Goal: Task Accomplishment & Management: Manage account settings

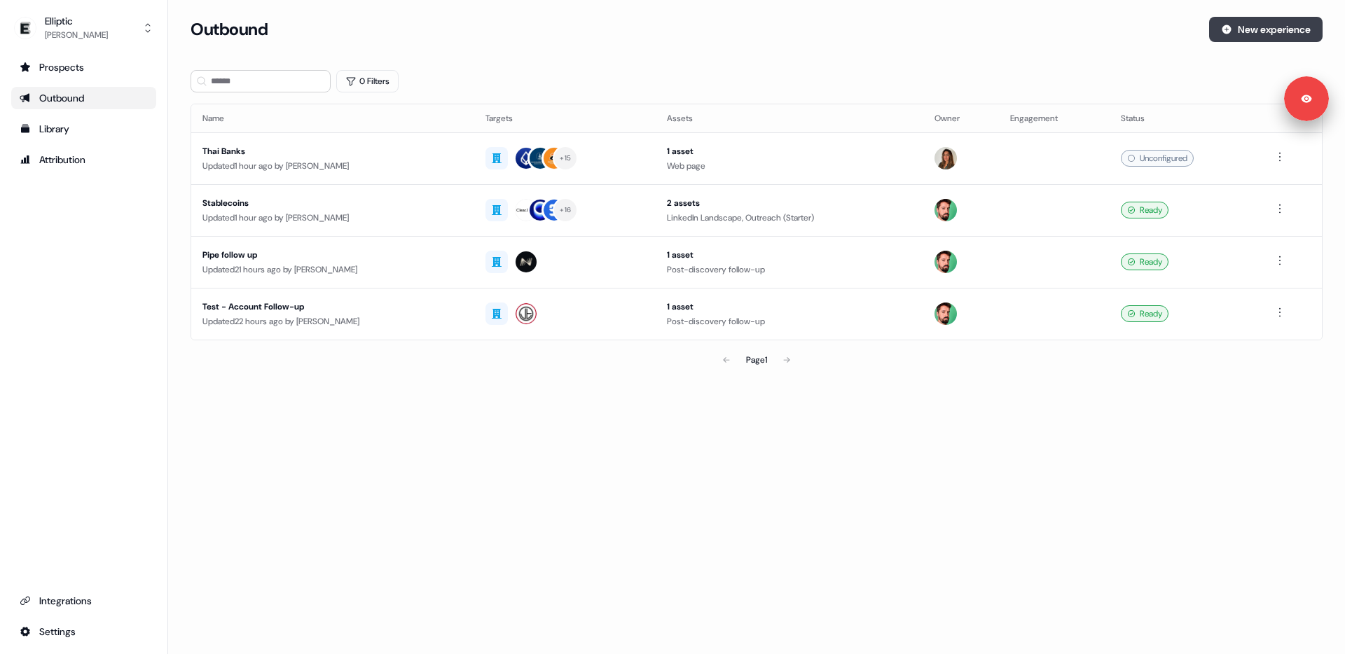
click at [1281, 29] on button "New experience" at bounding box center [1265, 29] width 113 height 25
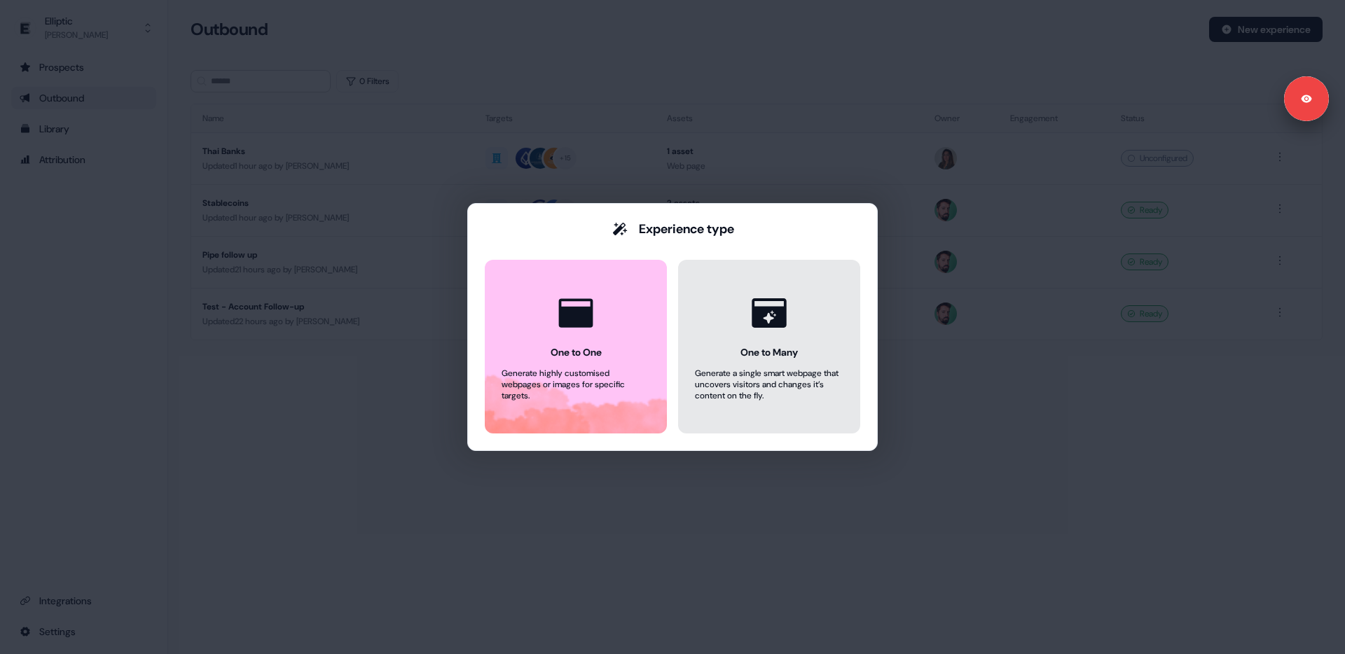
click at [761, 315] on icon at bounding box center [768, 312] width 34 height 29
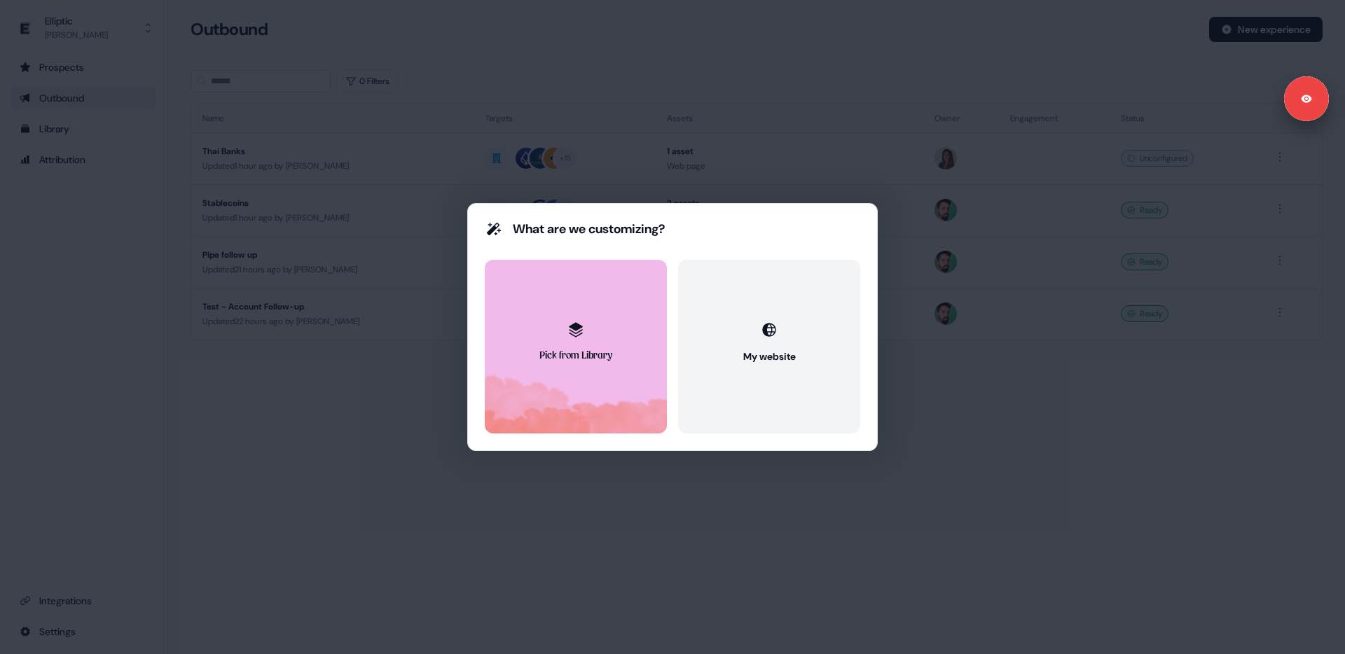
click at [557, 333] on button "Pick from Library" at bounding box center [576, 347] width 182 height 174
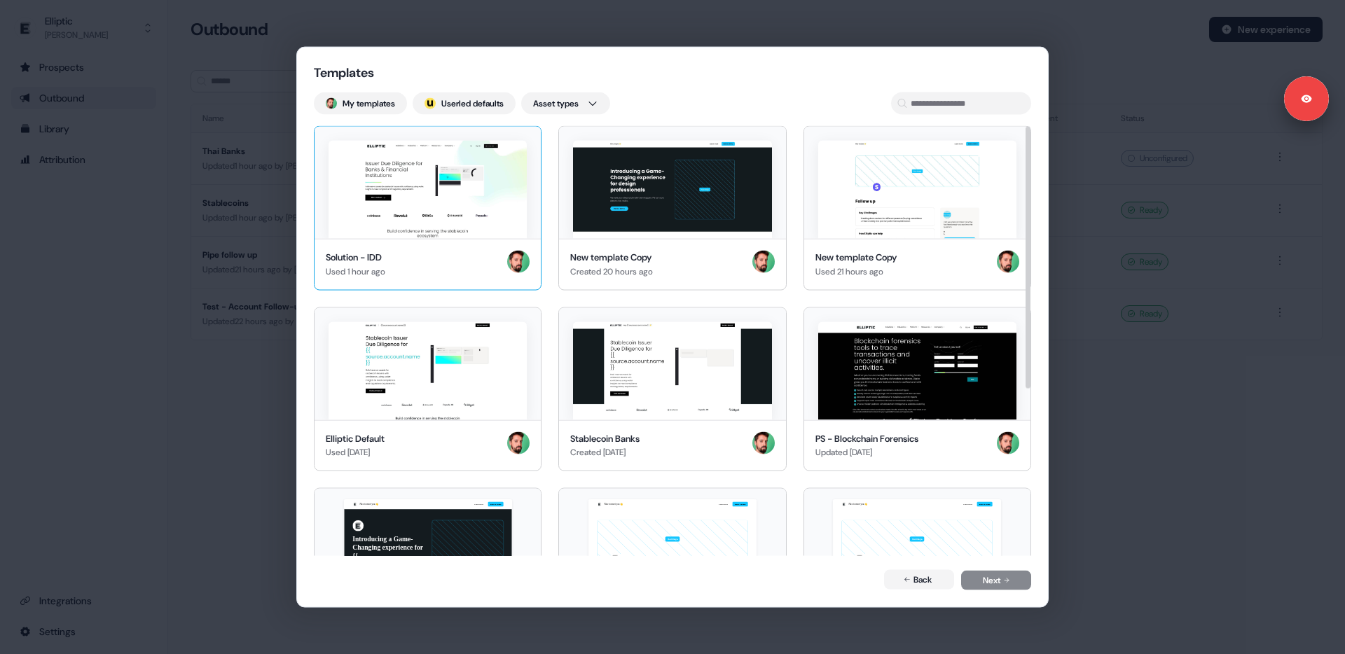
click at [427, 190] on img at bounding box center [427, 190] width 198 height 98
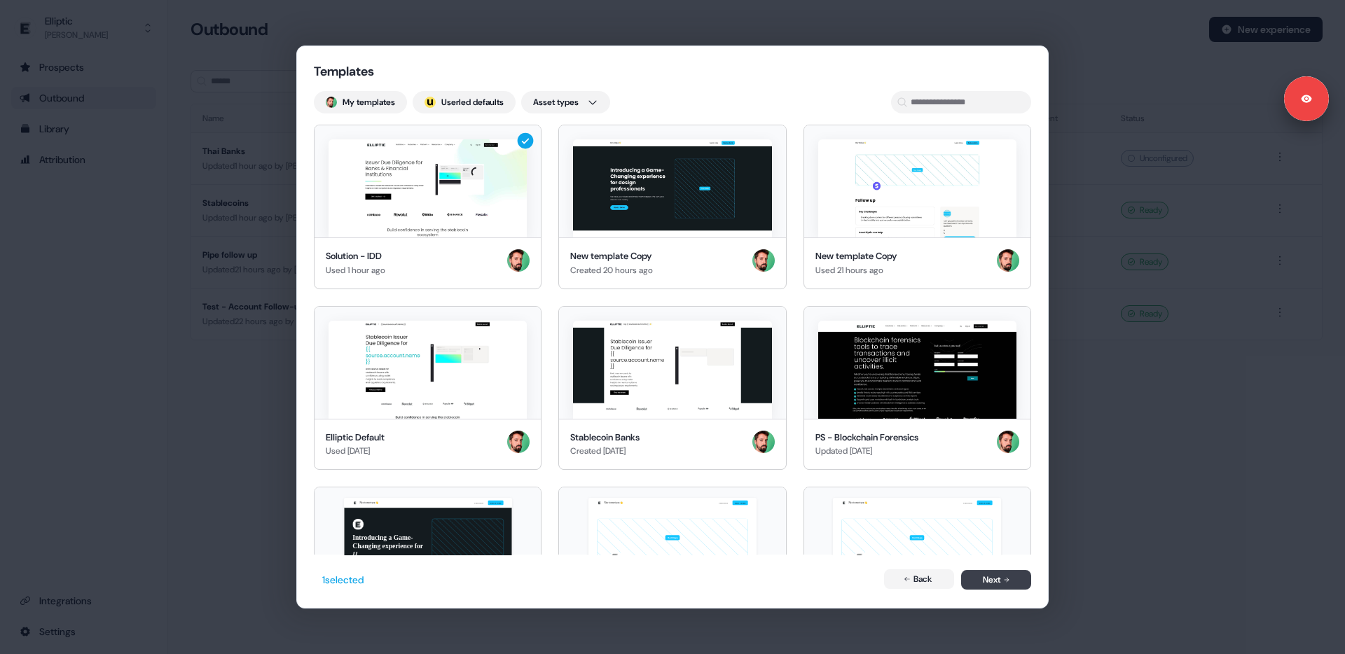
click at [975, 581] on button "Next" at bounding box center [996, 580] width 70 height 20
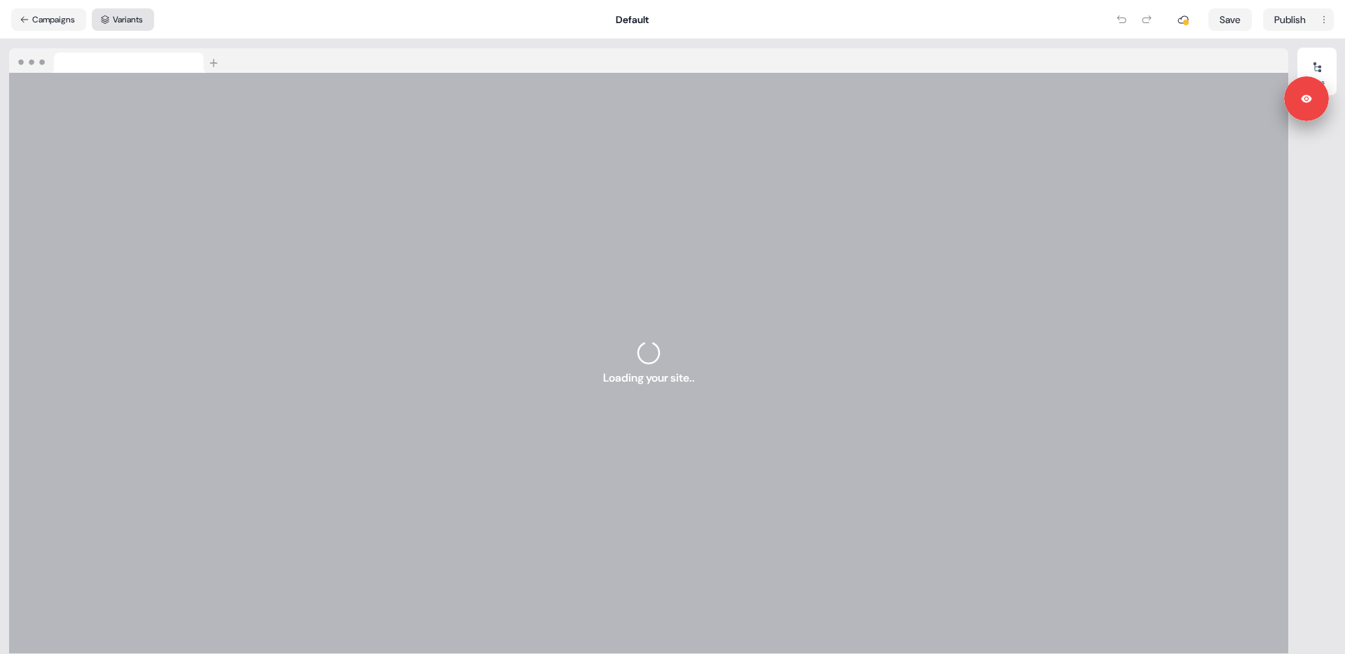
click at [124, 27] on button "Variants" at bounding box center [123, 19] width 62 height 22
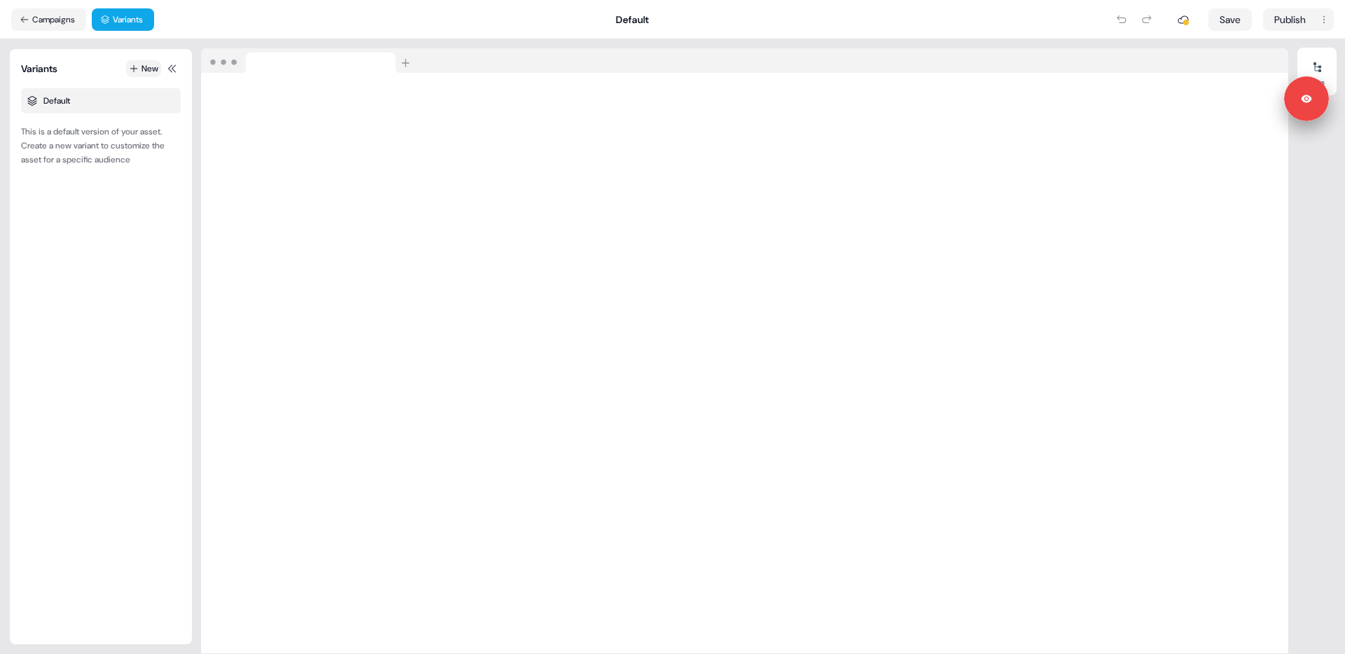
click at [136, 69] on button "New" at bounding box center [143, 68] width 35 height 17
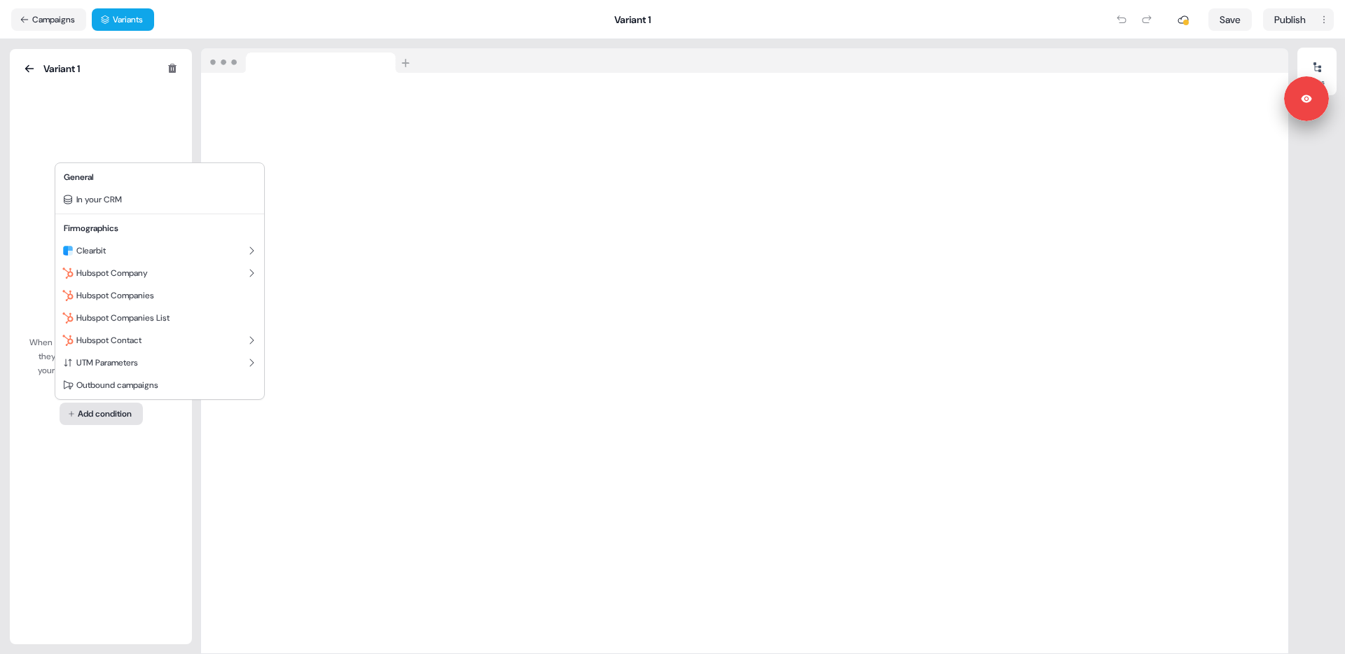
click at [90, 413] on html "Signed in as [PERSON_NAME] Sign out For the best experience switch devices to a…" at bounding box center [672, 327] width 1345 height 654
click at [90, 251] on span "Clearbit" at bounding box center [90, 250] width 29 height 11
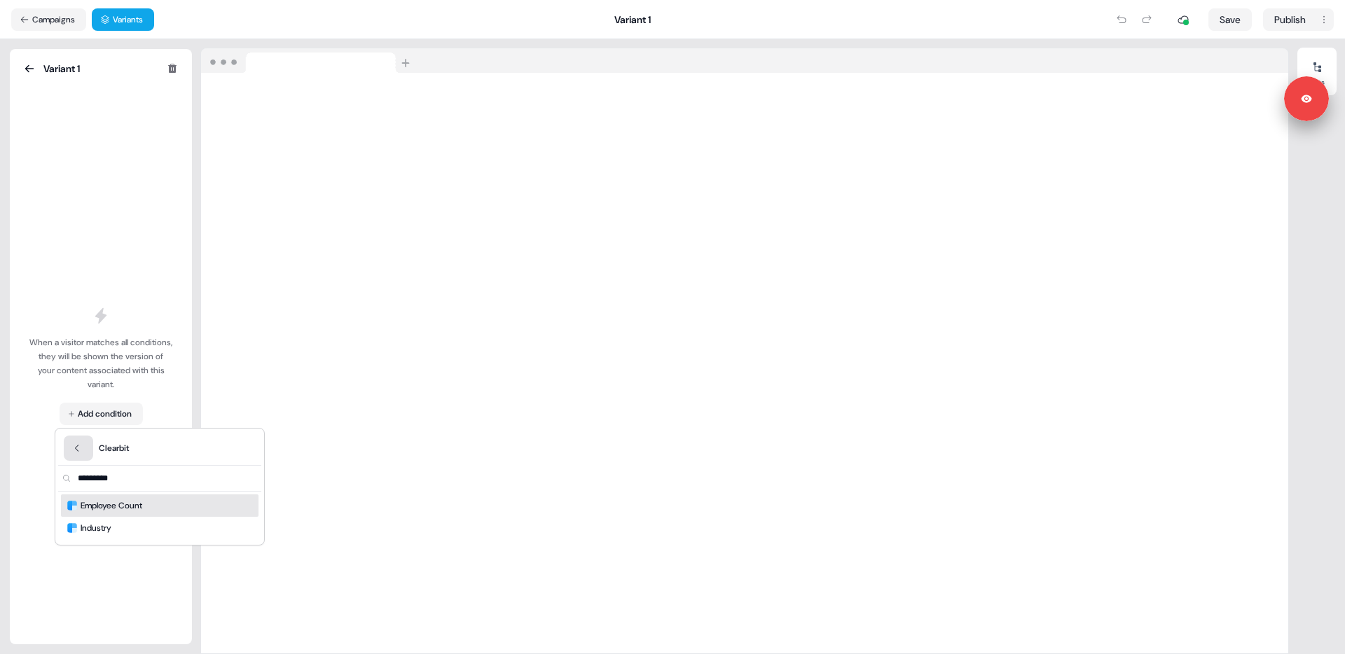
click at [76, 449] on icon "Back" at bounding box center [77, 448] width 4 height 7
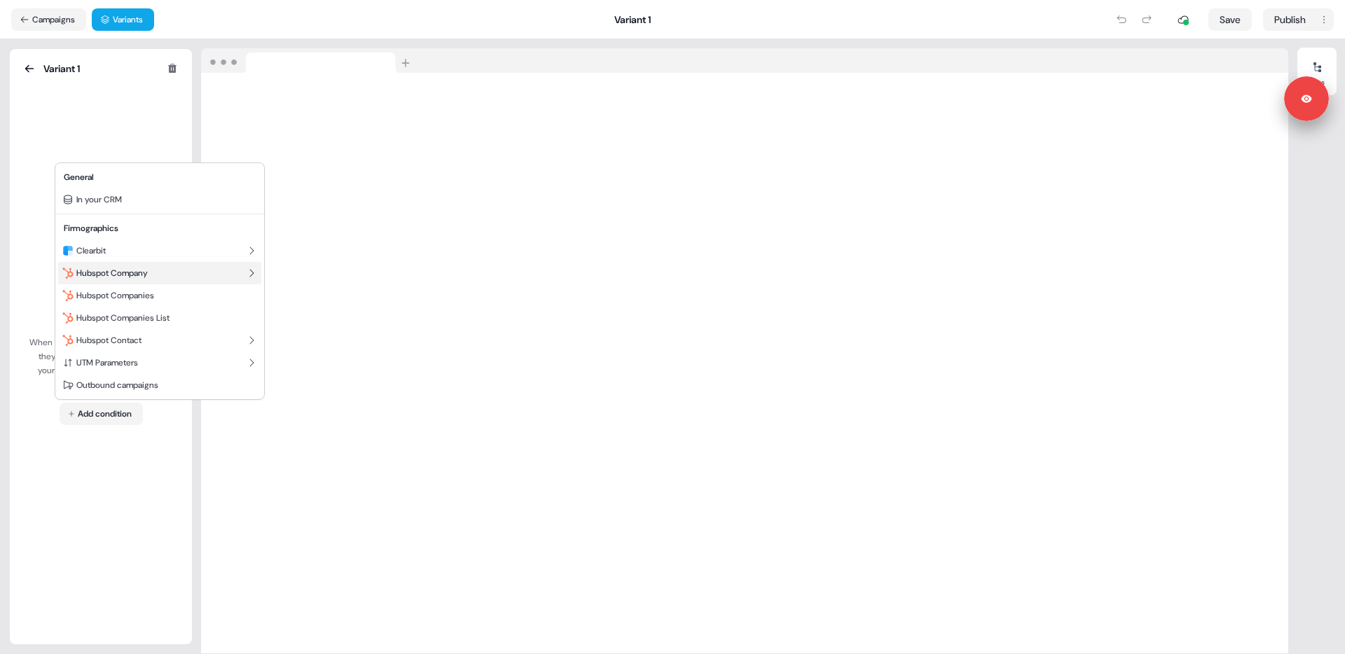
click at [130, 274] on span "Hubspot Company" at bounding box center [111, 273] width 71 height 11
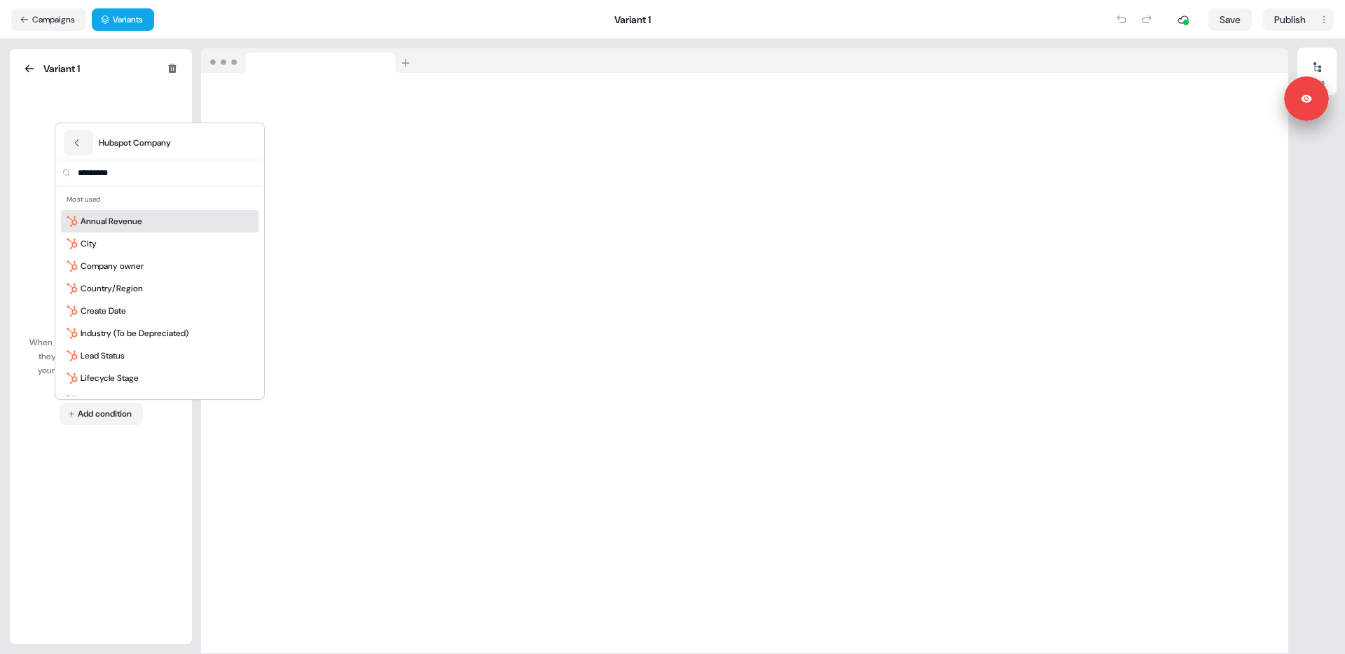
click at [35, 185] on html "Signed in as [PERSON_NAME] Sign out For the best experience switch devices to a…" at bounding box center [672, 327] width 1345 height 654
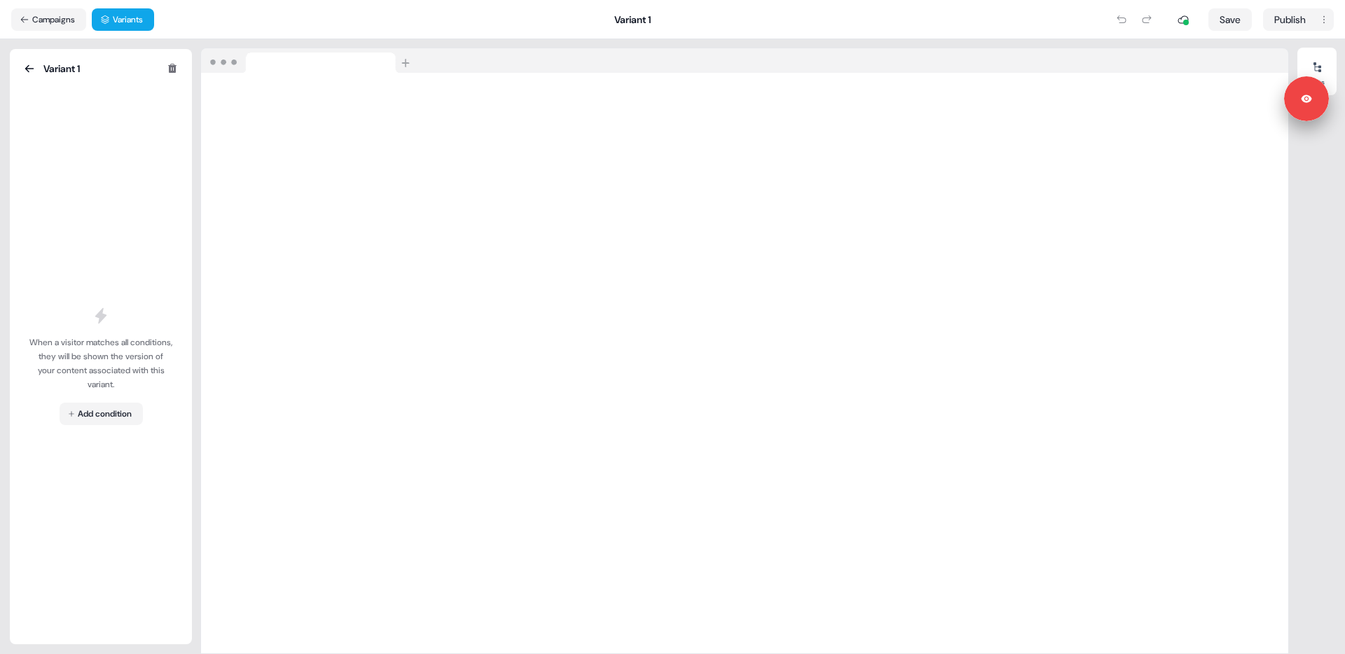
click at [118, 200] on div "When a visitor matches all conditions, they will be shown the version of your c…" at bounding box center [101, 374] width 160 height 573
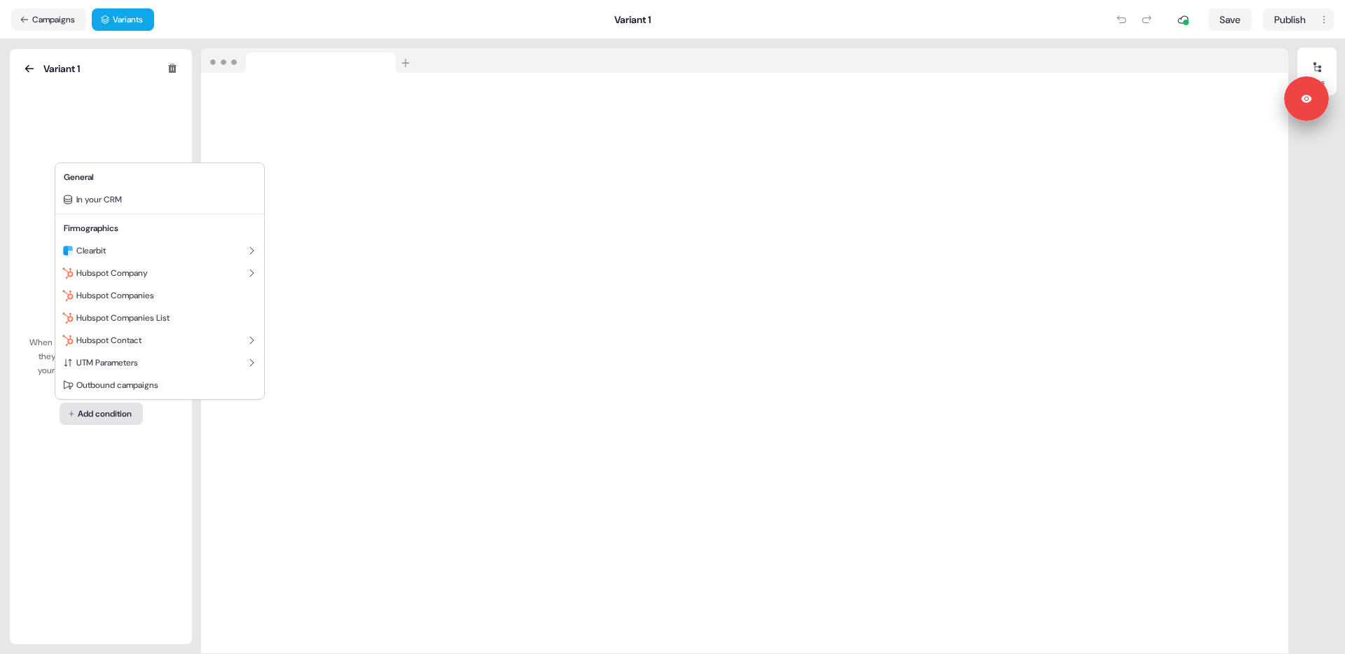
click at [102, 418] on html "Signed in as [PERSON_NAME] Sign out For the best experience switch devices to a…" at bounding box center [672, 327] width 1345 height 654
click at [137, 274] on span "Hubspot Company" at bounding box center [111, 273] width 71 height 11
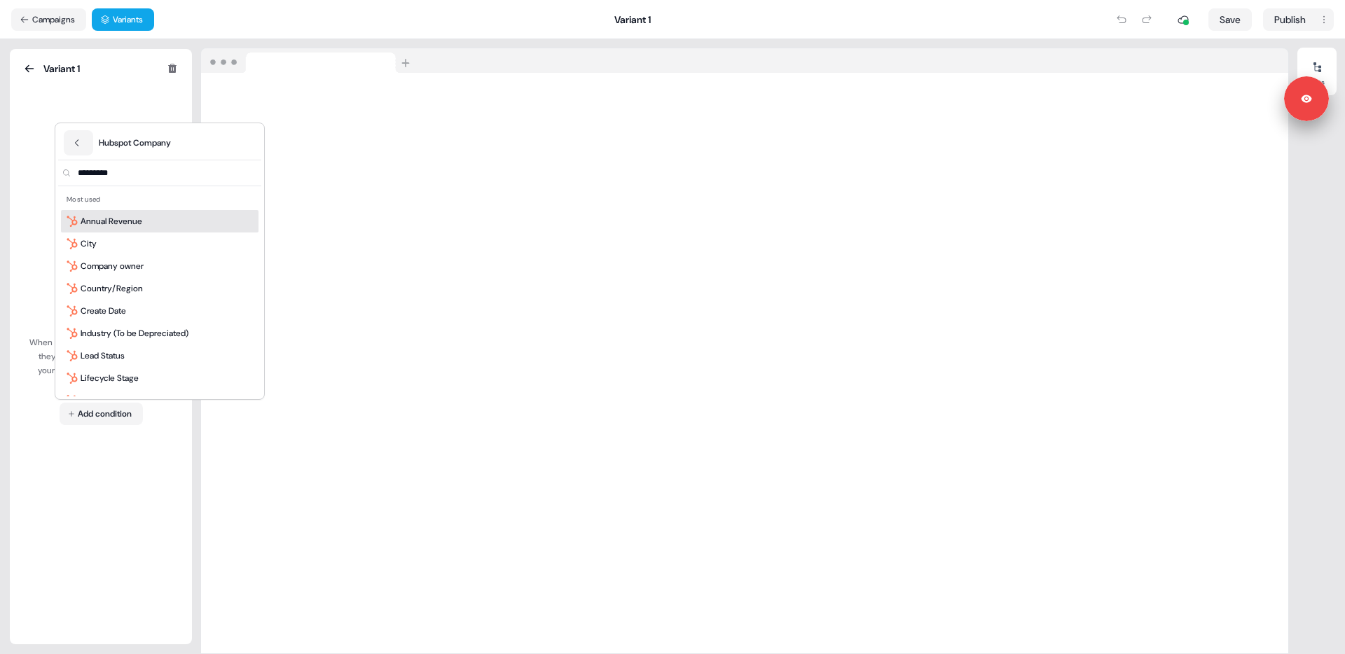
click at [134, 171] on input "text" at bounding box center [168, 172] width 186 height 25
type input "**"
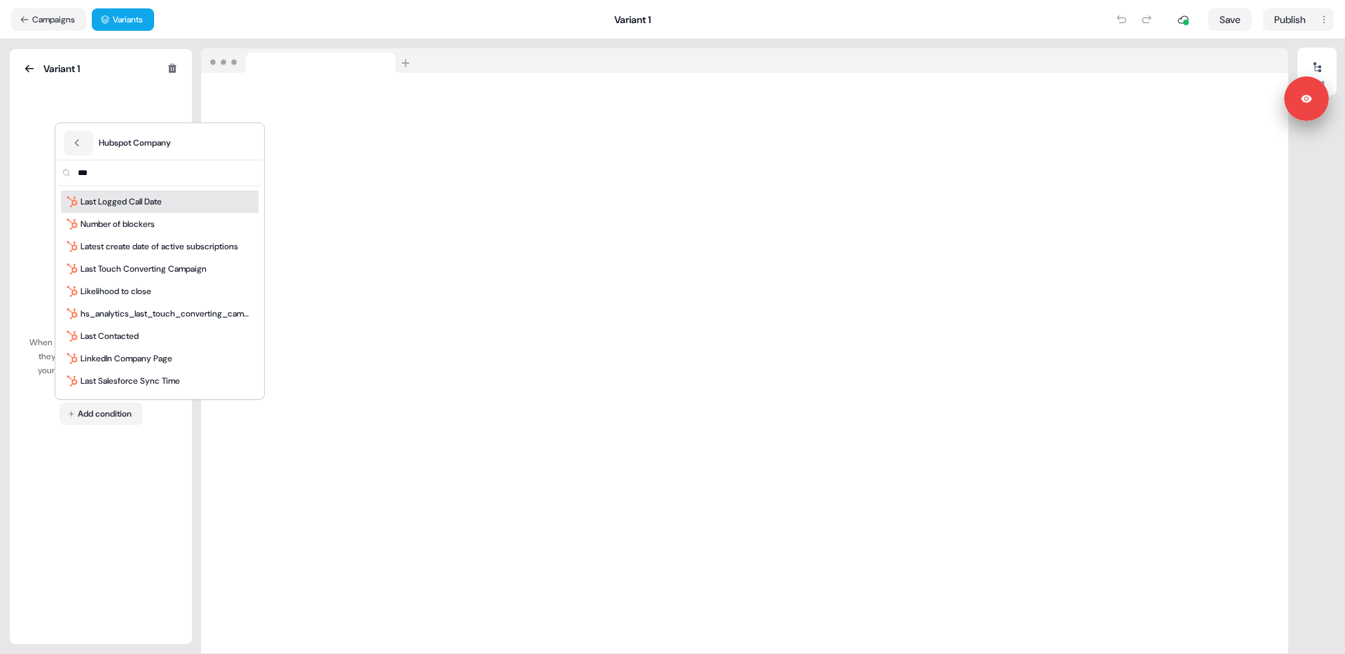
type input "****"
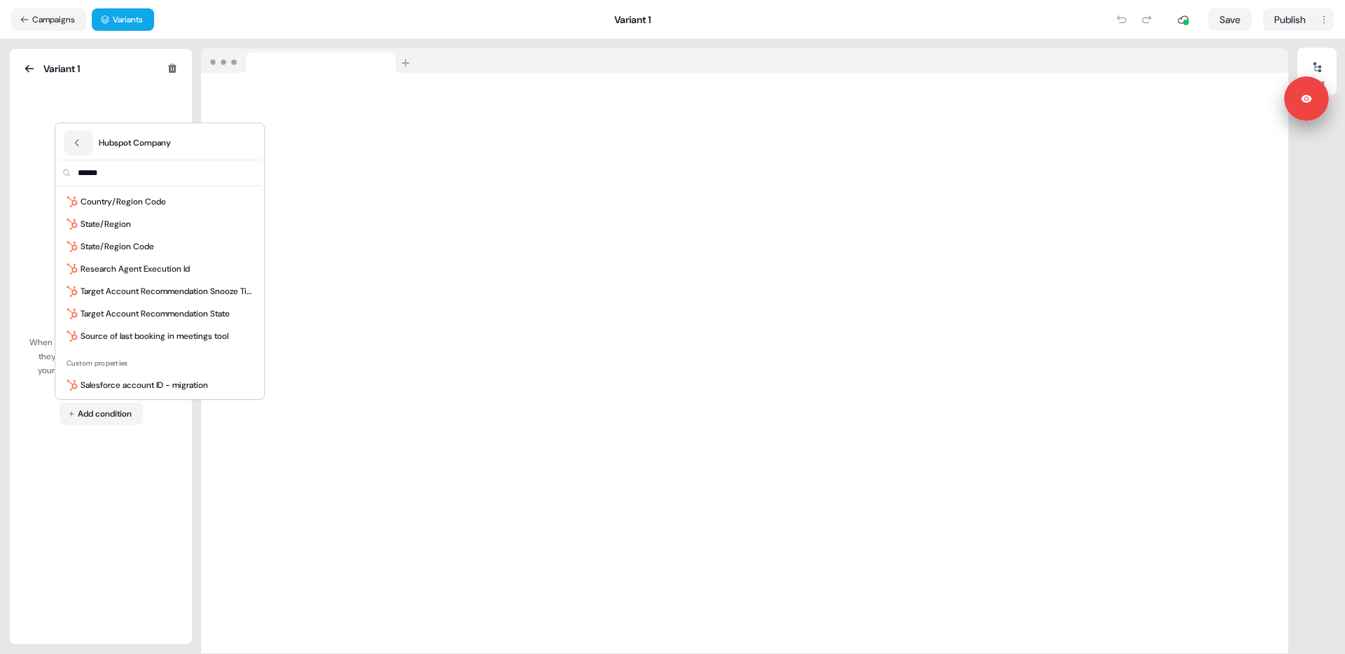
scroll to position [49, 0]
type input "******"
click at [120, 219] on span "State/Region" at bounding box center [106, 221] width 50 height 14
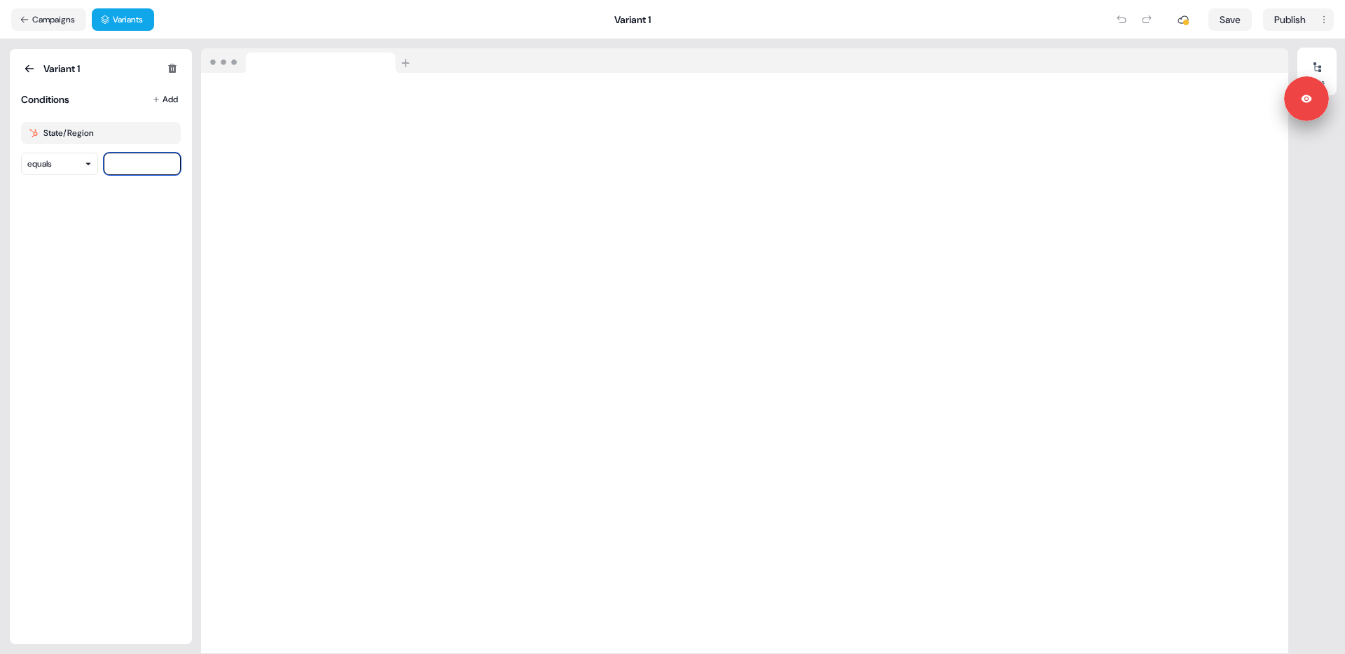
click at [138, 165] on input at bounding box center [142, 164] width 77 height 22
type input "**"
click at [113, 242] on div "Variant 1 Conditions Add State/Region equals **" at bounding box center [101, 346] width 160 height 573
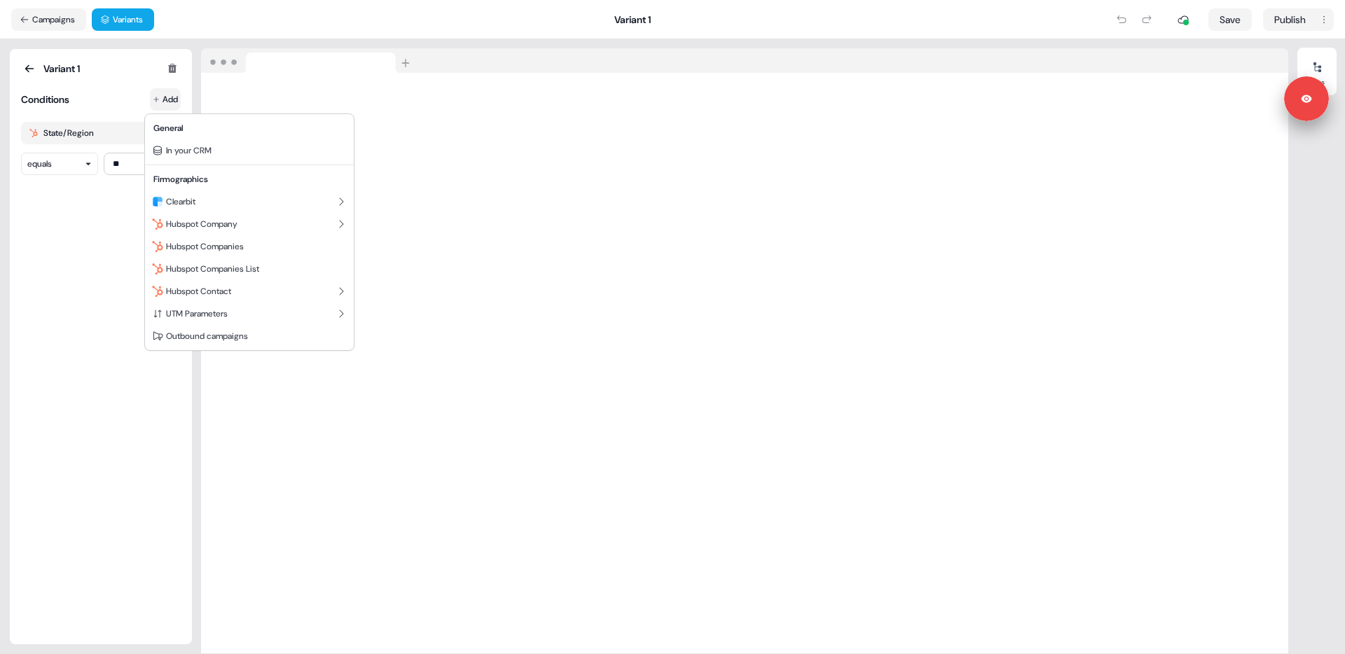
click at [156, 99] on html "Signed in as [PERSON_NAME] Sign out For the best experience switch devices to a…" at bounding box center [672, 327] width 1345 height 654
click at [117, 96] on html "Signed in as [PERSON_NAME] Sign out For the best experience switch devices to a…" at bounding box center [672, 327] width 1345 height 654
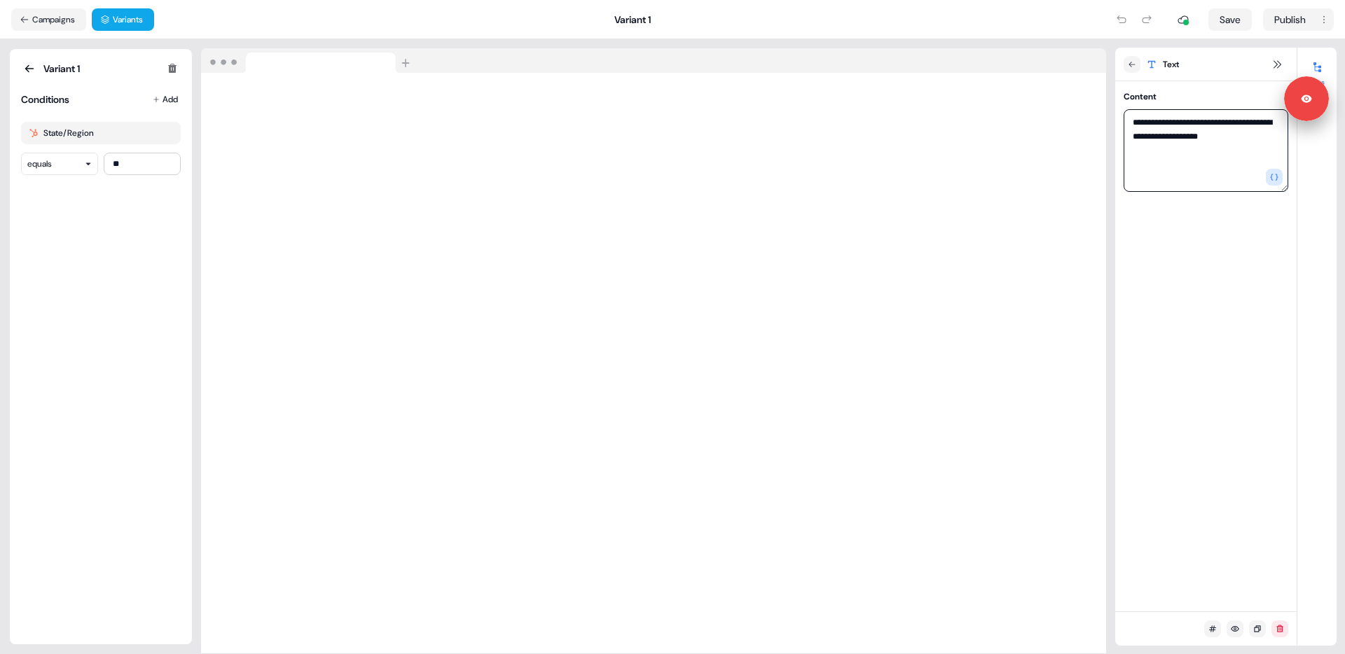
drag, startPoint x: 1216, startPoint y: 129, endPoint x: 1236, endPoint y: 134, distance: 20.9
click at [1220, 130] on textarea "**********" at bounding box center [1205, 150] width 165 height 83
click at [1233, 134] on textarea "**********" at bounding box center [1205, 150] width 165 height 83
type textarea "**********"
drag, startPoint x: 166, startPoint y: 132, endPoint x: 146, endPoint y: 304, distance: 173.5
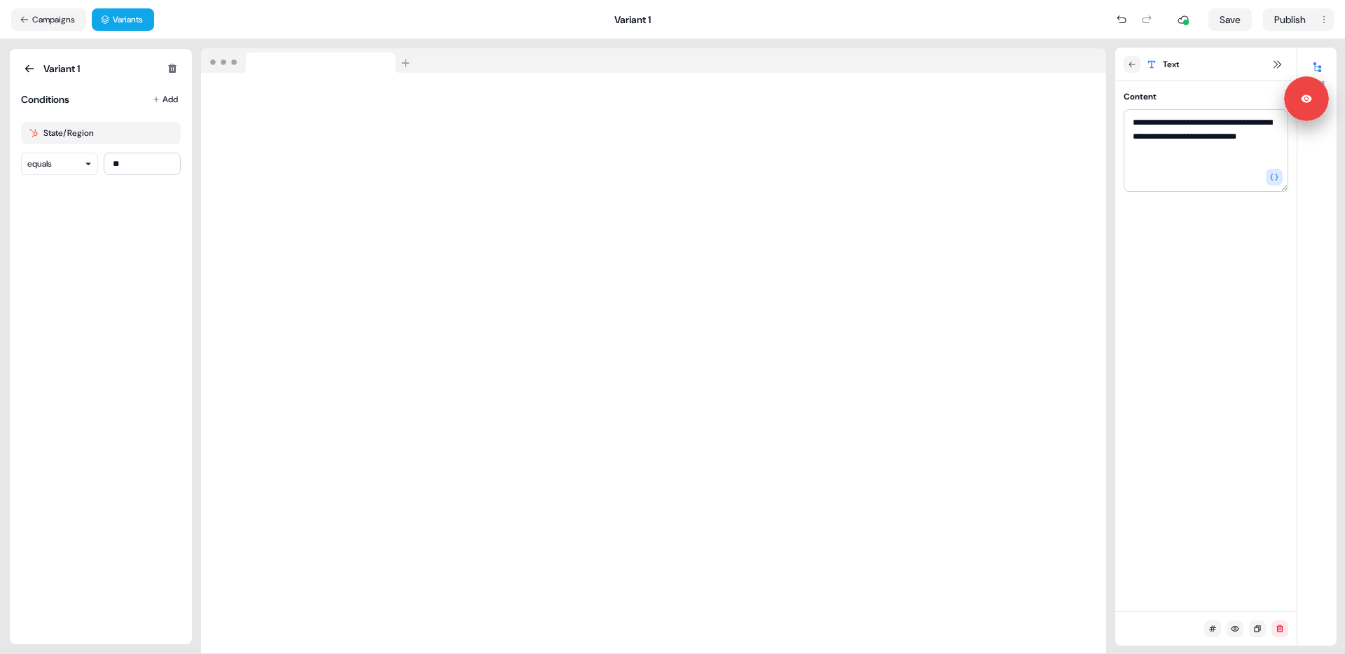
click at [146, 304] on div "Variant 1 Conditions Add State/Region equals **" at bounding box center [101, 346] width 160 height 573
drag, startPoint x: 146, startPoint y: 304, endPoint x: 268, endPoint y: 290, distance: 123.4
click at [145, 303] on div "Variant 1 Conditions Add State/Region equals **" at bounding box center [101, 346] width 160 height 573
click at [162, 94] on html "**********" at bounding box center [672, 327] width 1345 height 654
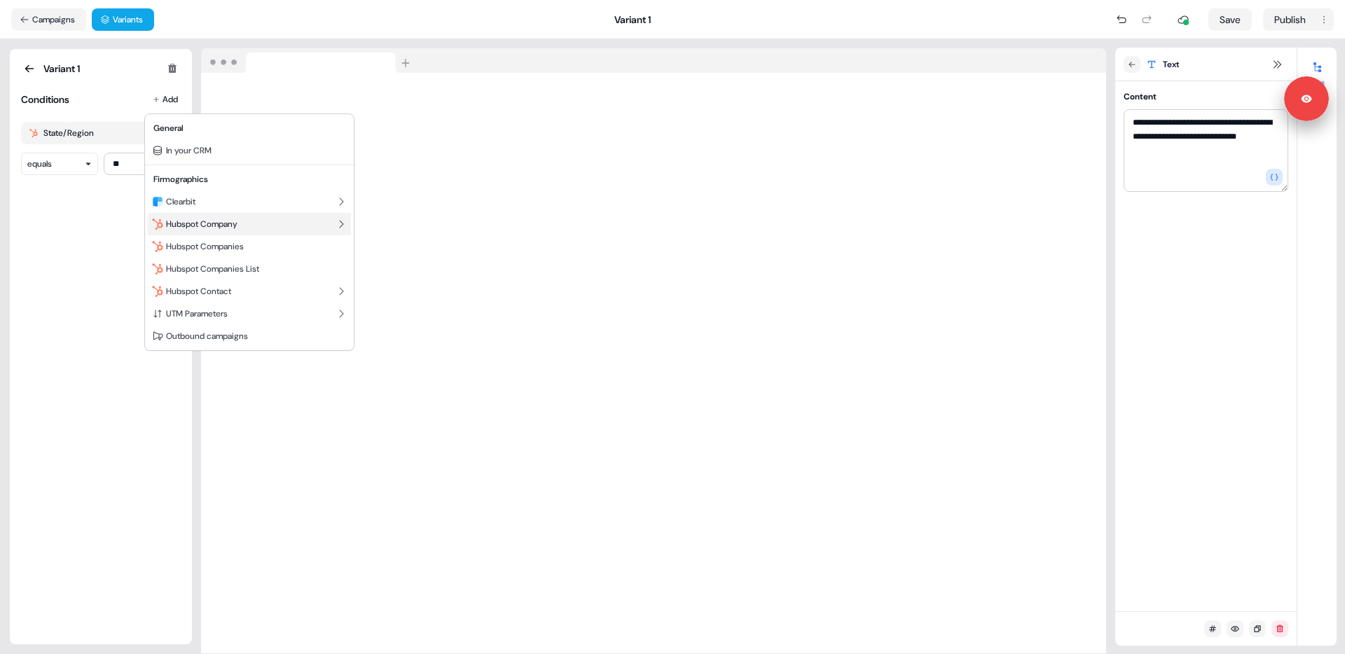
click at [202, 224] on span "Hubspot Company" at bounding box center [201, 224] width 71 height 11
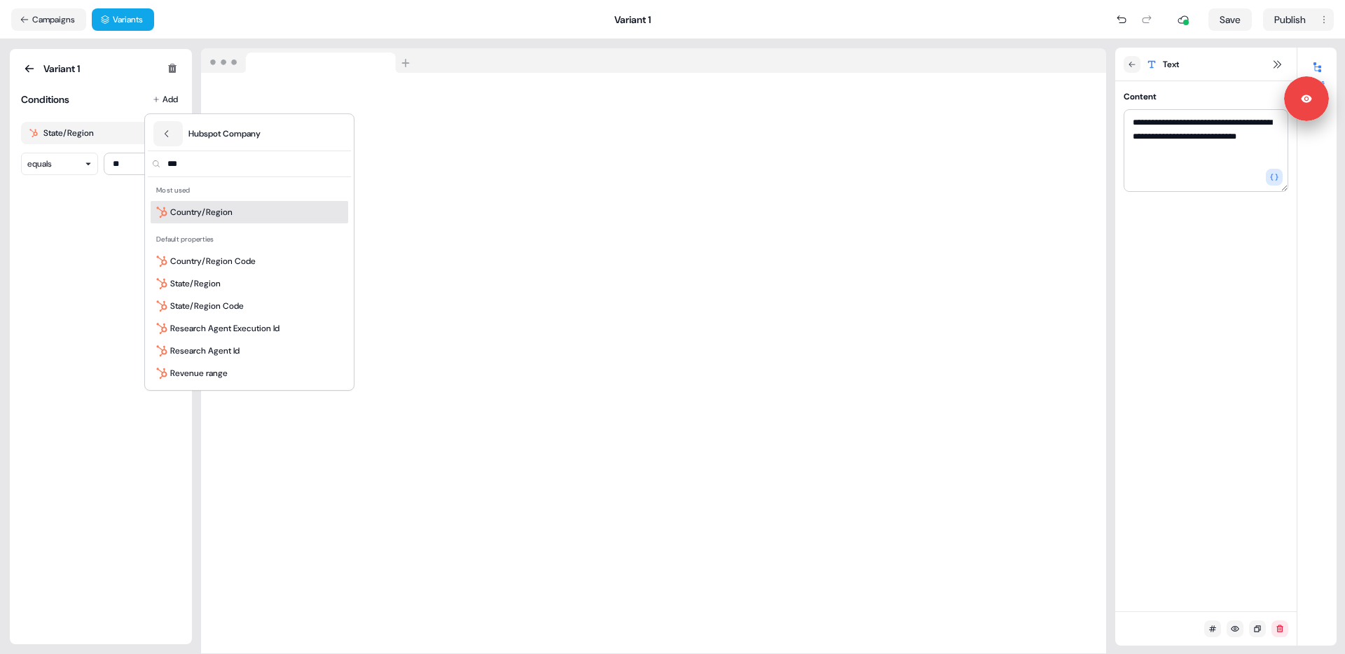
type input "****"
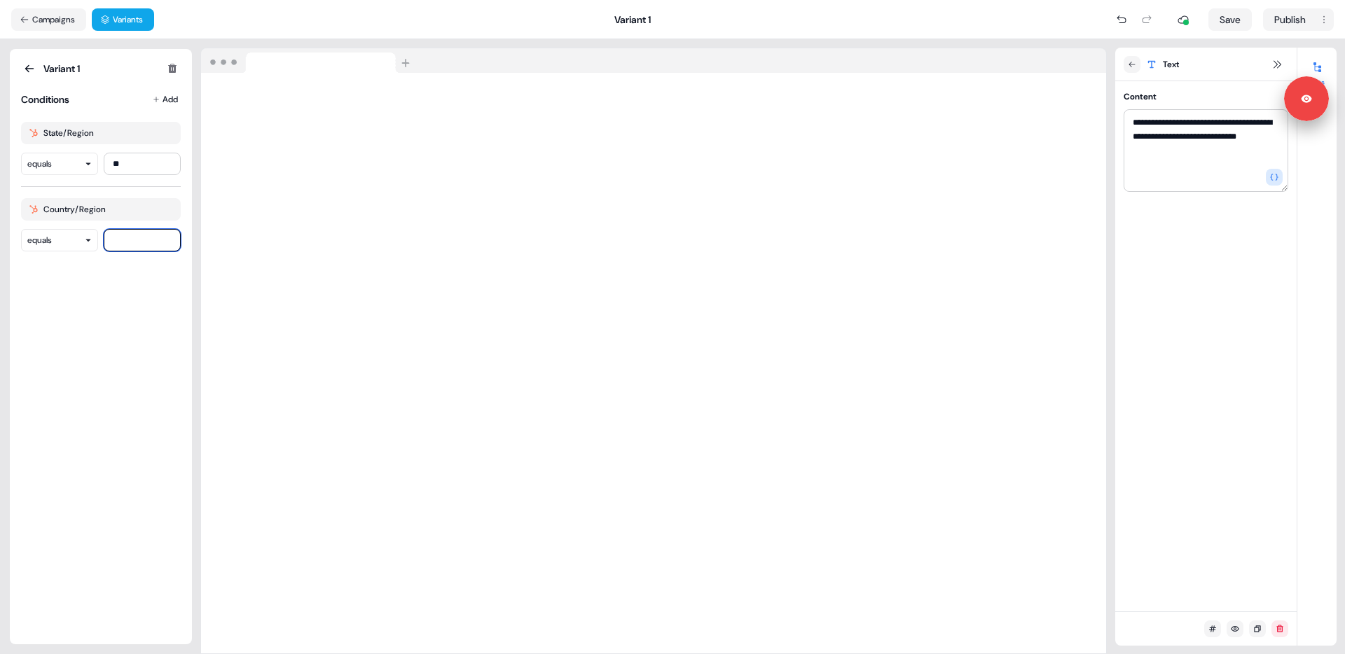
click at [128, 243] on input at bounding box center [142, 240] width 77 height 22
drag, startPoint x: 54, startPoint y: 333, endPoint x: 63, endPoint y: 228, distance: 104.7
click at [54, 333] on div "Variant 1 Conditions Add State/Region equals ** Country/Region equals" at bounding box center [101, 346] width 160 height 573
drag, startPoint x: 164, startPoint y: 210, endPoint x: 159, endPoint y: 197, distance: 13.5
click at [0, 0] on icon "button" at bounding box center [0, 0] width 0 height 0
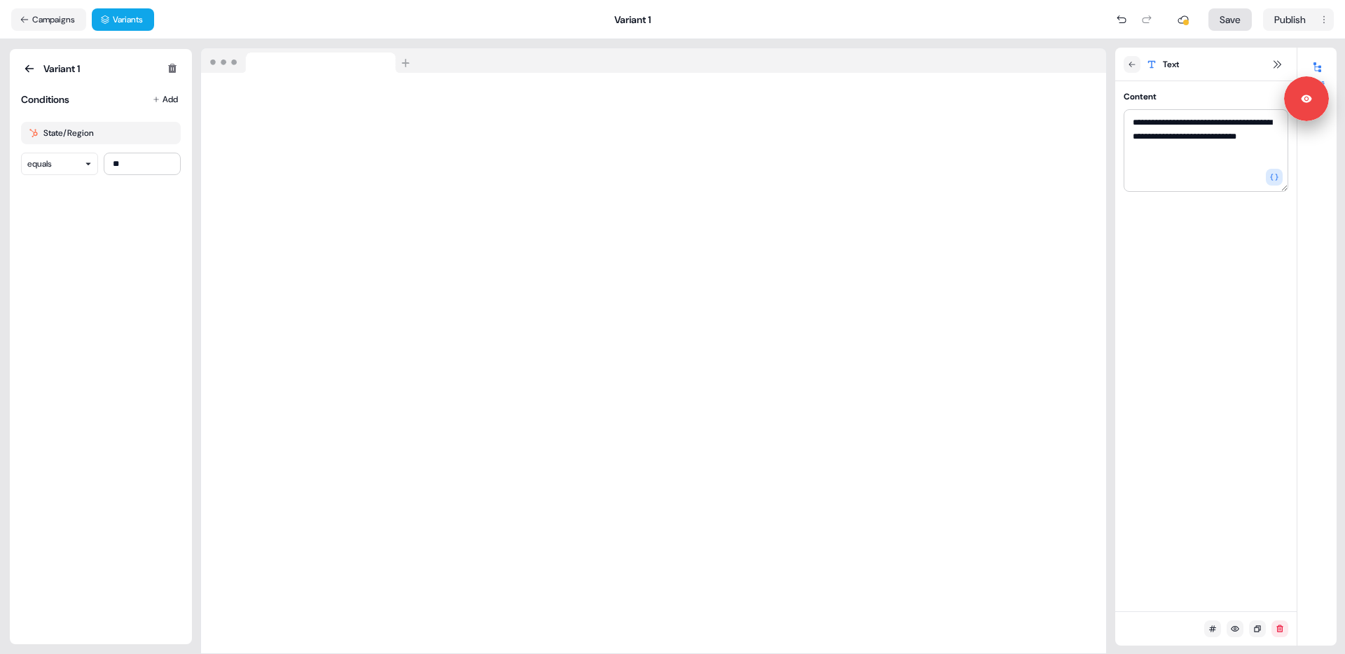
click at [1224, 19] on button "Save" at bounding box center [1229, 19] width 43 height 22
click at [27, 66] on icon at bounding box center [29, 69] width 9 height 8
click at [143, 65] on button "New" at bounding box center [143, 68] width 35 height 17
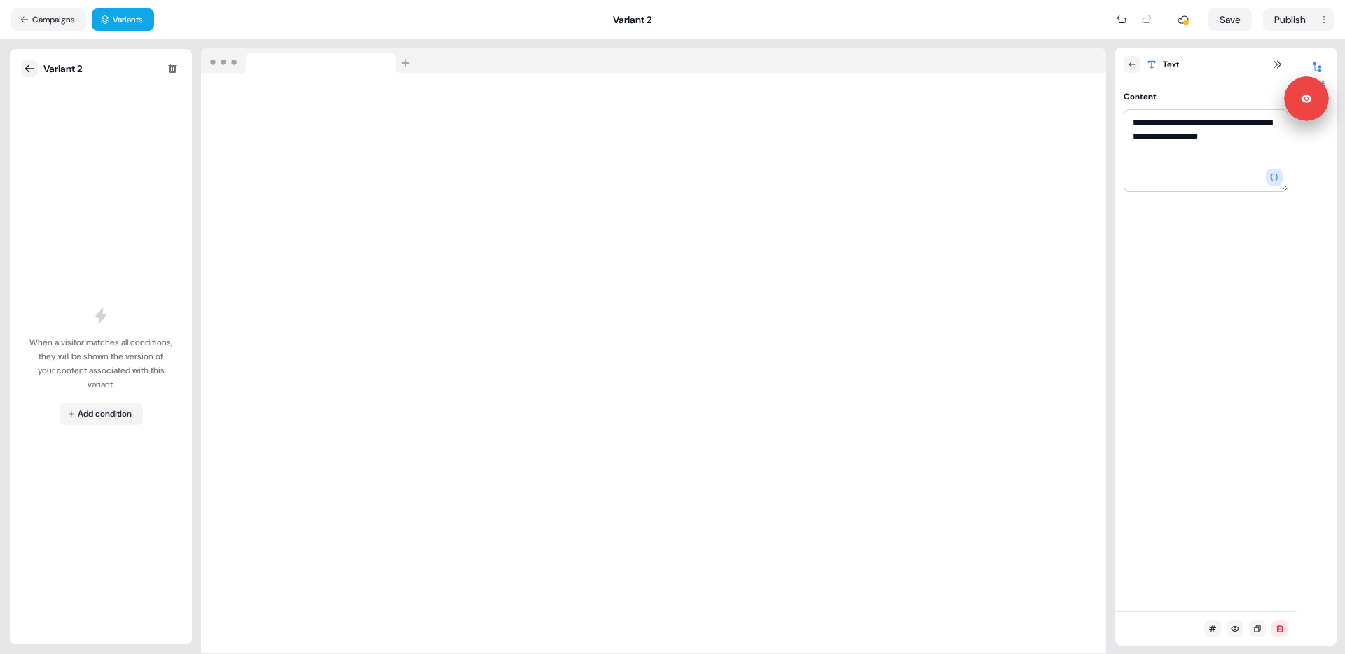
click at [28, 67] on icon at bounding box center [29, 68] width 11 height 11
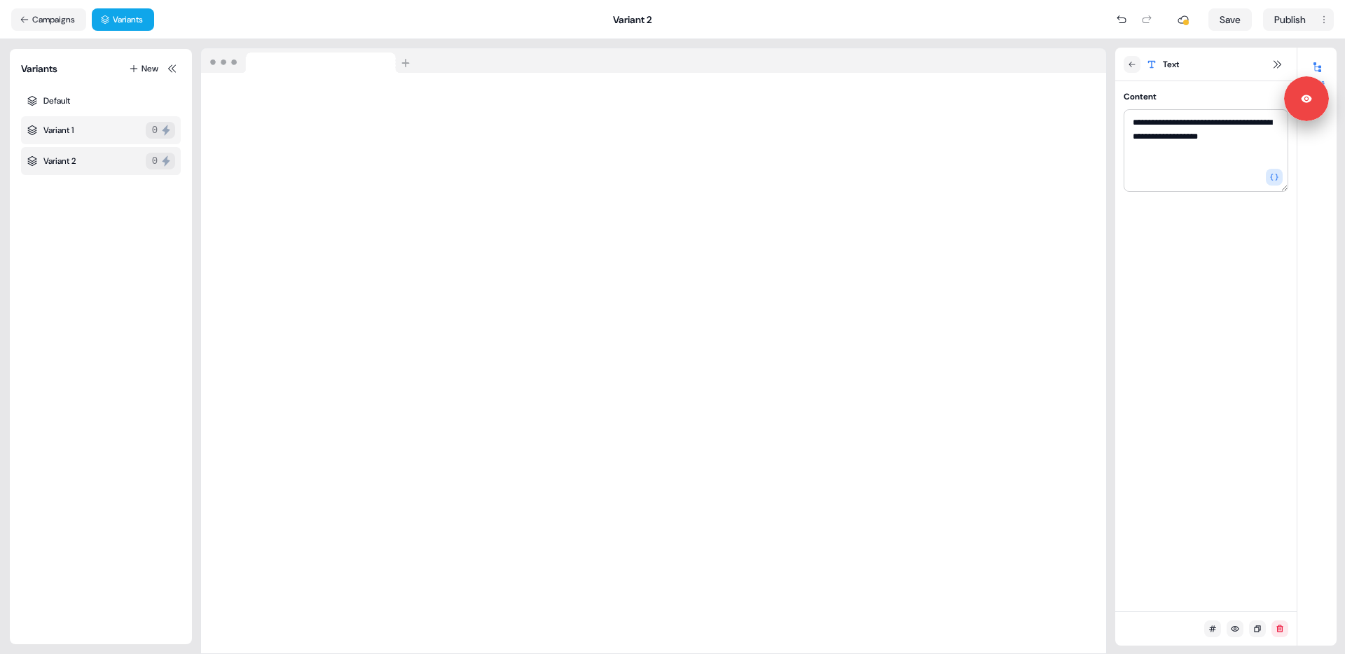
click at [88, 127] on div "Variant 1 0" at bounding box center [101, 130] width 160 height 28
click at [82, 157] on div "Variant 2 0" at bounding box center [101, 161] width 160 height 28
click at [1231, 139] on textarea "**********" at bounding box center [1205, 150] width 165 height 83
click at [74, 96] on div "Default" at bounding box center [101, 100] width 160 height 25
click at [100, 132] on div "Variant 1 0" at bounding box center [101, 130] width 160 height 28
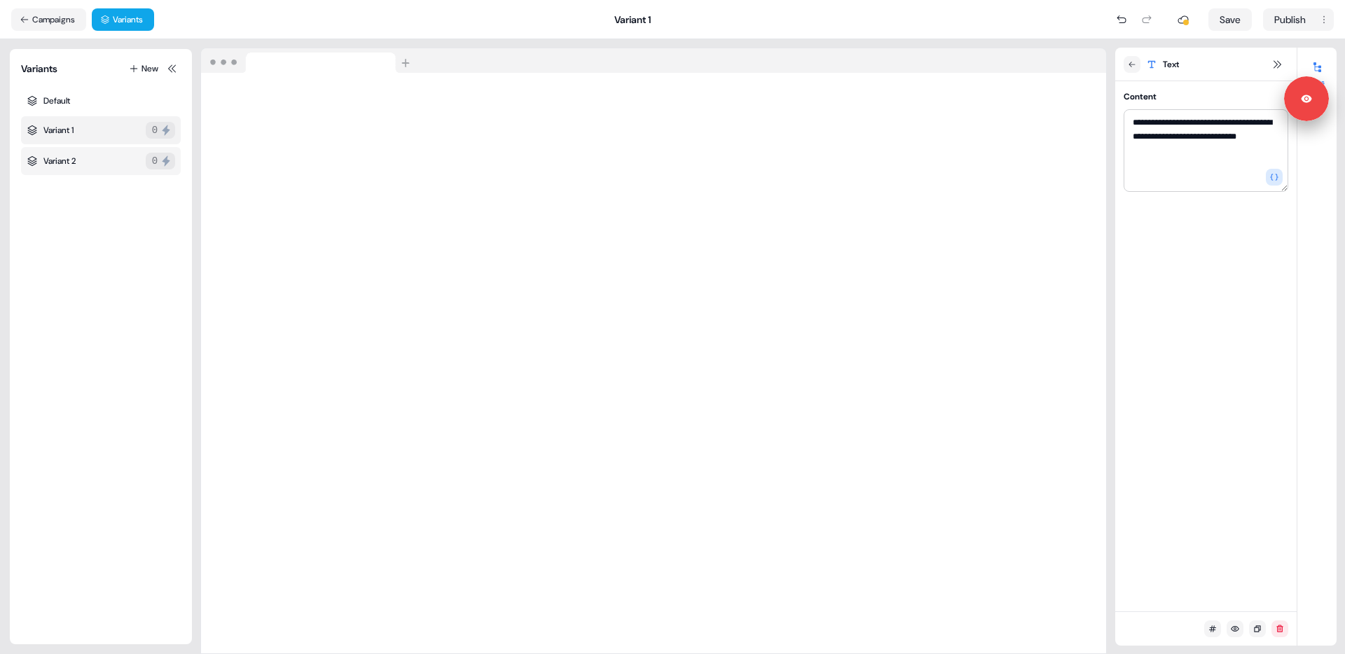
click at [90, 165] on div "Variant 2 0" at bounding box center [101, 161] width 160 height 28
click at [92, 139] on div "Variant 1 0" at bounding box center [101, 130] width 160 height 28
click at [95, 108] on div "Default" at bounding box center [101, 100] width 160 height 25
type textarea "**********"
click at [167, 69] on icon at bounding box center [172, 68] width 11 height 11
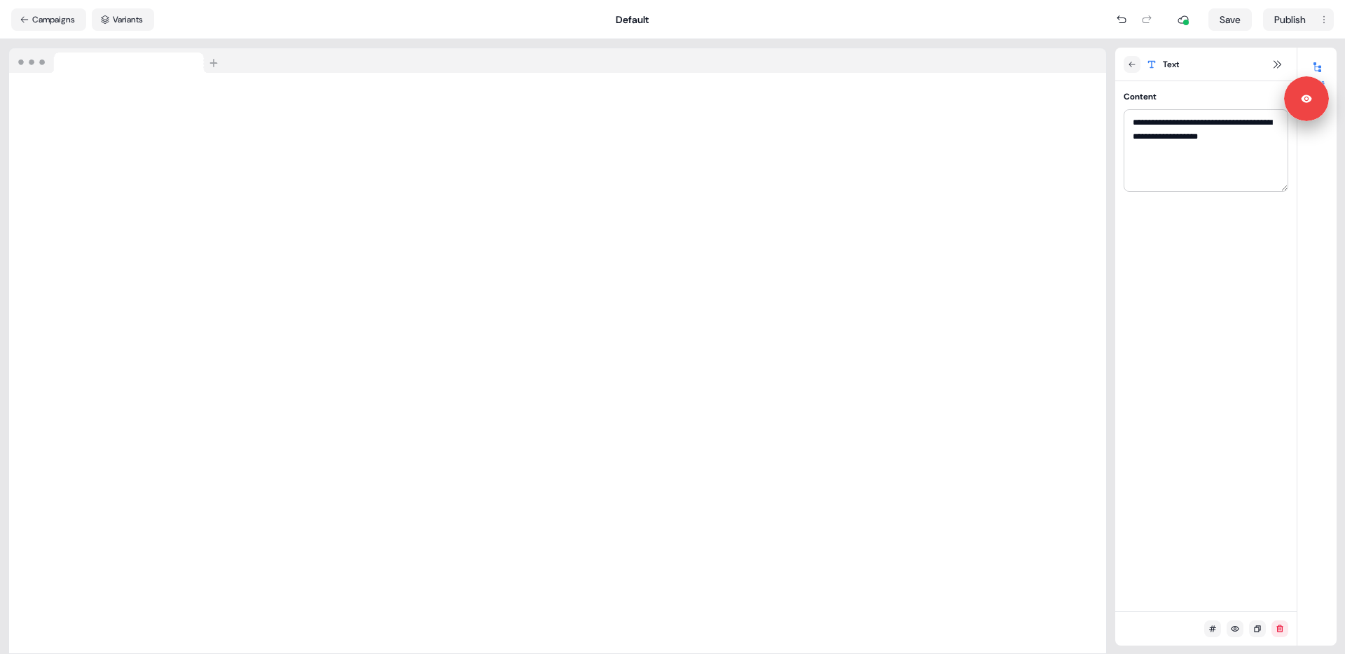
click at [359, 18] on div "Default" at bounding box center [632, 20] width 956 height 14
click at [350, 55] on div at bounding box center [557, 60] width 1097 height 25
click at [36, 11] on button "Campaigns" at bounding box center [48, 19] width 75 height 22
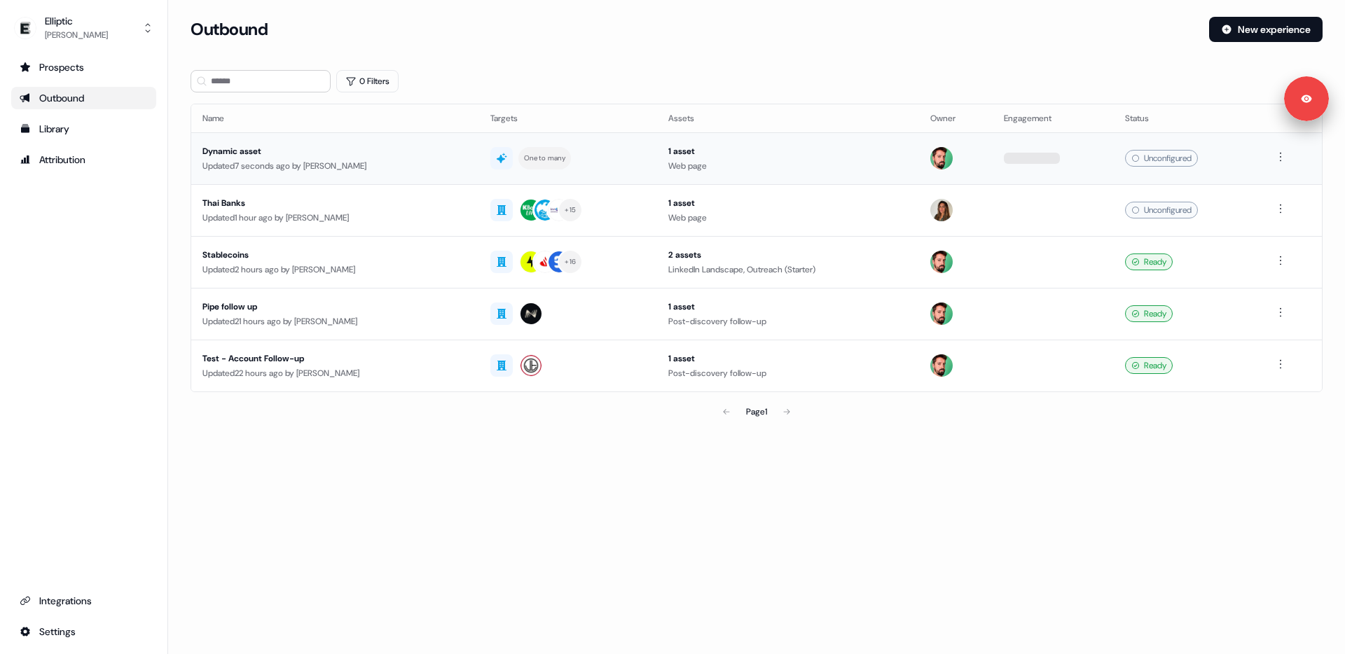
drag, startPoint x: 56, startPoint y: 242, endPoint x: 258, endPoint y: 179, distance: 211.1
click at [56, 242] on div "Prospects Outbound Library Attribution Integrations Settings" at bounding box center [83, 349] width 145 height 587
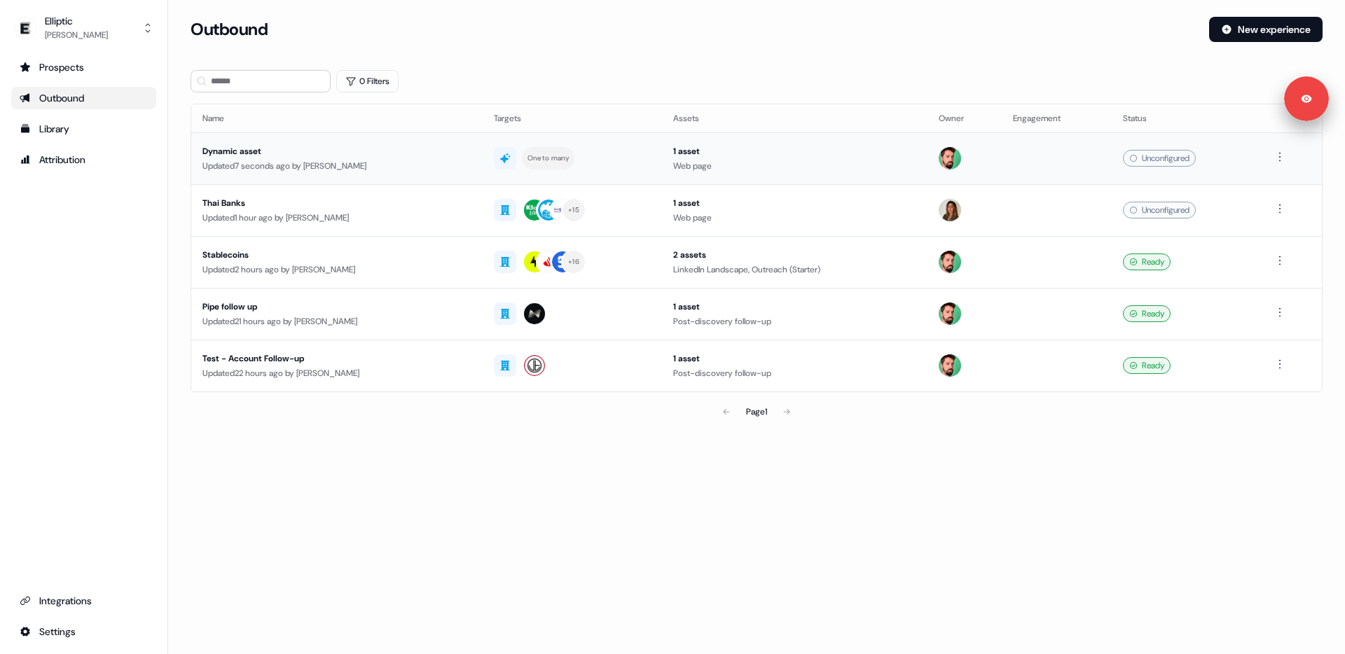
click at [297, 163] on div "Updated 7 seconds ago by [PERSON_NAME]" at bounding box center [336, 166] width 269 height 14
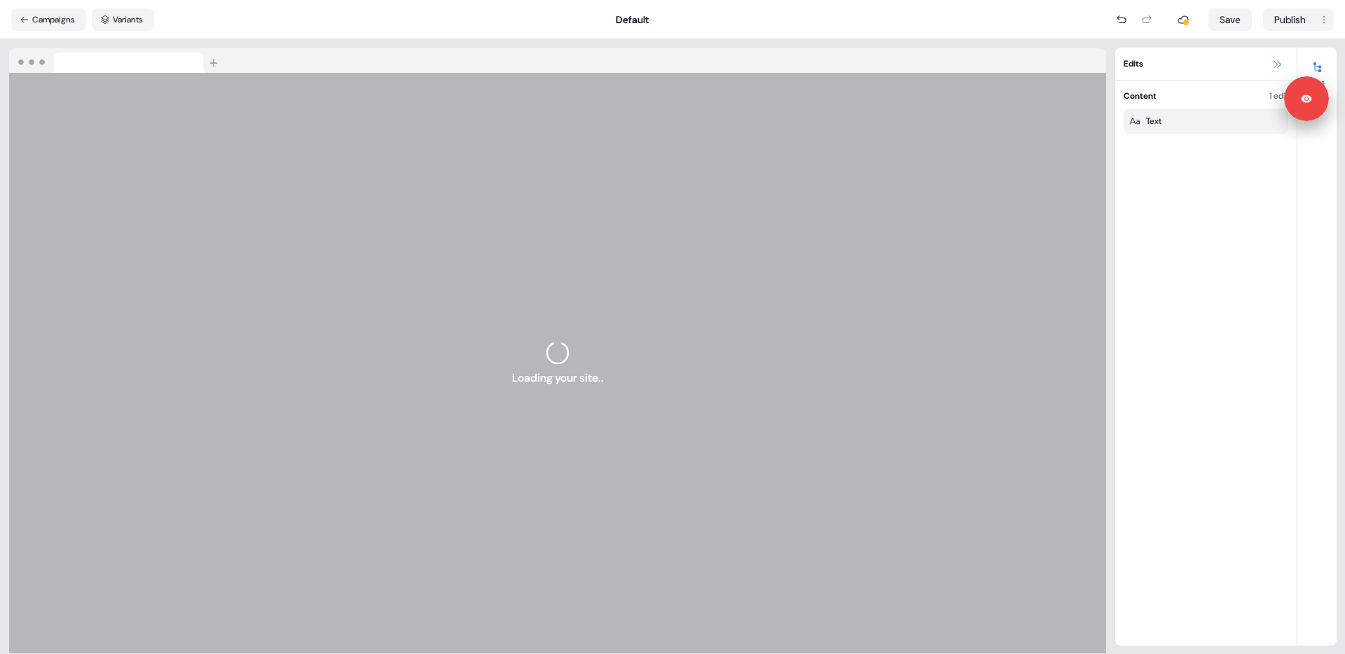
click at [1280, 61] on icon at bounding box center [1276, 64] width 11 height 11
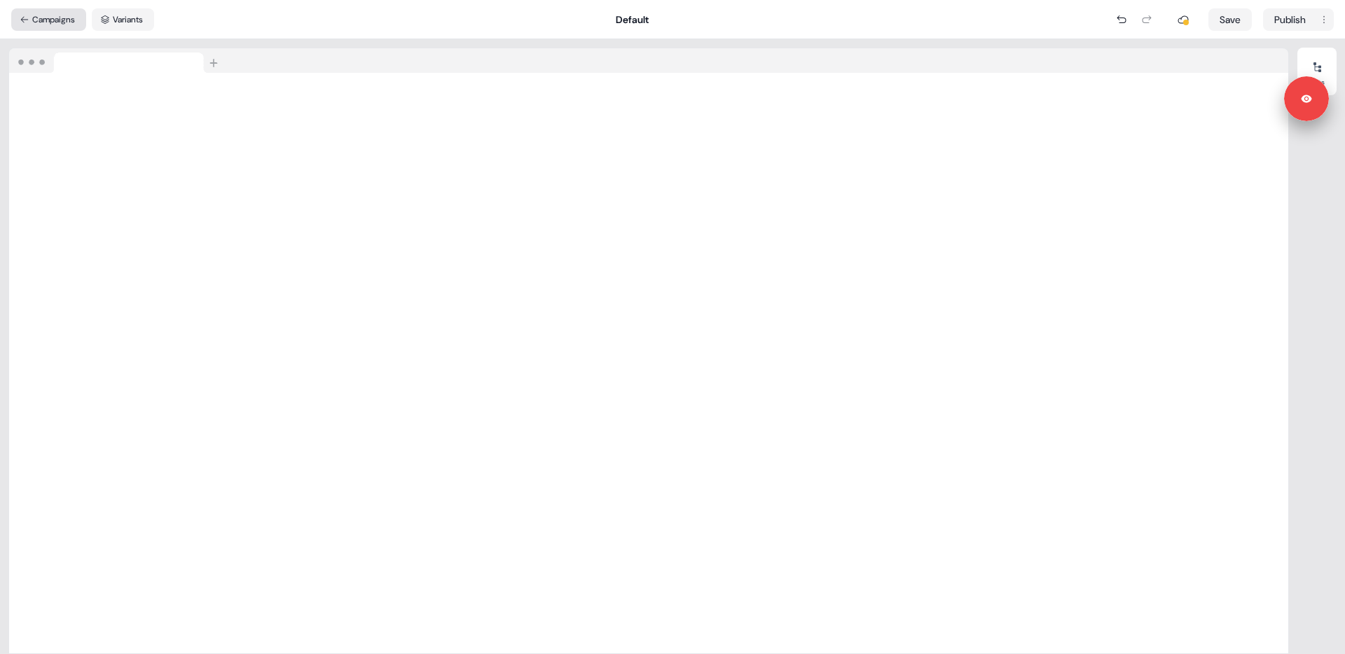
click at [65, 17] on button "Campaigns" at bounding box center [48, 19] width 75 height 22
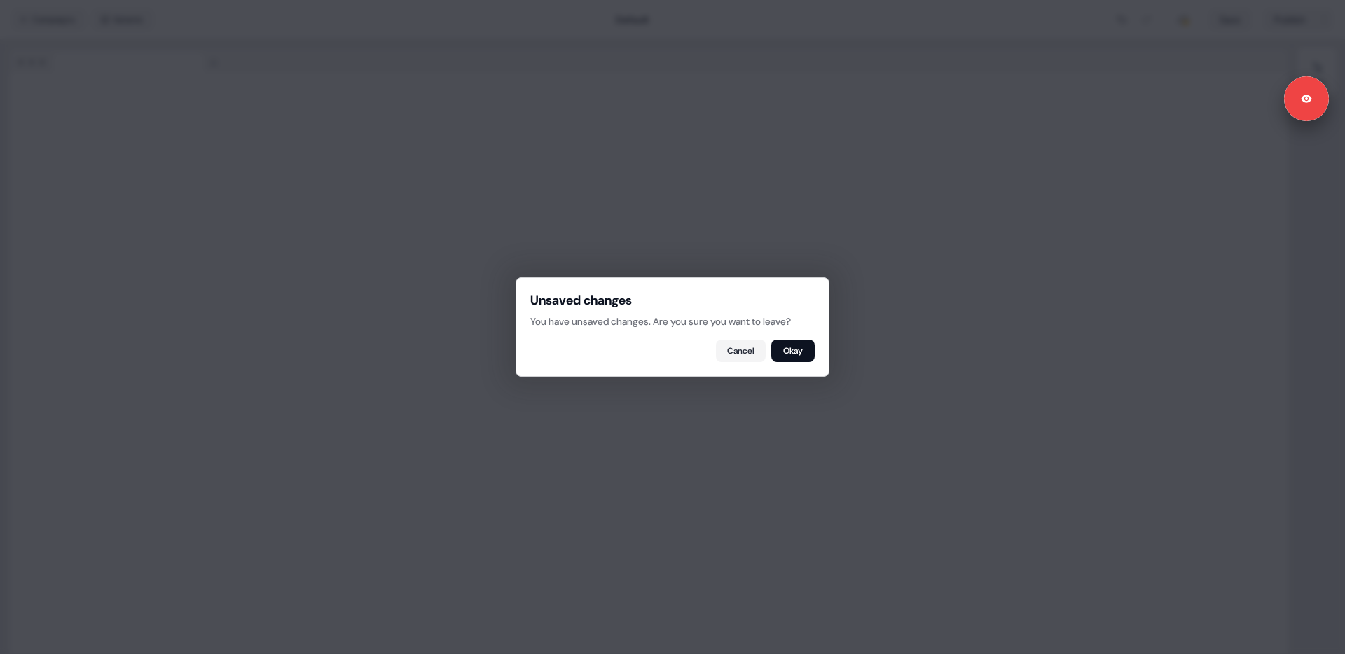
click at [788, 347] on button "Okay" at bounding box center [792, 351] width 43 height 22
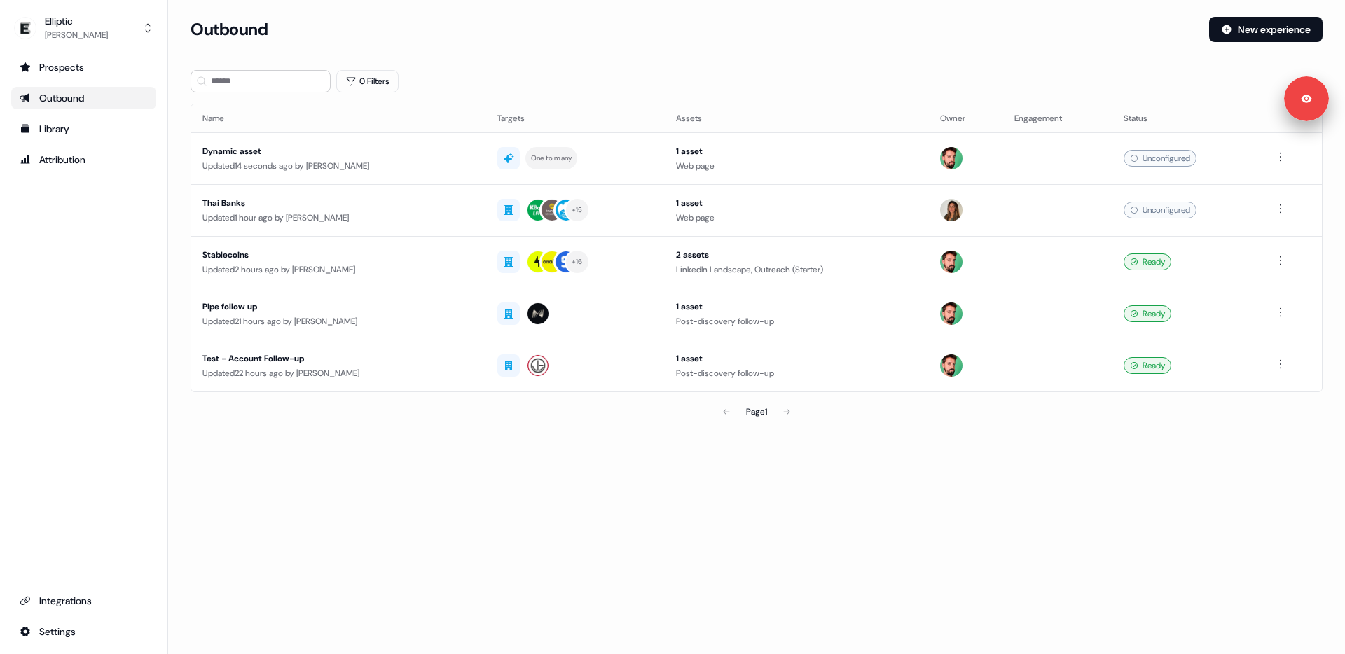
drag, startPoint x: 403, startPoint y: 207, endPoint x: 480, endPoint y: 120, distance: 115.1
click at [449, 139] on tbody "Dynamic asset Updated 14 seconds ago by [PERSON_NAME] One to many 1 asset Web p…" at bounding box center [756, 261] width 1130 height 259
drag, startPoint x: 493, startPoint y: 88, endPoint x: 482, endPoint y: 137, distance: 50.3
click at [493, 90] on div "0 Filters" at bounding box center [756, 81] width 1132 height 22
click at [389, 156] on div "Dynamic asset" at bounding box center [338, 151] width 272 height 14
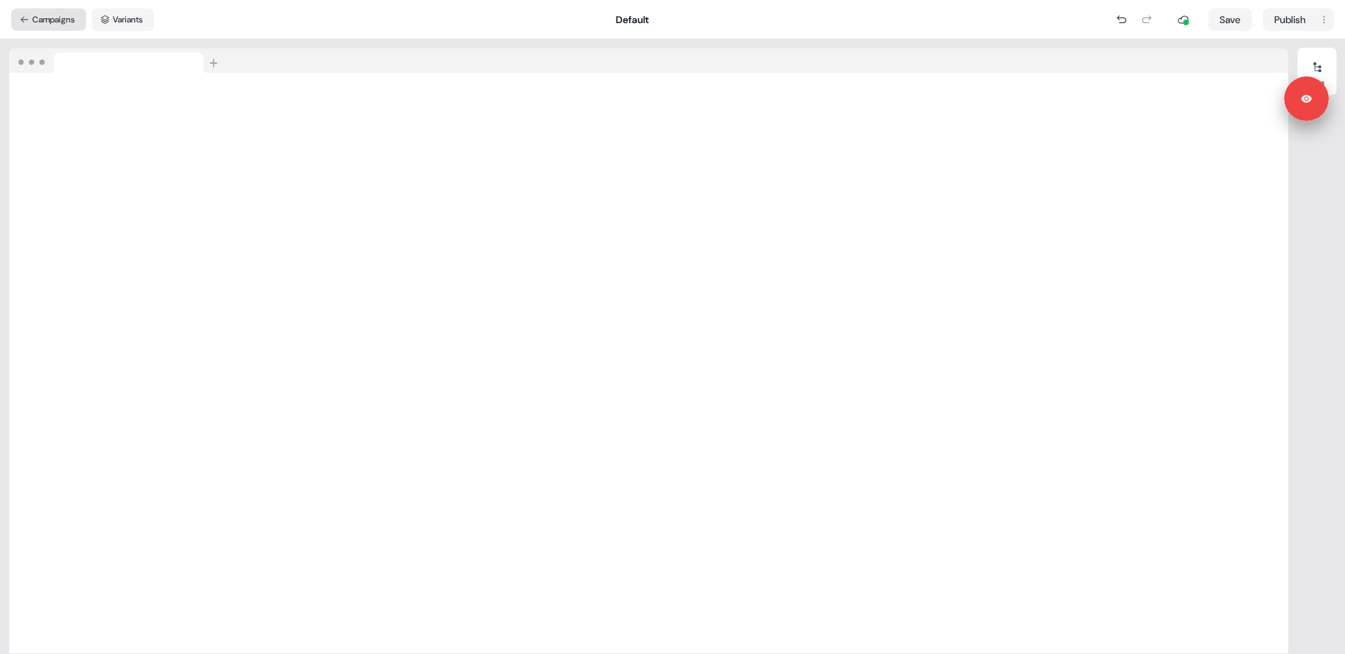
click at [65, 15] on button "Campaigns" at bounding box center [48, 19] width 75 height 22
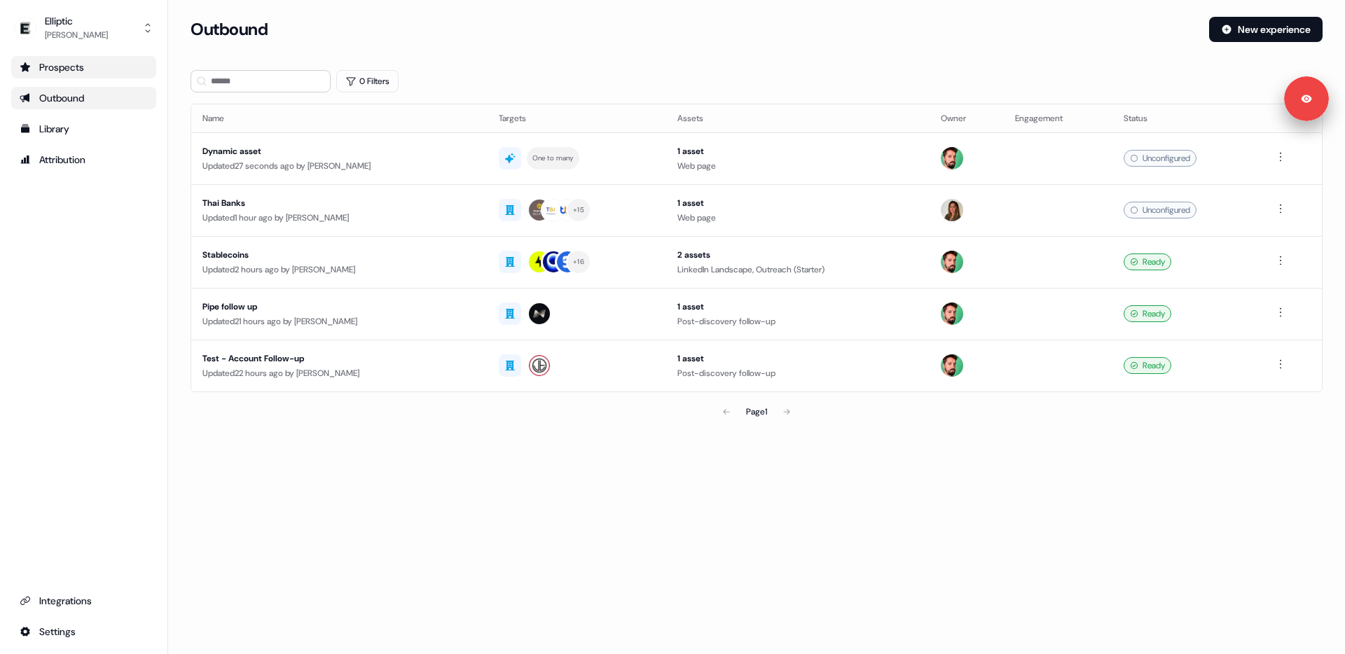
click at [62, 61] on div "Prospects" at bounding box center [84, 67] width 128 height 14
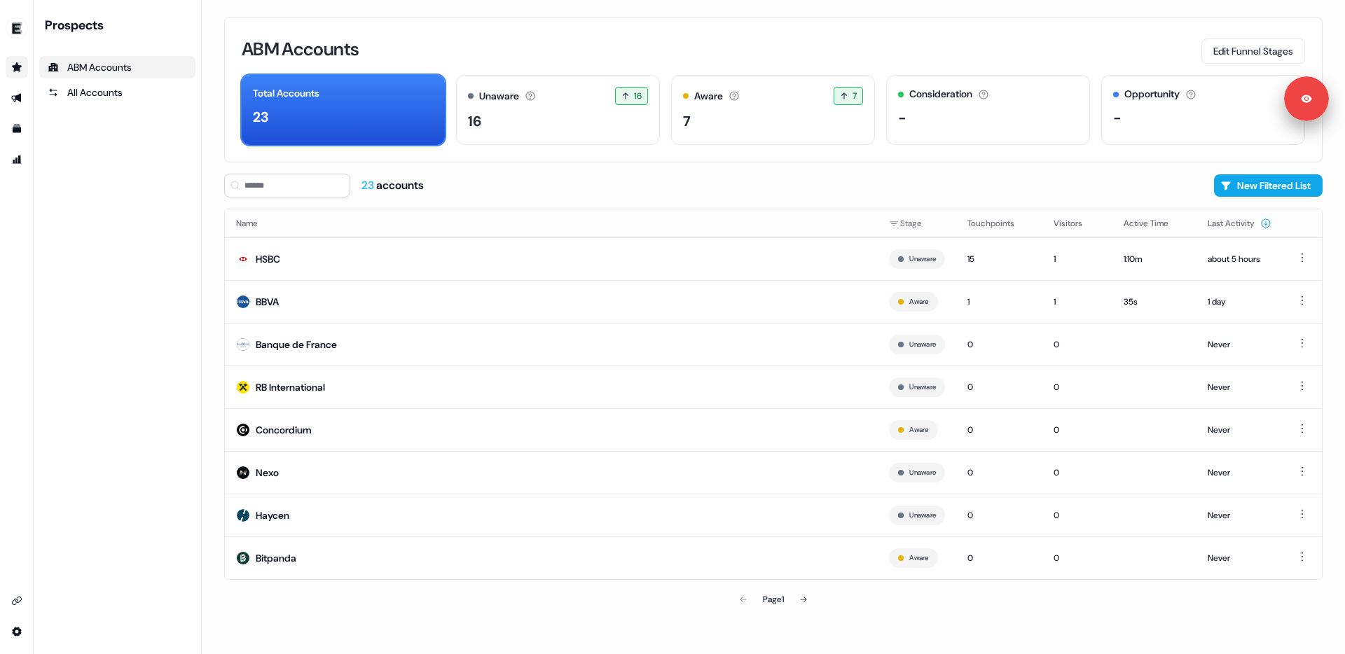
click at [897, 53] on div "ABM Accounts Edit Funnel Stages" at bounding box center [773, 48] width 1063 height 29
click at [15, 99] on icon "Go to outbound experience" at bounding box center [16, 97] width 11 height 11
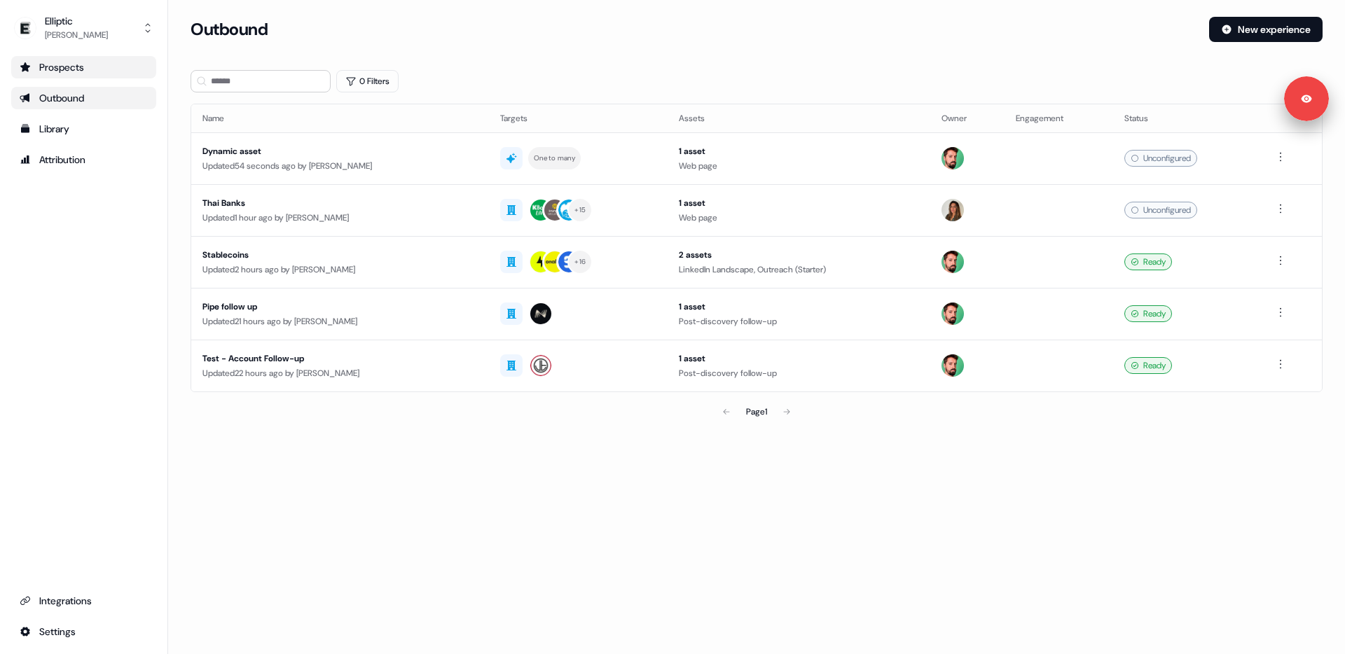
click at [879, 468] on div "Loading... Outbound New experience 0 Filters Name Targets Assets Owner Engageme…" at bounding box center [756, 327] width 1177 height 654
click at [679, 100] on section "Loading... Outbound New experience 0 Filters Name Targets Assets Owner Engageme…" at bounding box center [756, 241] width 1177 height 448
click at [675, 83] on div "0 Filters" at bounding box center [756, 81] width 1132 height 22
click at [664, 78] on div "0 Filters" at bounding box center [756, 81] width 1132 height 22
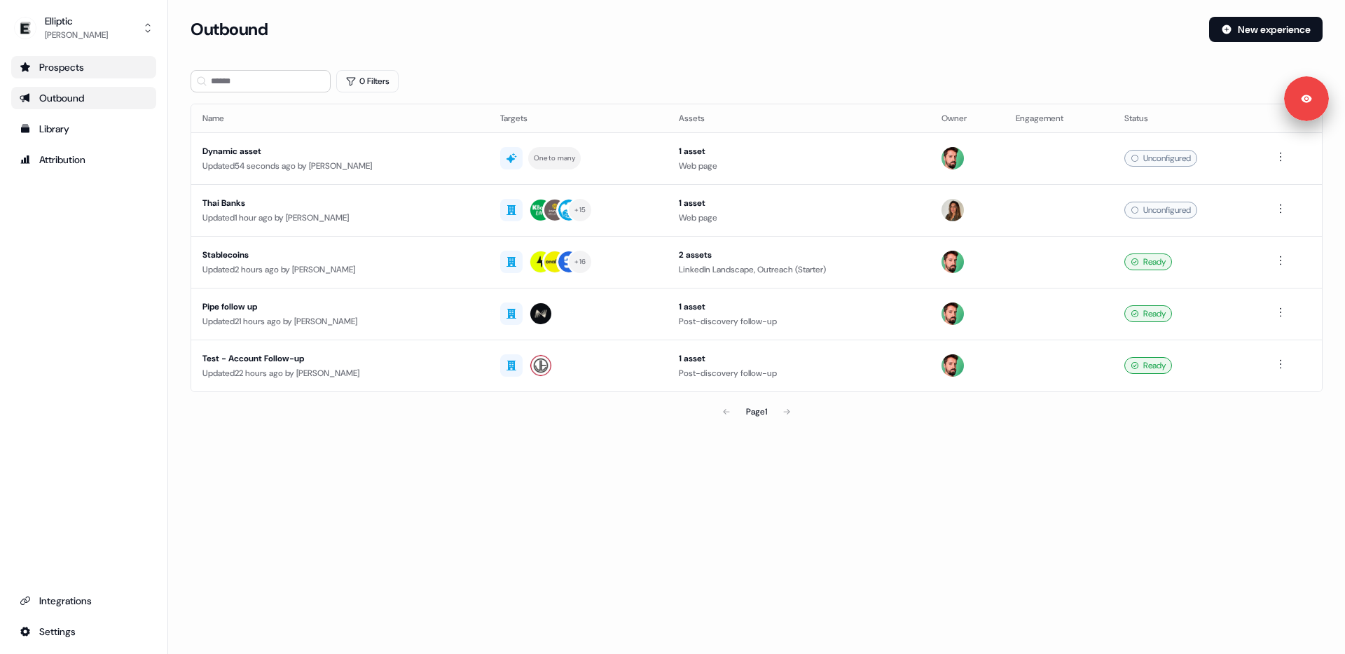
click at [663, 78] on div "0 Filters" at bounding box center [756, 81] width 1132 height 22
click at [311, 263] on div "Updated 2 hours ago by [PERSON_NAME]" at bounding box center [339, 270] width 275 height 14
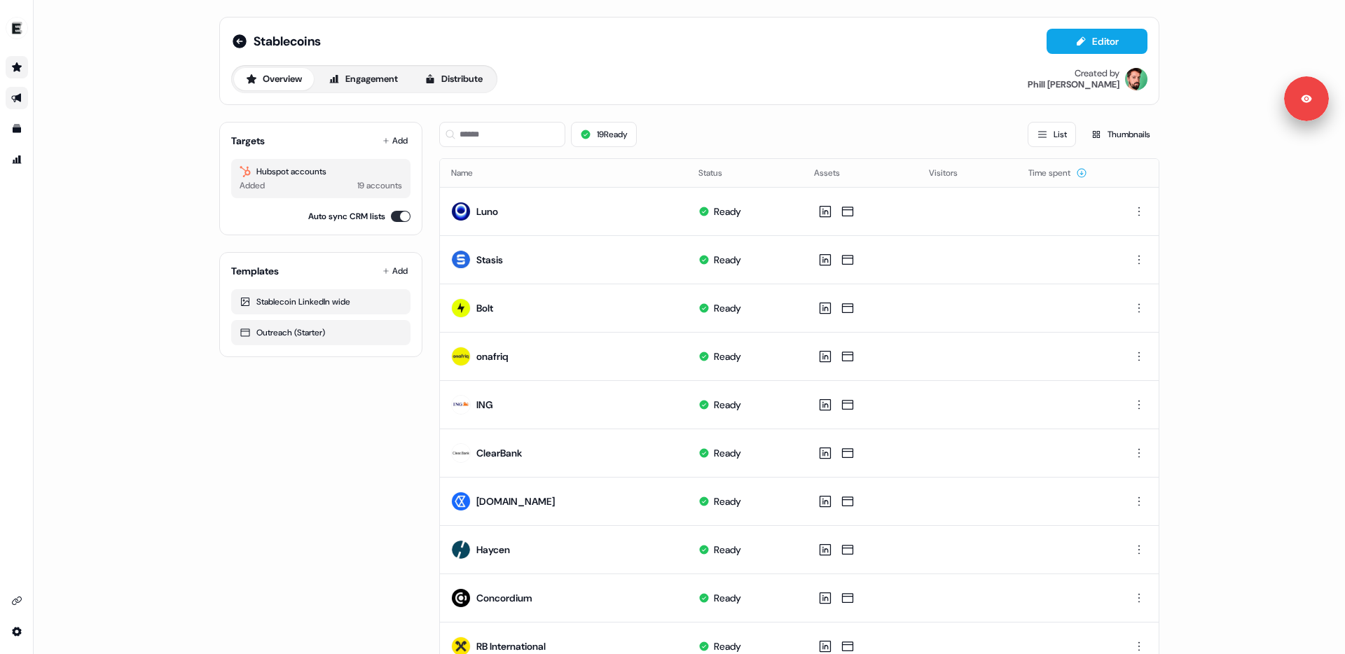
click at [713, 127] on div "19 Ready List Thumbnails" at bounding box center [799, 134] width 720 height 25
click at [737, 124] on div "19 Ready List Thumbnails" at bounding box center [799, 134] width 720 height 25
drag, startPoint x: 846, startPoint y: 179, endPoint x: 854, endPoint y: 179, distance: 8.4
click at [847, 179] on link "Edit" at bounding box center [840, 179] width 46 height 18
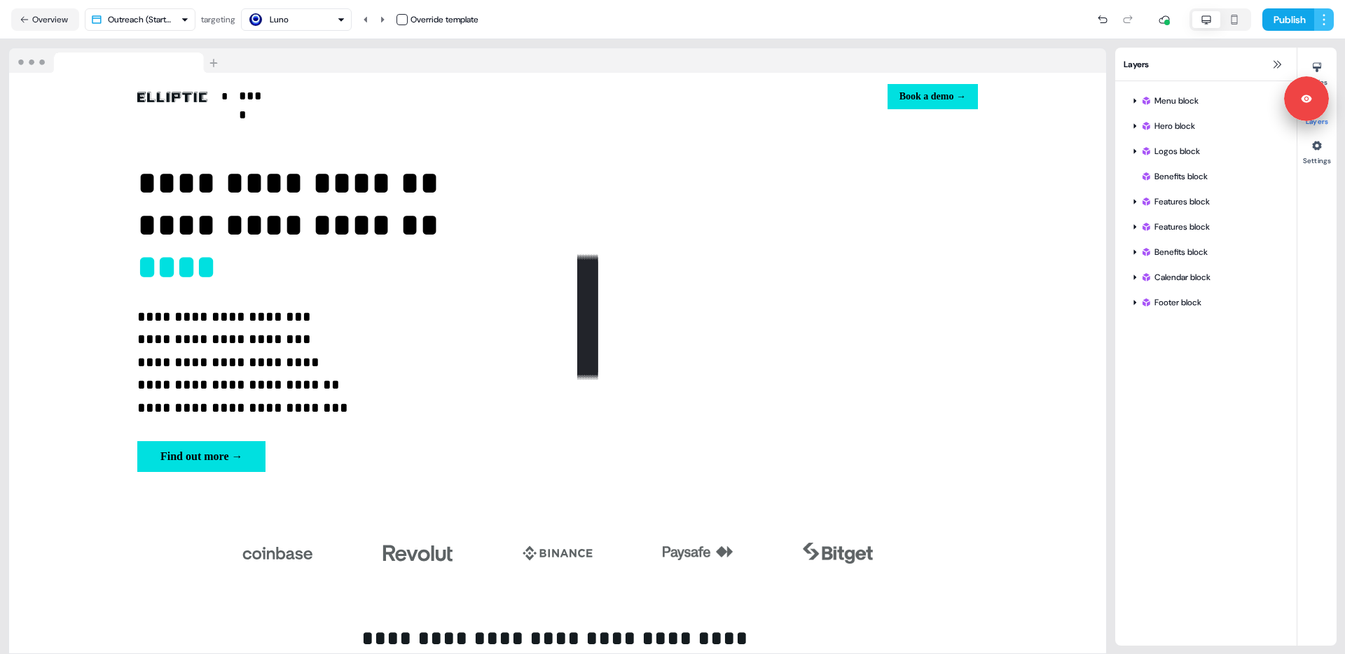
click at [1315, 16] on html "**********" at bounding box center [672, 327] width 1345 height 654
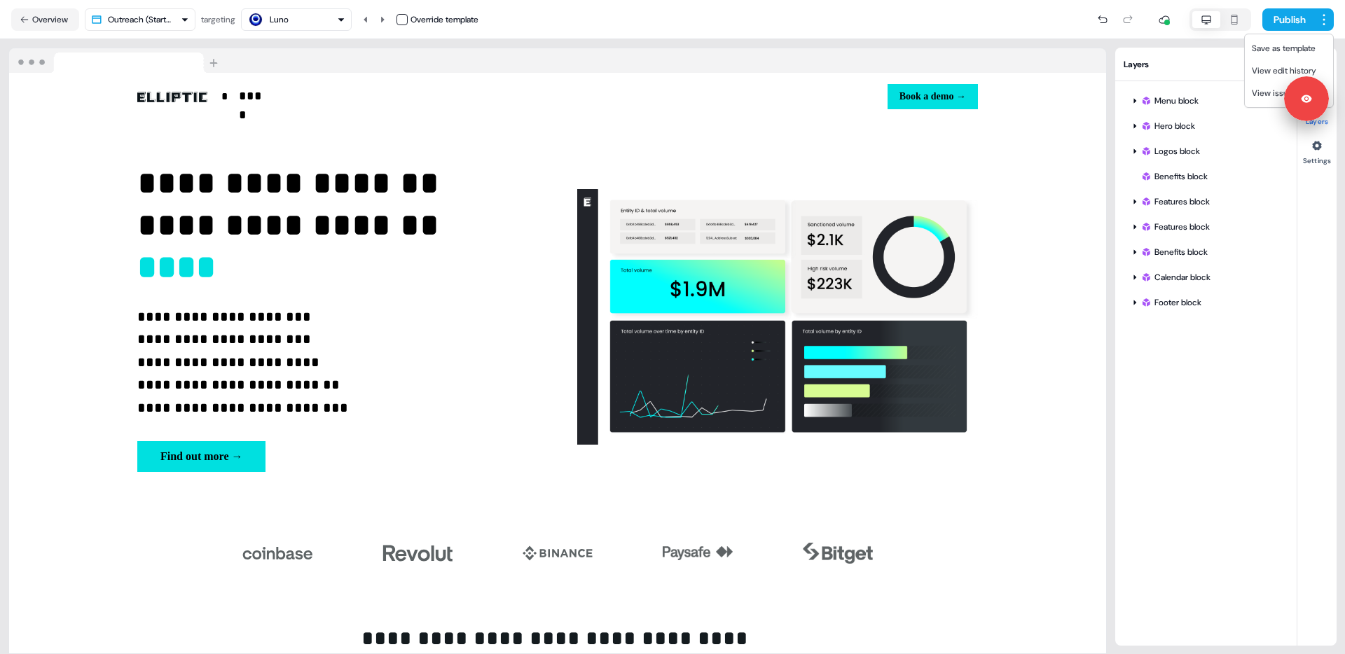
click at [59, 18] on html "**********" at bounding box center [672, 327] width 1345 height 654
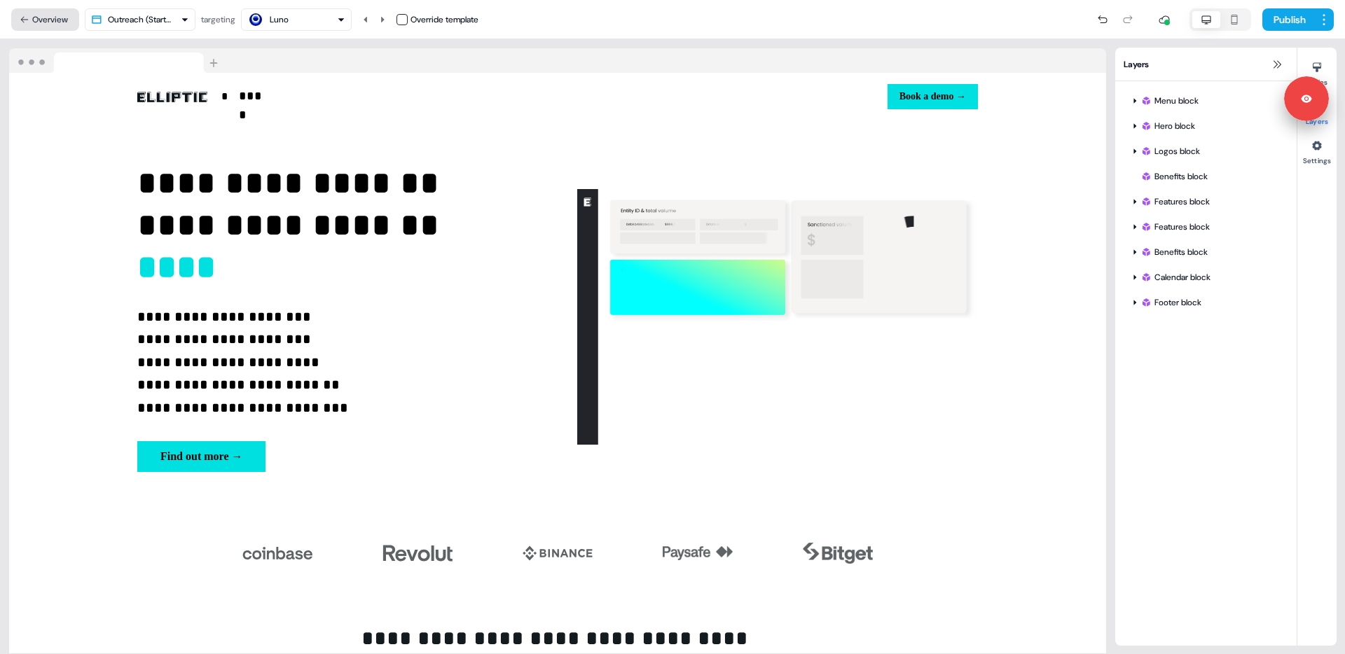
click at [49, 18] on button "Overview" at bounding box center [45, 19] width 68 height 22
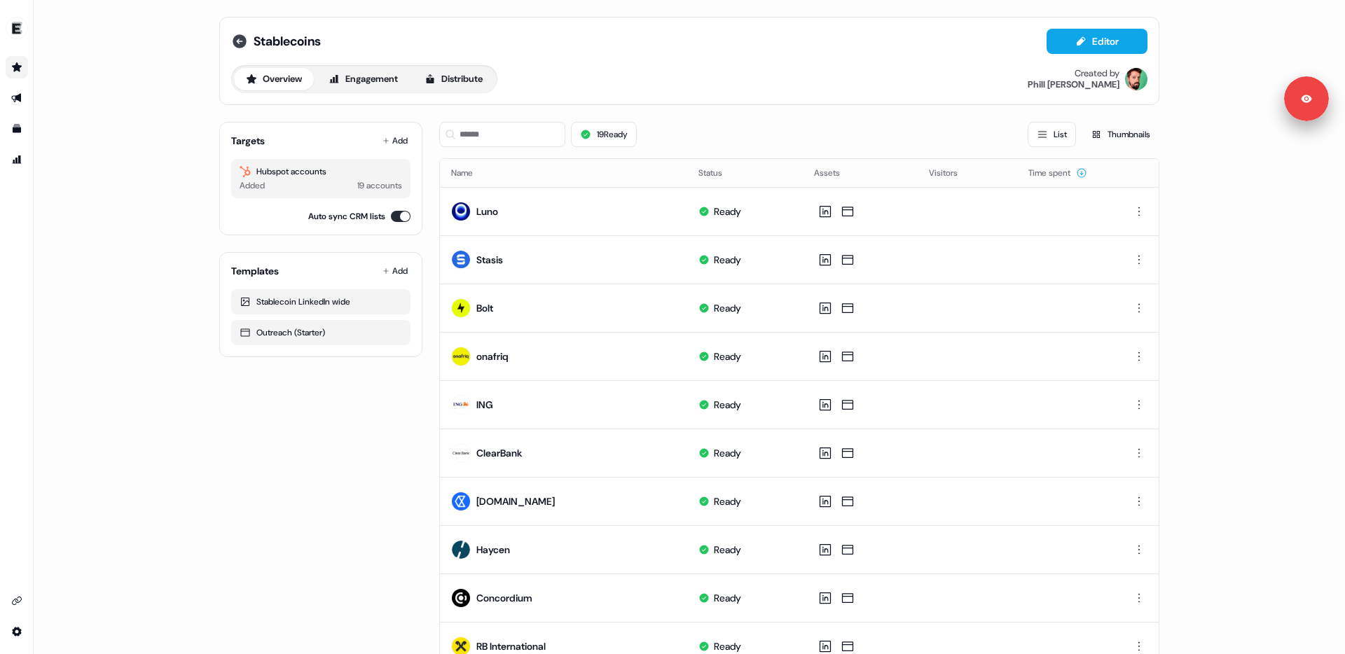
click at [235, 43] on icon at bounding box center [240, 41] width 14 height 14
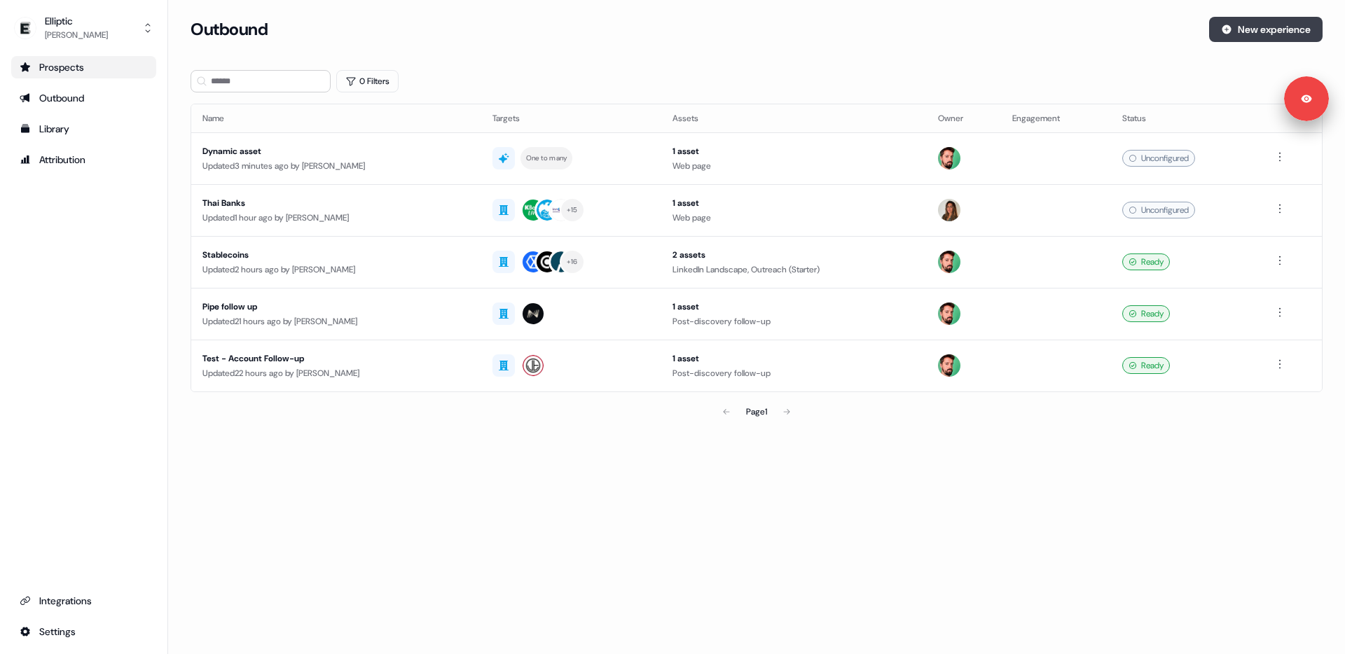
click at [1250, 29] on button "New experience" at bounding box center [1265, 29] width 113 height 25
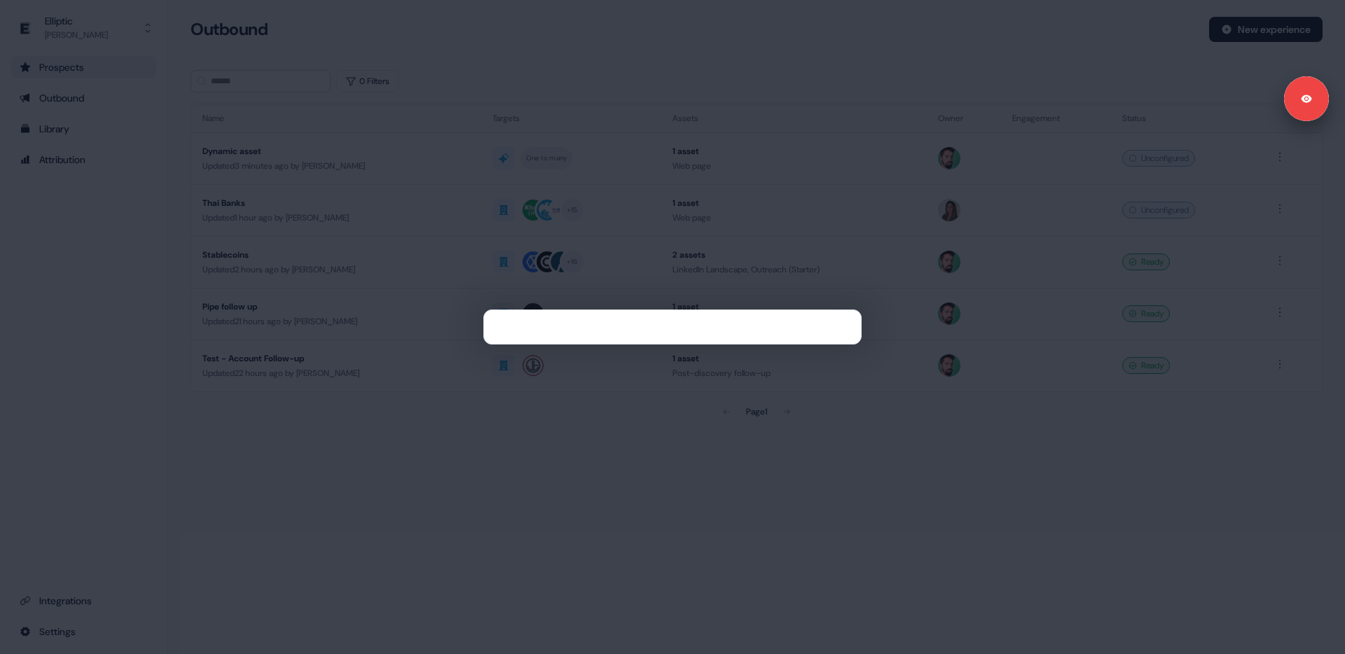
click at [597, 181] on div at bounding box center [672, 327] width 1345 height 654
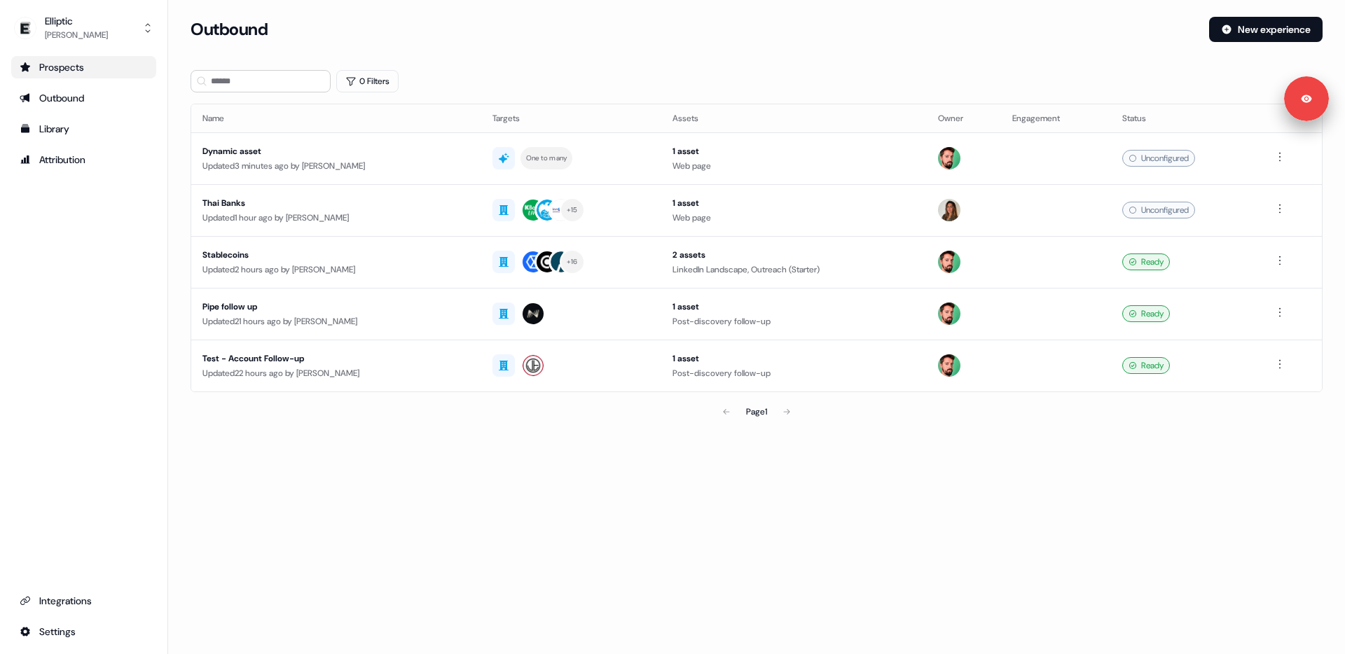
click at [74, 74] on link "Prospects" at bounding box center [83, 67] width 145 height 22
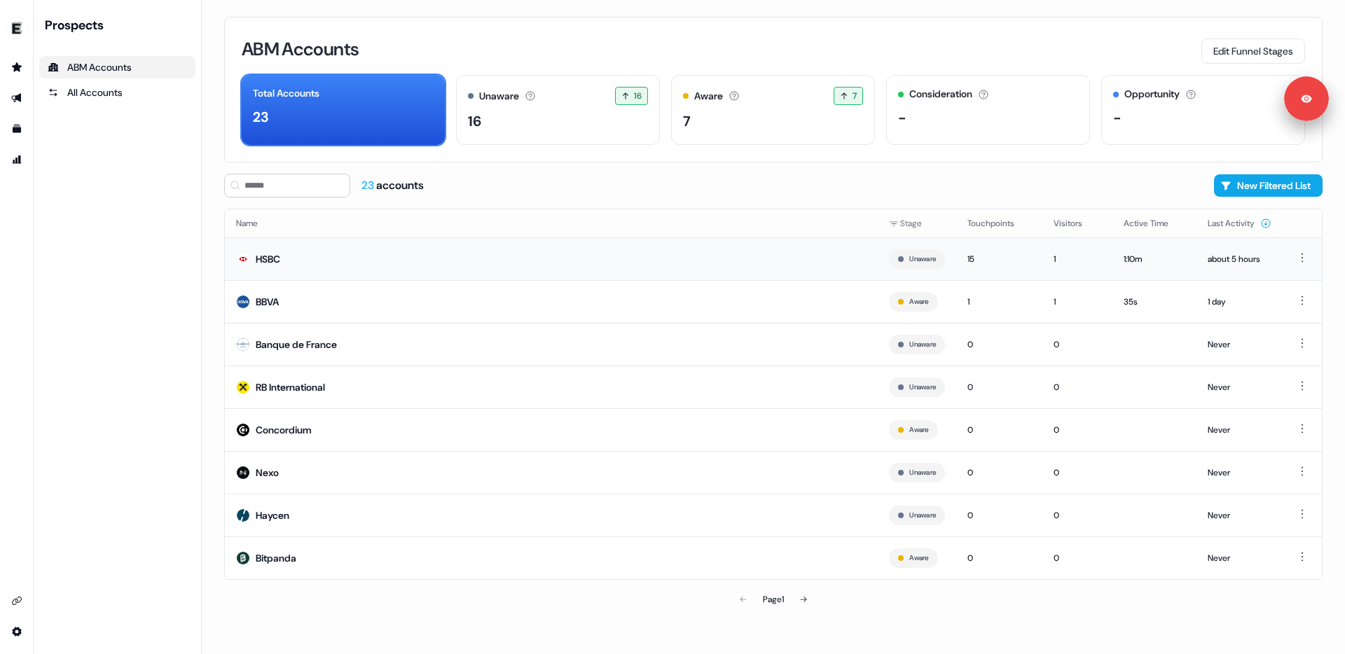
click at [405, 256] on td "HSBC" at bounding box center [551, 258] width 653 height 43
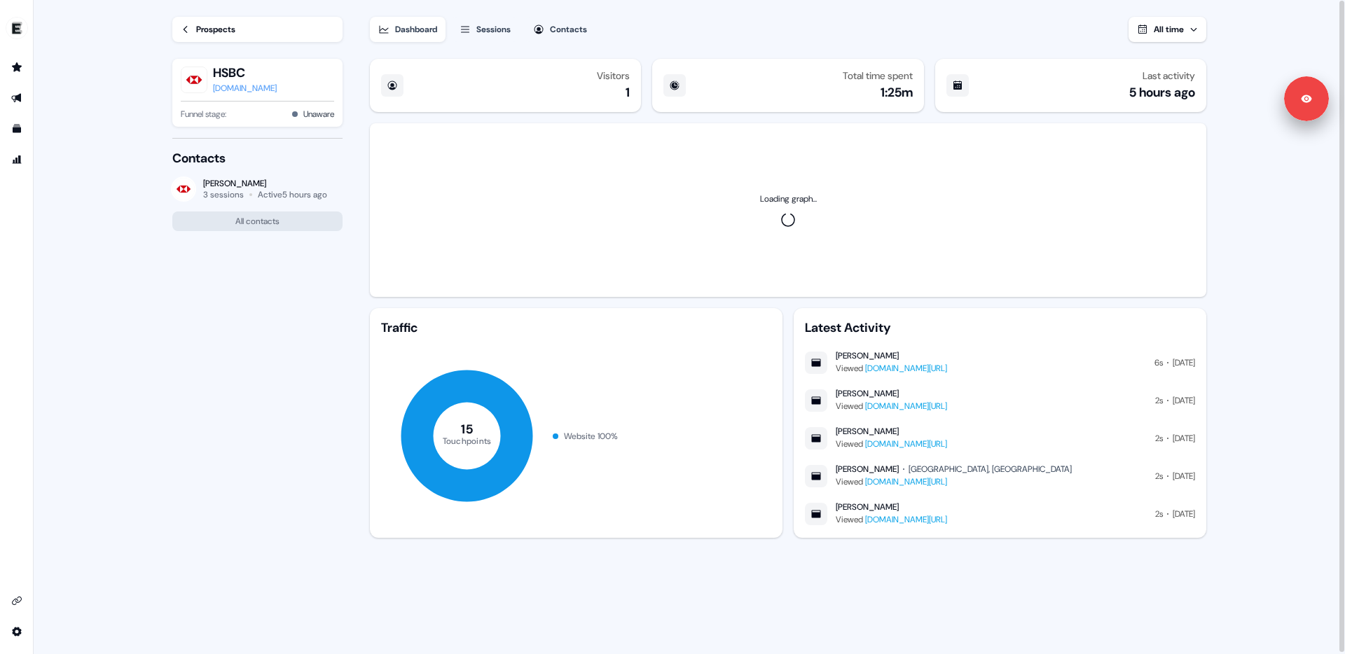
click at [576, 31] on div "Contacts" at bounding box center [568, 29] width 37 height 14
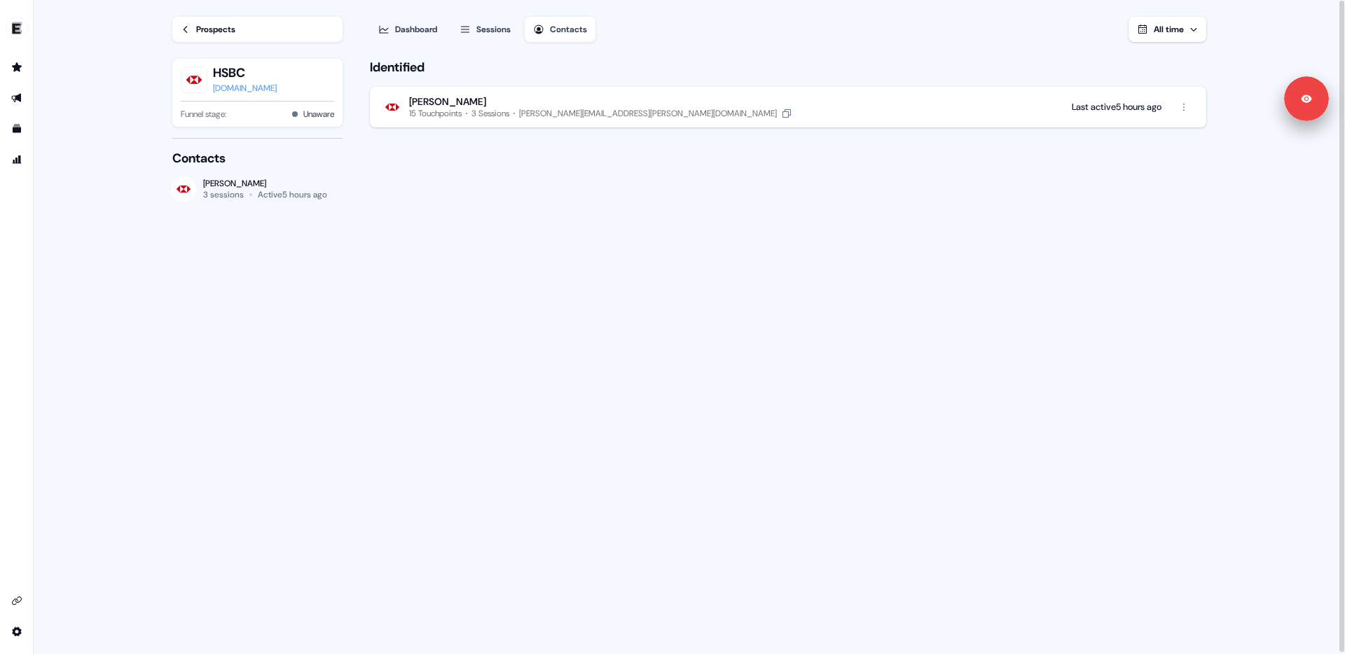
click at [462, 108] on div "15 Touchpoints" at bounding box center [435, 113] width 53 height 11
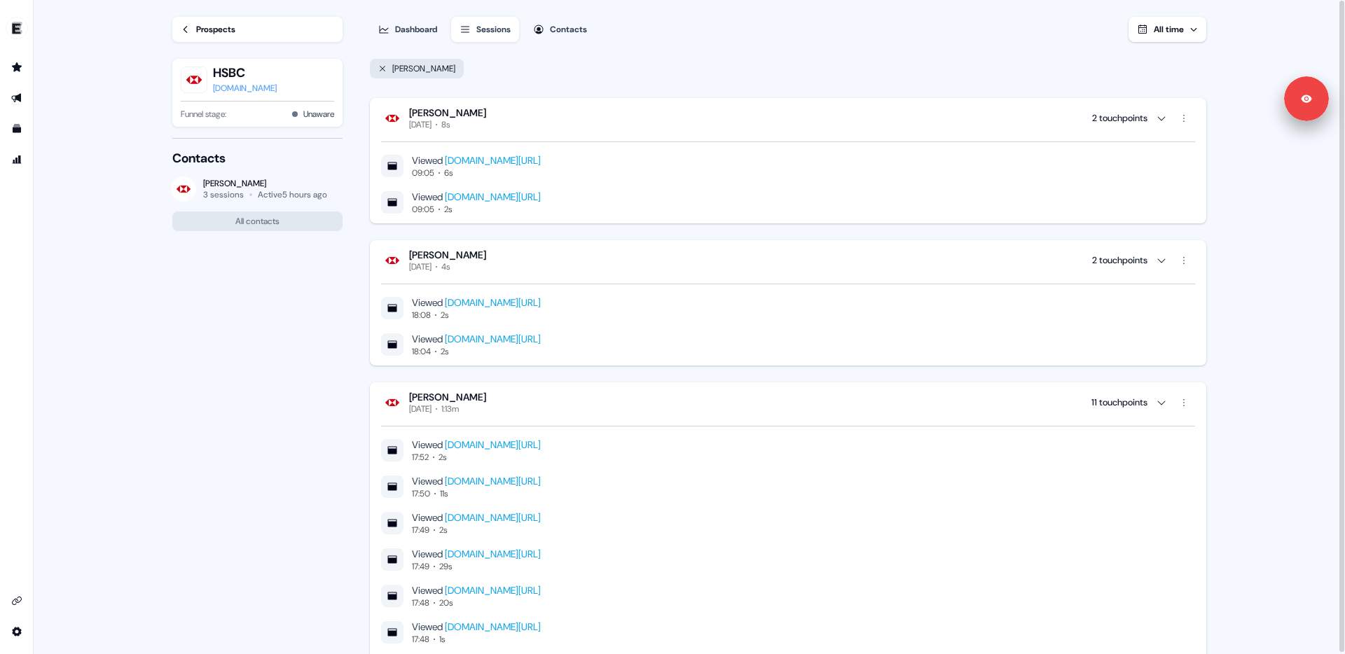
click at [265, 342] on div "Prospects HSBC [DOMAIN_NAME] Funnel stage: Unaware Contacts [PERSON_NAME] 3 ses…" at bounding box center [247, 327] width 195 height 654
click at [20, 89] on link "Go to outbound experience" at bounding box center [17, 98] width 22 height 22
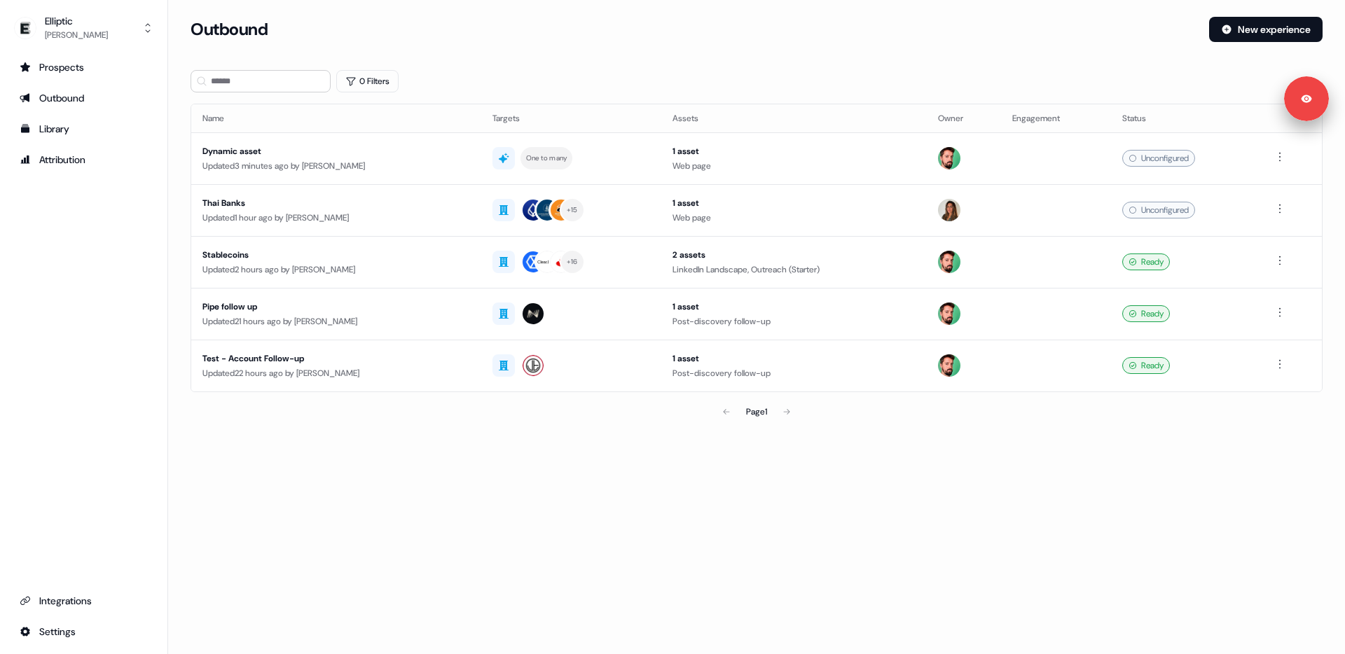
click at [513, 81] on div "0 Filters" at bounding box center [756, 81] width 1132 height 22
drag, startPoint x: 427, startPoint y: 207, endPoint x: 509, endPoint y: 68, distance: 161.1
click at [509, 68] on section "Loading... Outbound New experience 0 Filters Name Targets Assets Owner Engageme…" at bounding box center [756, 241] width 1177 height 448
click at [393, 268] on div "Updated 2 hours ago by [PERSON_NAME]" at bounding box center [336, 270] width 268 height 14
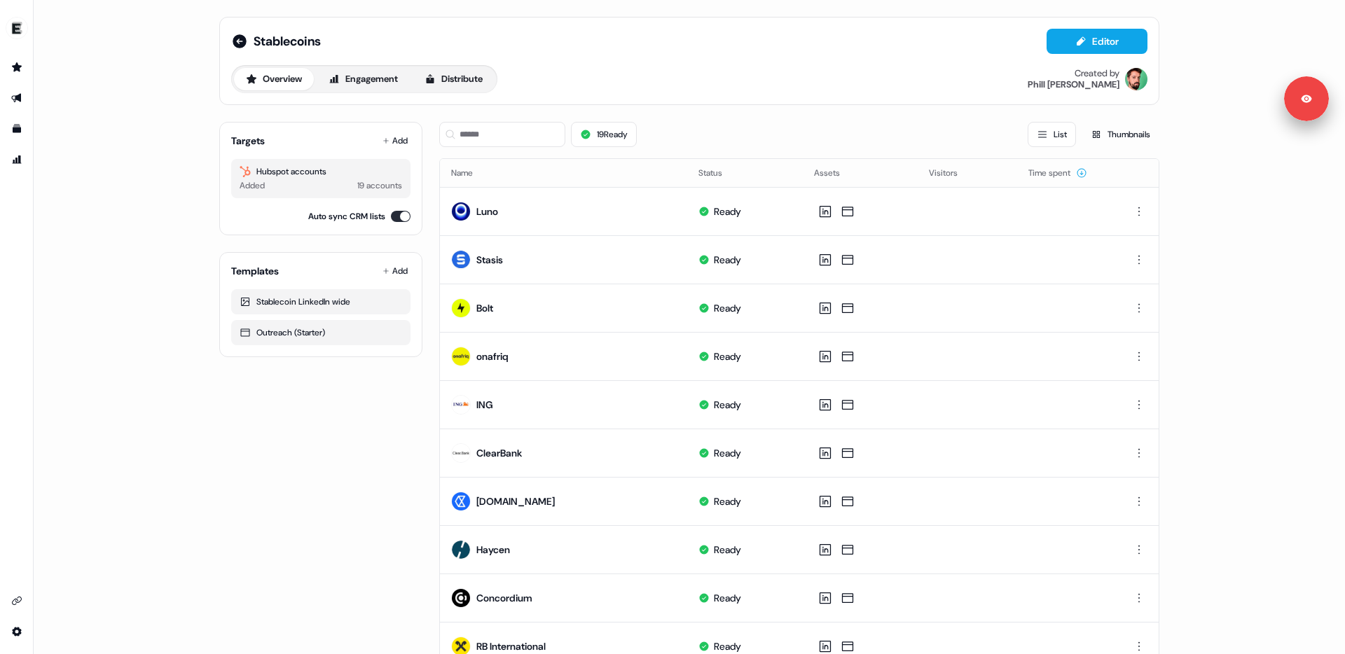
click at [840, 126] on div "19 Ready List Thumbnails" at bounding box center [799, 134] width 720 height 25
click at [838, 129] on div "19 Ready List Thumbnails" at bounding box center [799, 134] width 720 height 25
click at [703, 141] on div "19 Ready List Thumbnails" at bounding box center [799, 134] width 720 height 25
click at [727, 134] on div "19 Ready List Thumbnails" at bounding box center [799, 134] width 720 height 25
click at [240, 43] on icon at bounding box center [240, 41] width 14 height 14
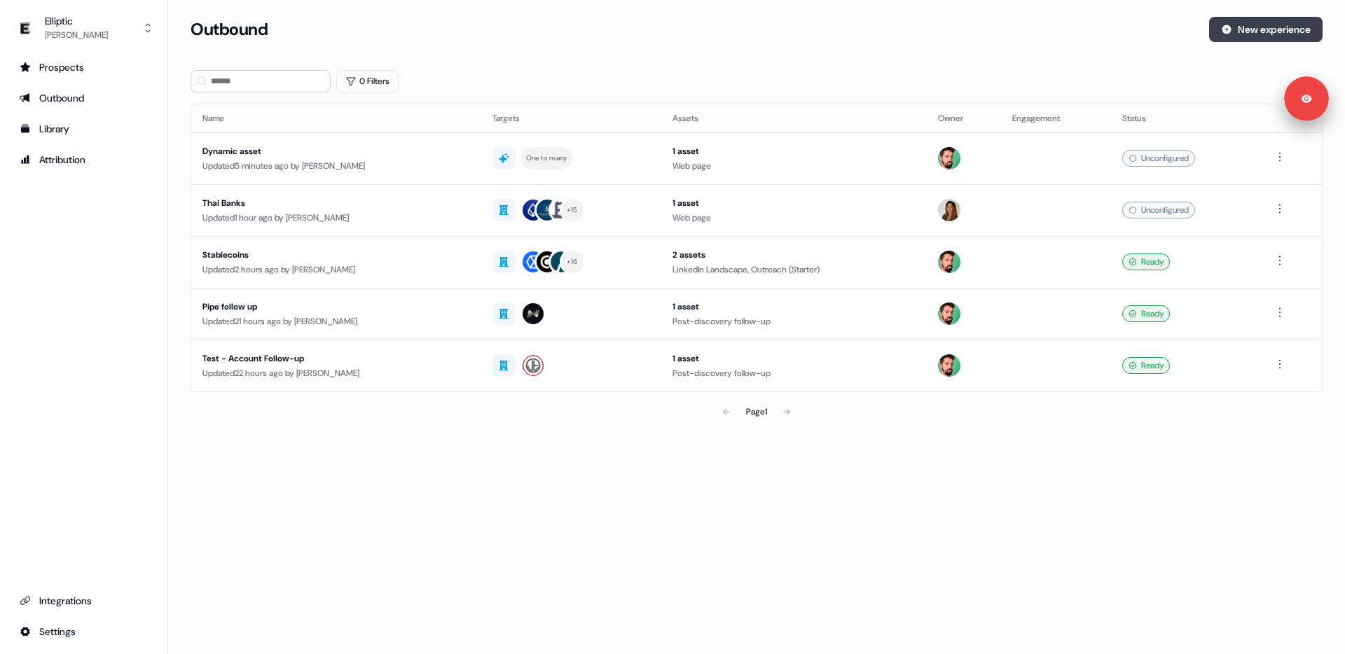
click at [1256, 32] on button "New experience" at bounding box center [1265, 29] width 113 height 25
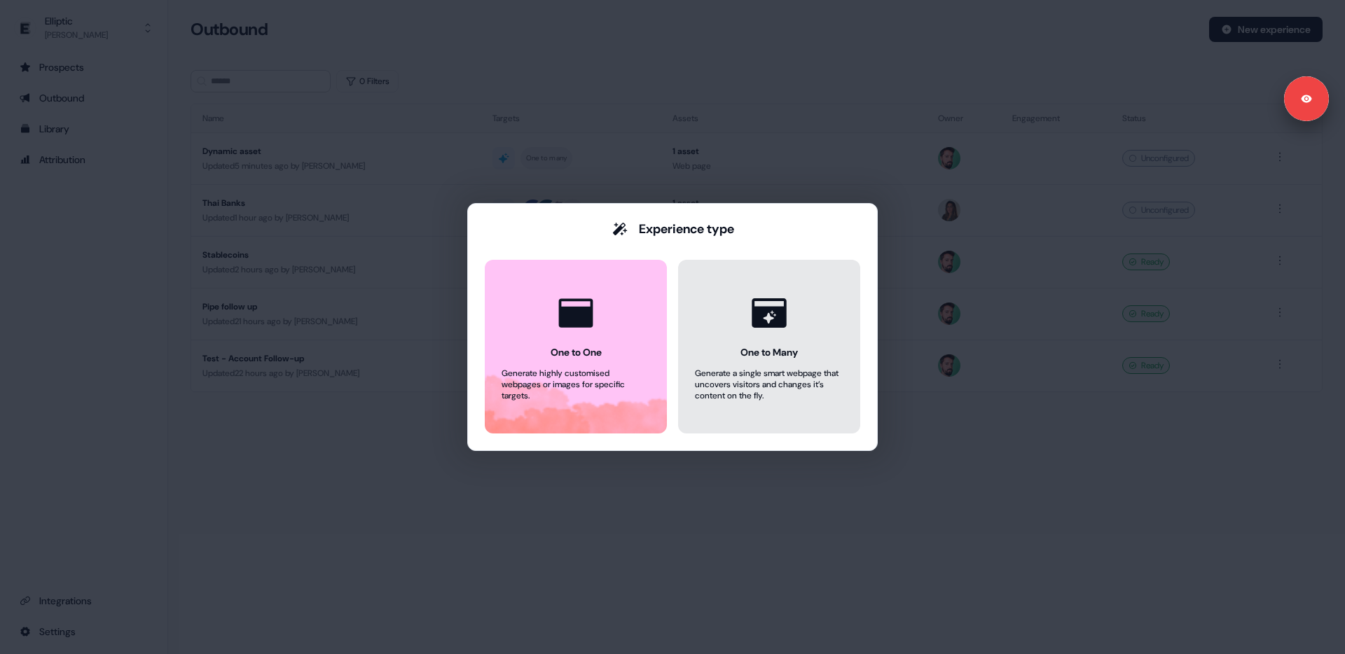
click at [786, 333] on icon at bounding box center [768, 312] width 53 height 53
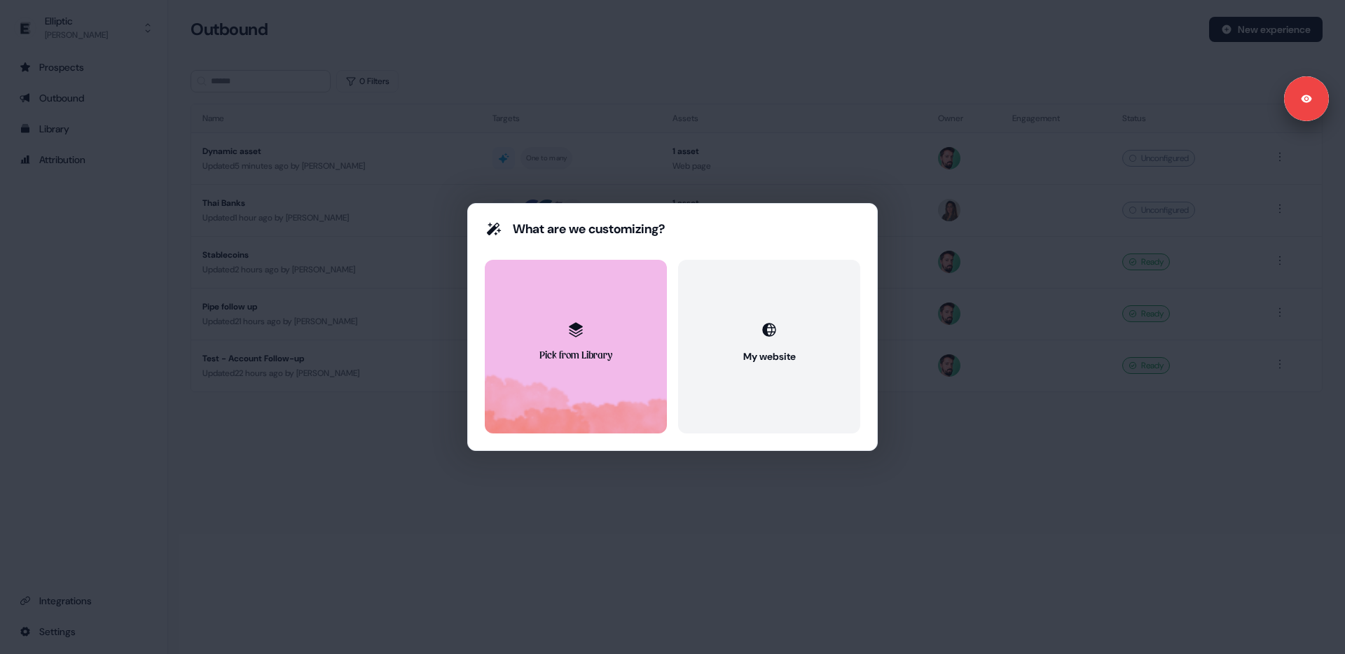
click at [595, 315] on button "Pick from Library" at bounding box center [576, 347] width 182 height 174
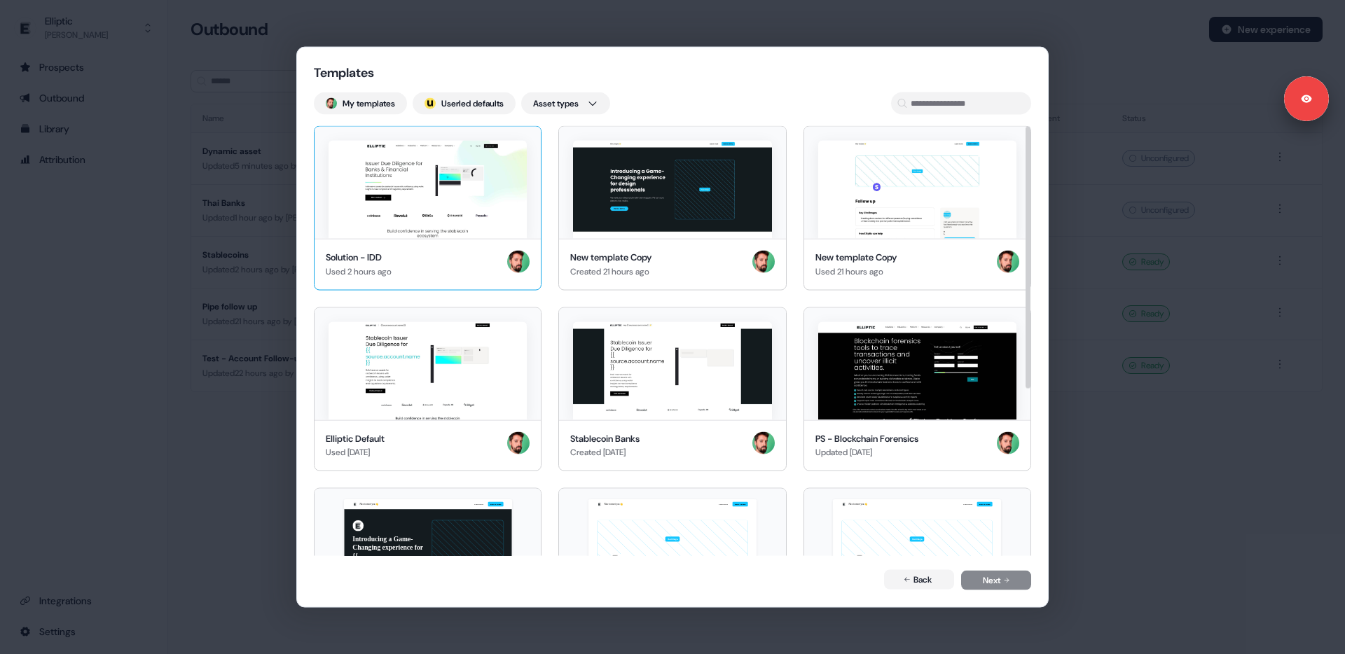
click at [443, 176] on img at bounding box center [427, 190] width 198 height 98
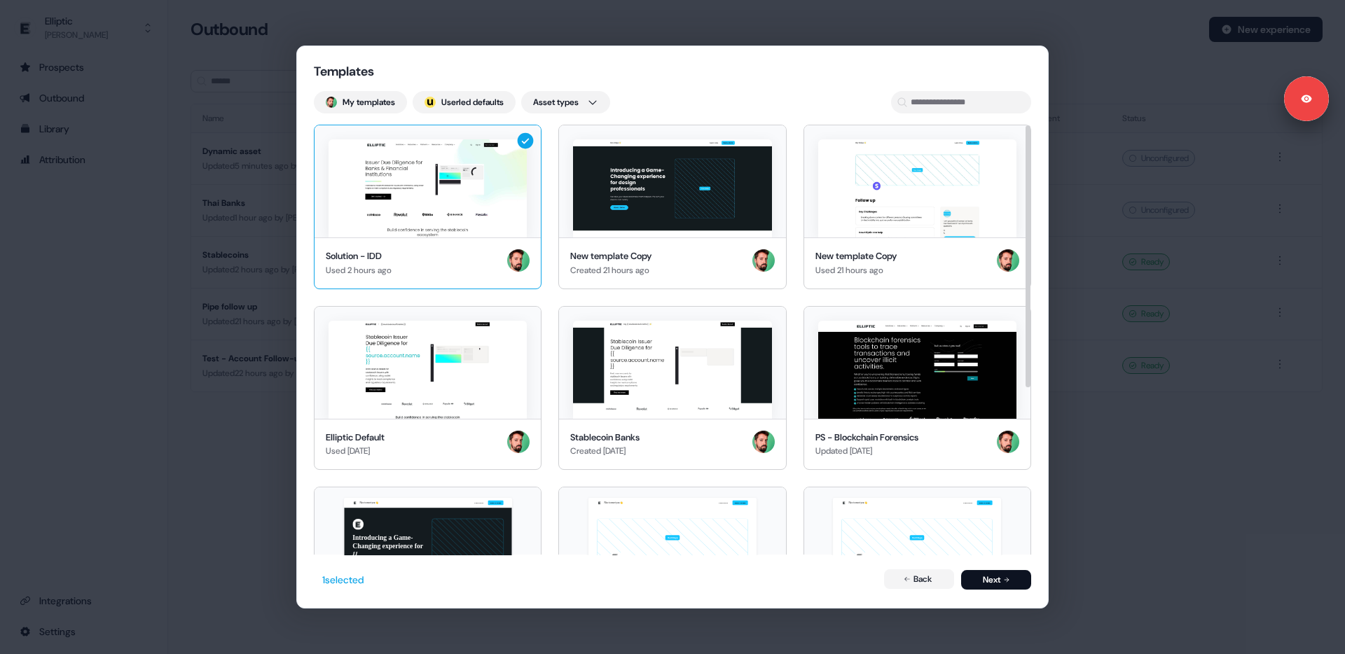
scroll to position [1, 0]
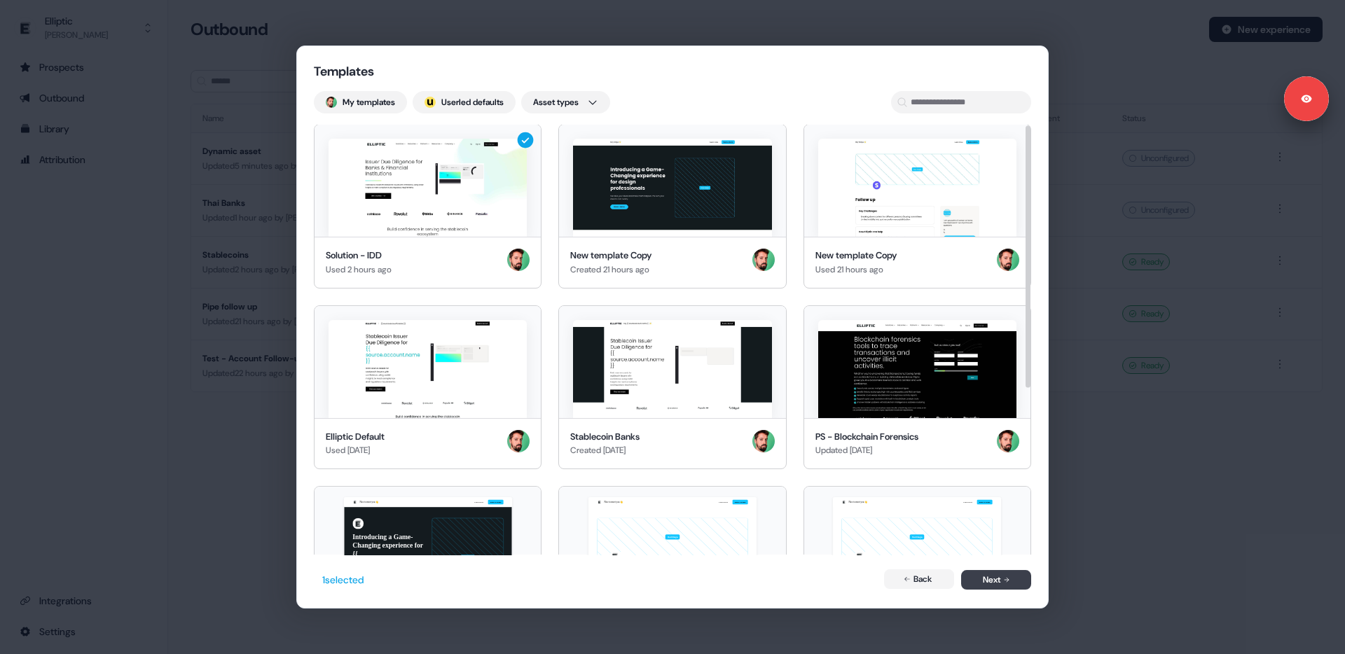
click at [980, 580] on button "Next" at bounding box center [996, 580] width 70 height 20
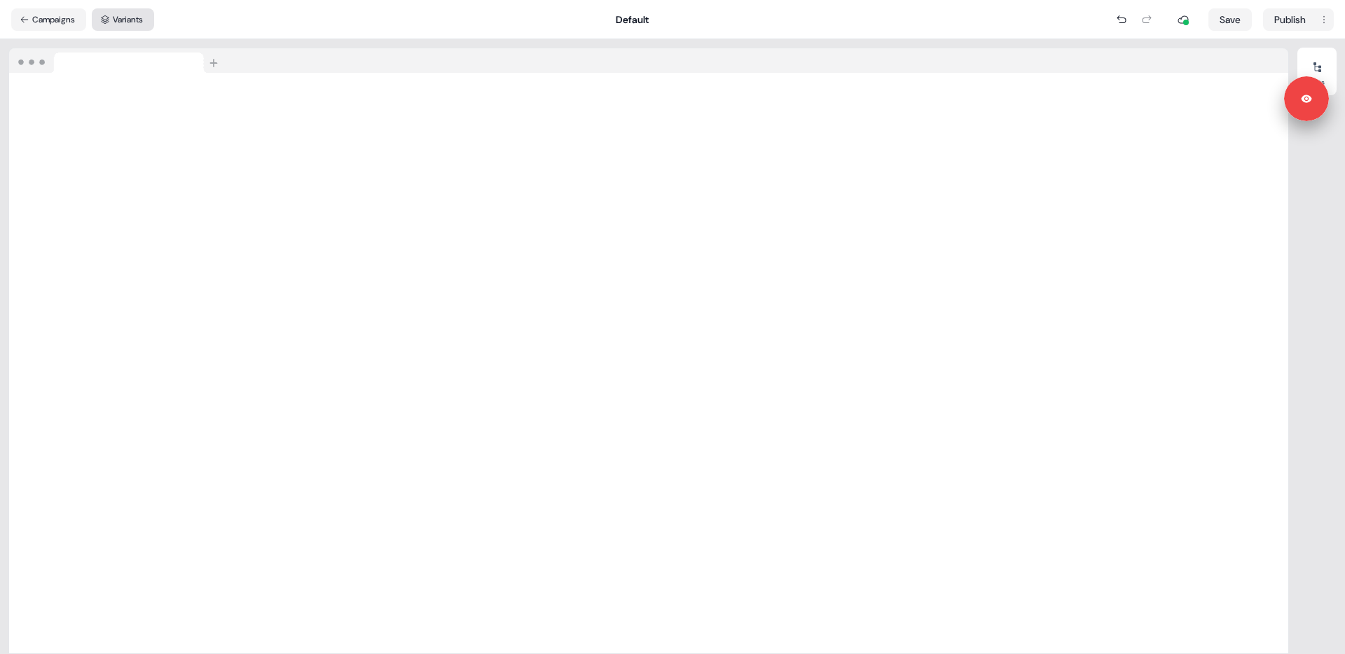
click at [125, 20] on button "Variants" at bounding box center [123, 19] width 62 height 22
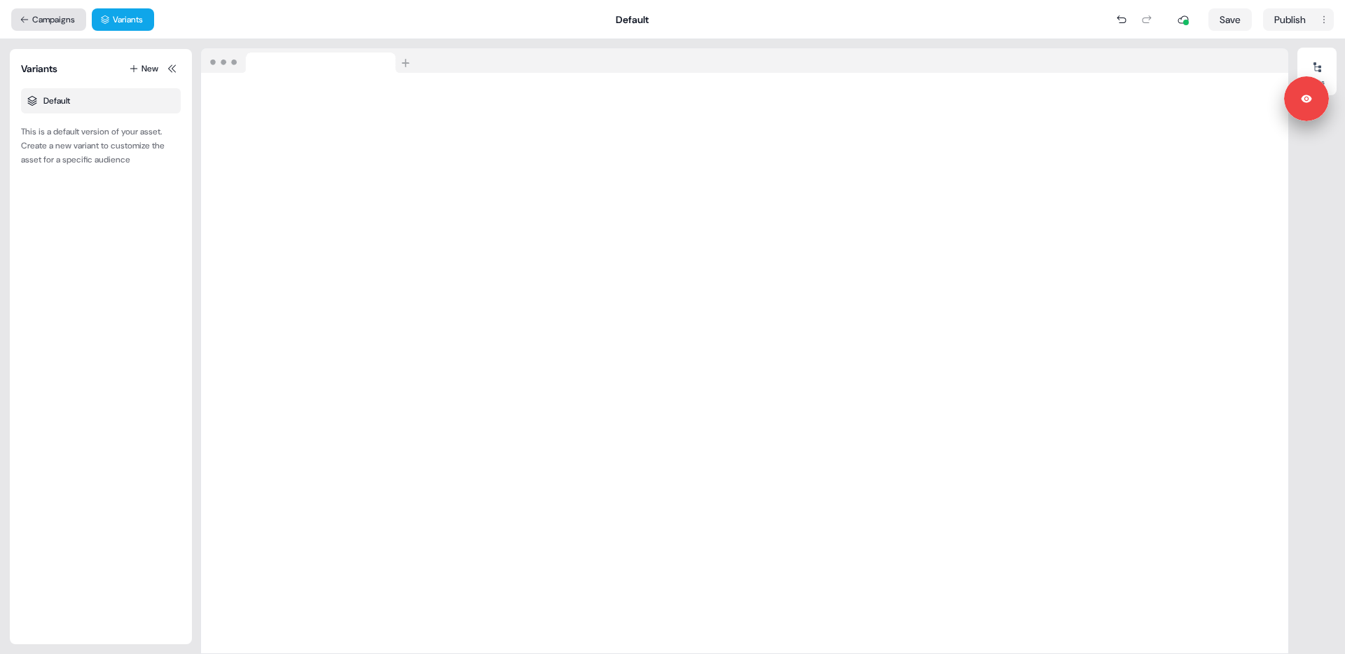
click at [56, 25] on button "Campaigns" at bounding box center [48, 19] width 75 height 22
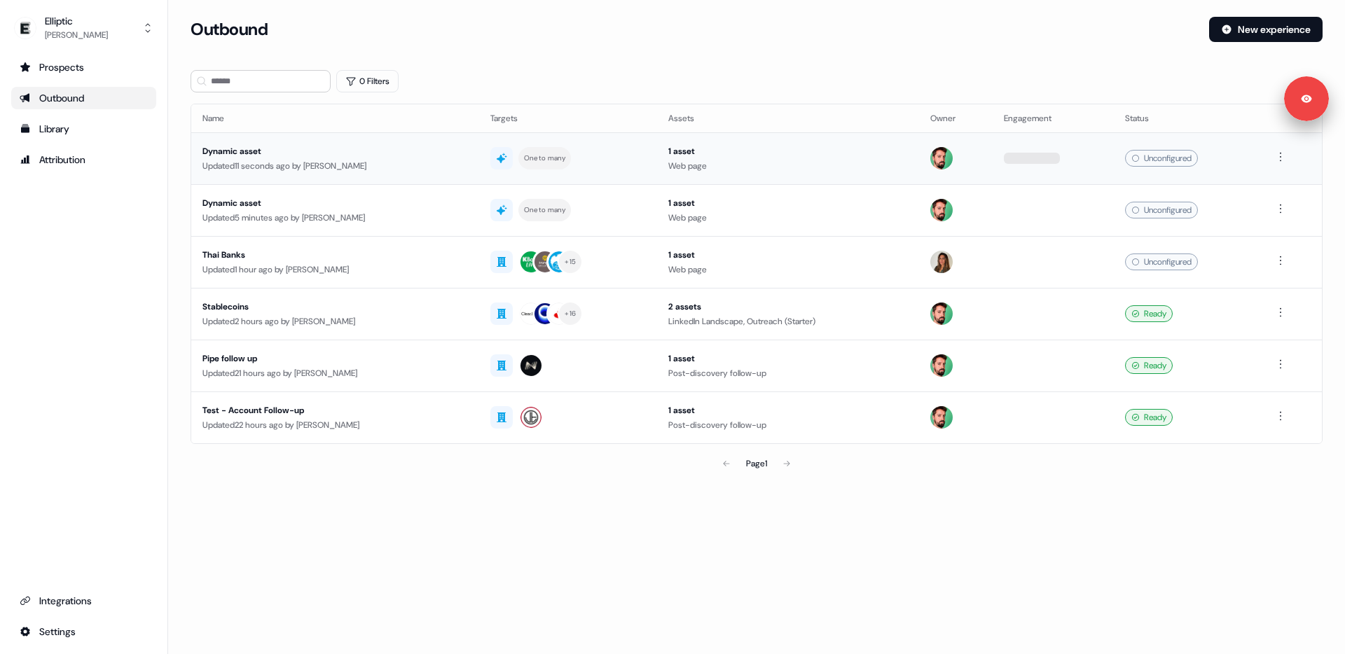
click at [621, 162] on div "One to many" at bounding box center [567, 158] width 155 height 22
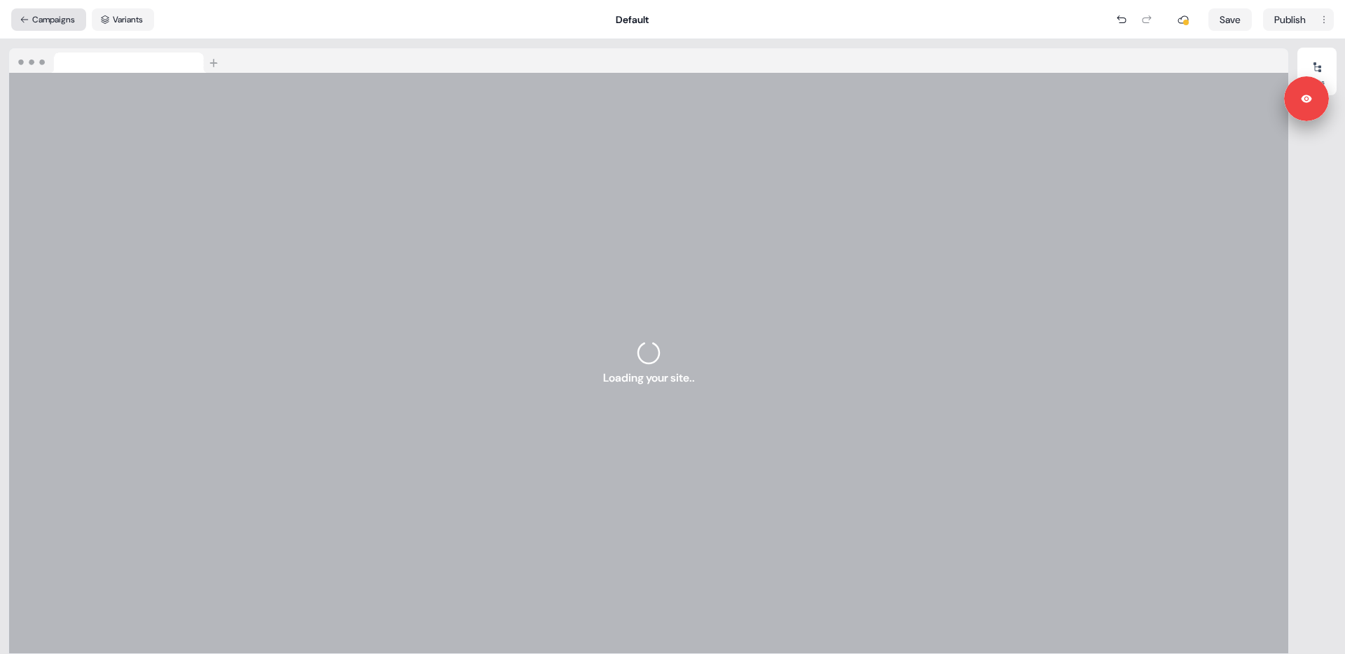
click at [46, 21] on button "Campaigns" at bounding box center [48, 19] width 75 height 22
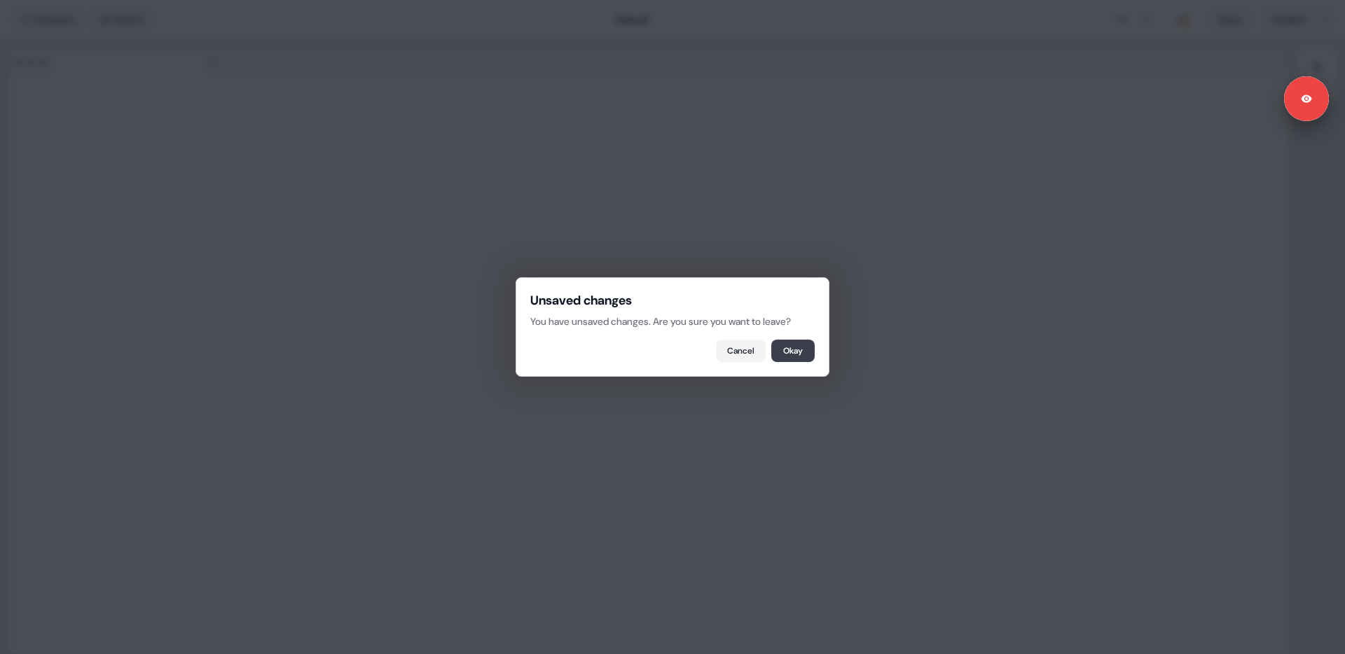
click at [795, 343] on button "Okay" at bounding box center [792, 351] width 43 height 22
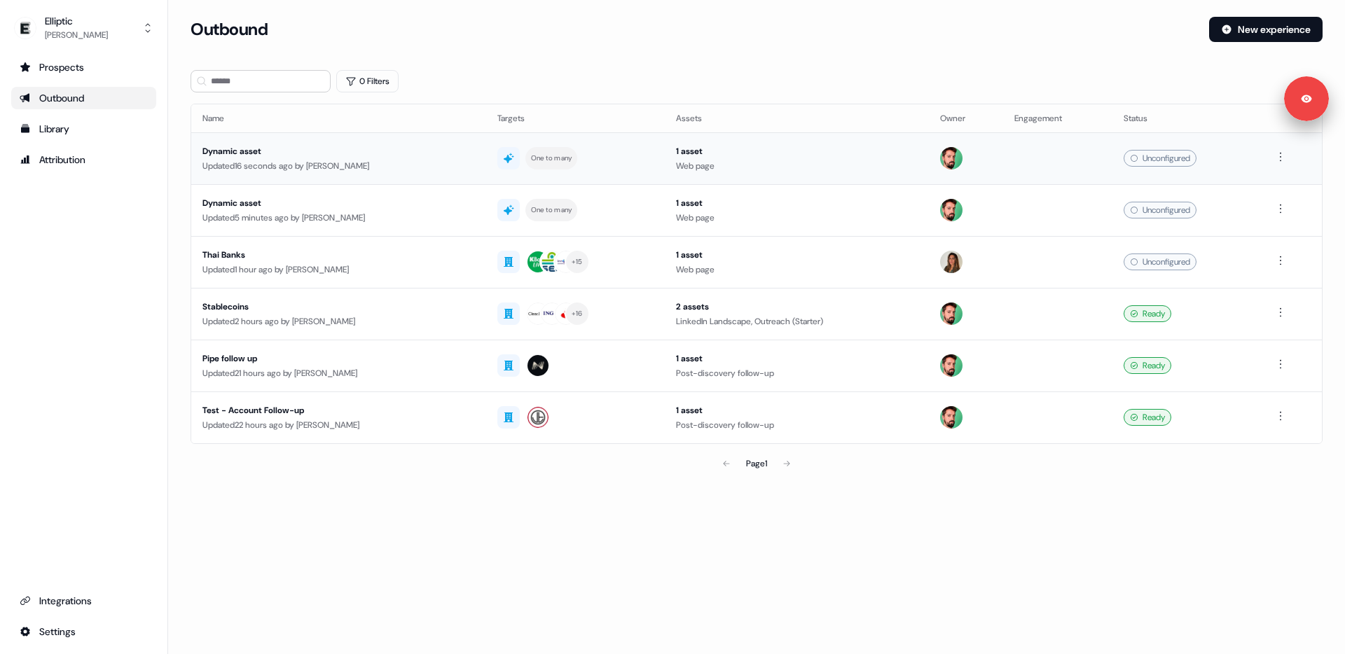
drag, startPoint x: 652, startPoint y: 151, endPoint x: 744, endPoint y: 149, distance: 91.8
click at [665, 151] on td "1 asset Web page" at bounding box center [797, 158] width 264 height 52
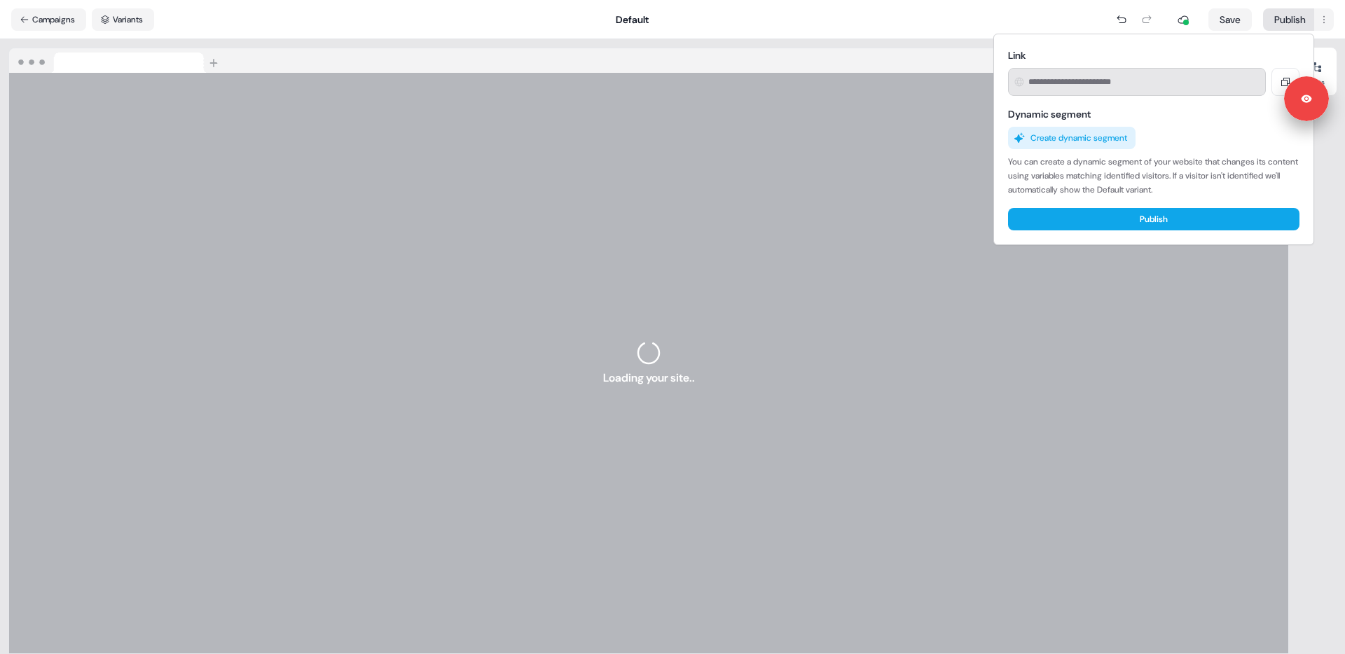
click at [1291, 21] on html "Signed in as [PERSON_NAME] Sign out For the best experience switch devices to a…" at bounding box center [672, 327] width 1345 height 654
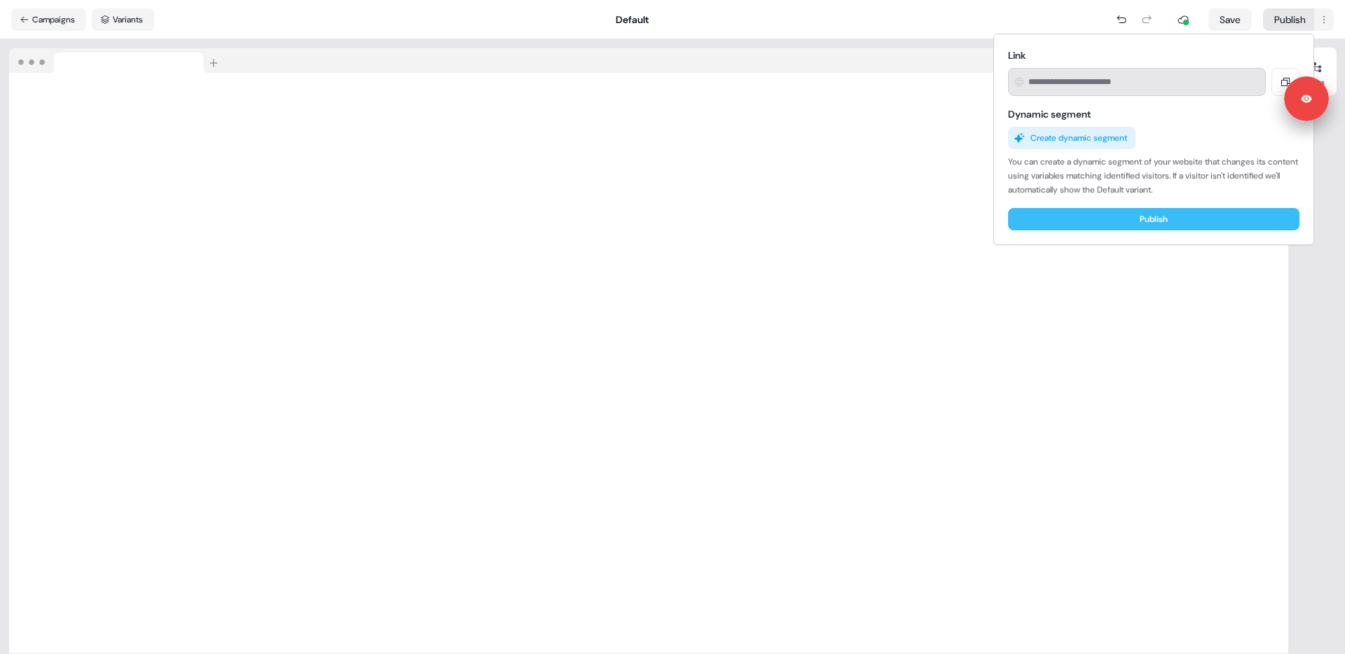
click at [1156, 225] on button "Publish" at bounding box center [1153, 219] width 291 height 22
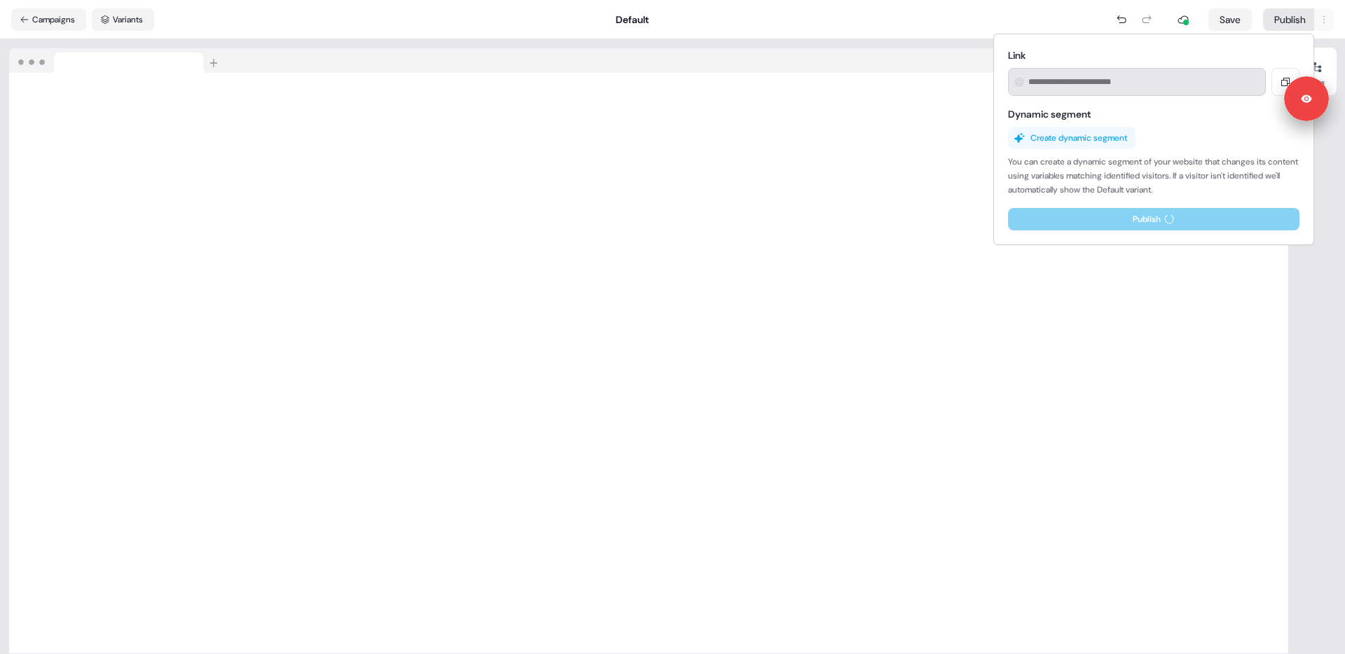
click at [1103, 138] on button "Create dynamic segment" at bounding box center [1071, 138] width 127 height 22
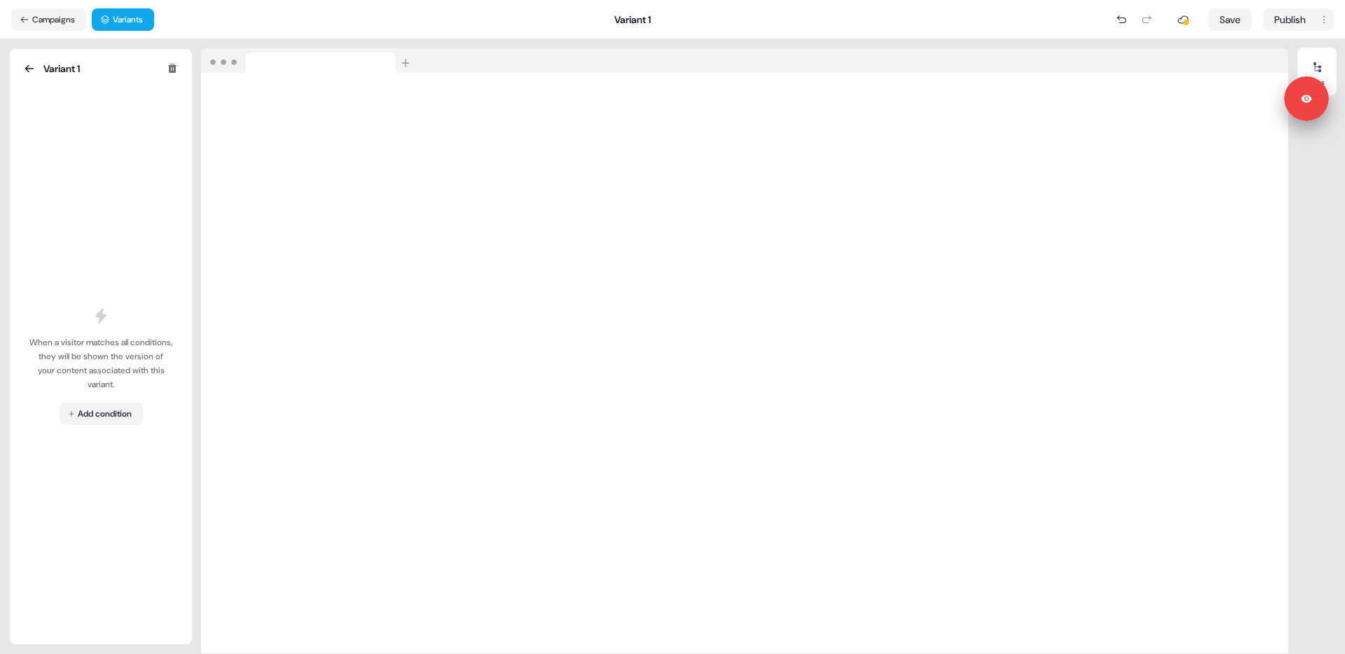
click at [641, 62] on div at bounding box center [744, 60] width 1087 height 25
click at [32, 64] on icon at bounding box center [29, 68] width 11 height 11
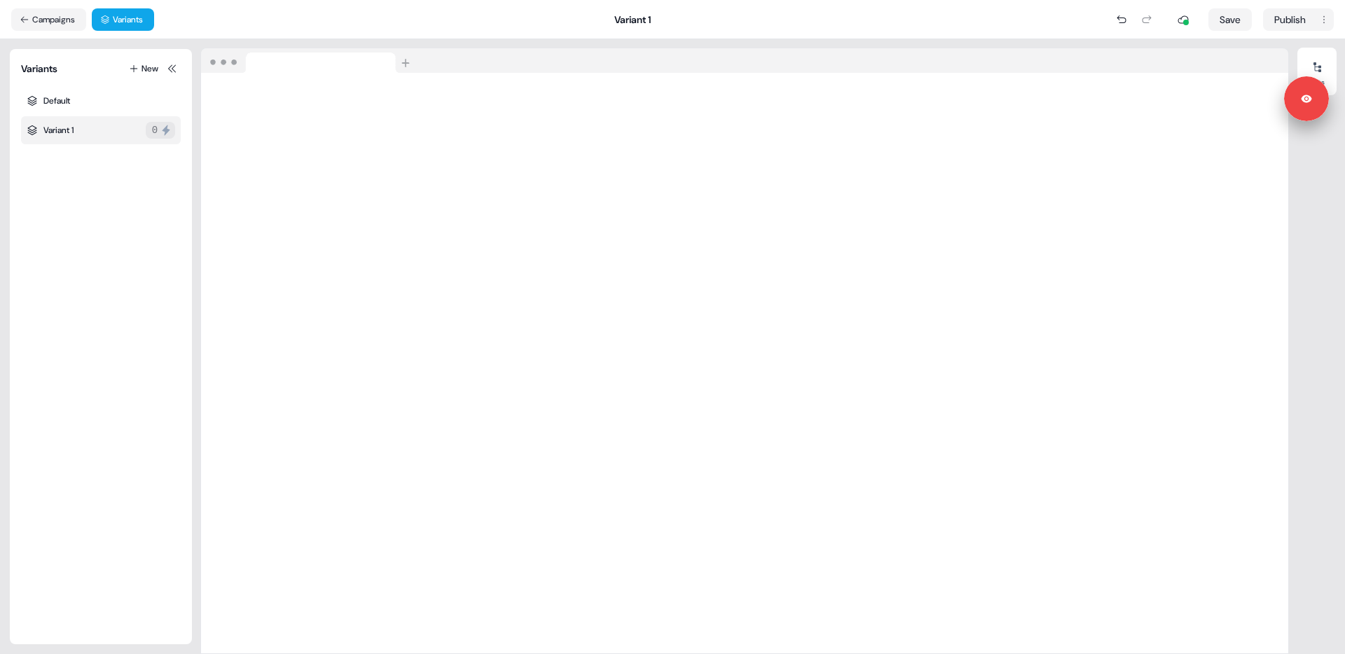
click at [118, 195] on div "Variants New Default Variant 1 0" at bounding box center [101, 346] width 160 height 573
click at [57, 125] on div "Variant 1" at bounding box center [58, 130] width 30 height 14
drag, startPoint x: 58, startPoint y: 129, endPoint x: 69, endPoint y: 125, distance: 11.7
click at [58, 129] on div "Variant 1" at bounding box center [58, 130] width 30 height 14
click at [129, 72] on icon at bounding box center [134, 69] width 10 height 10
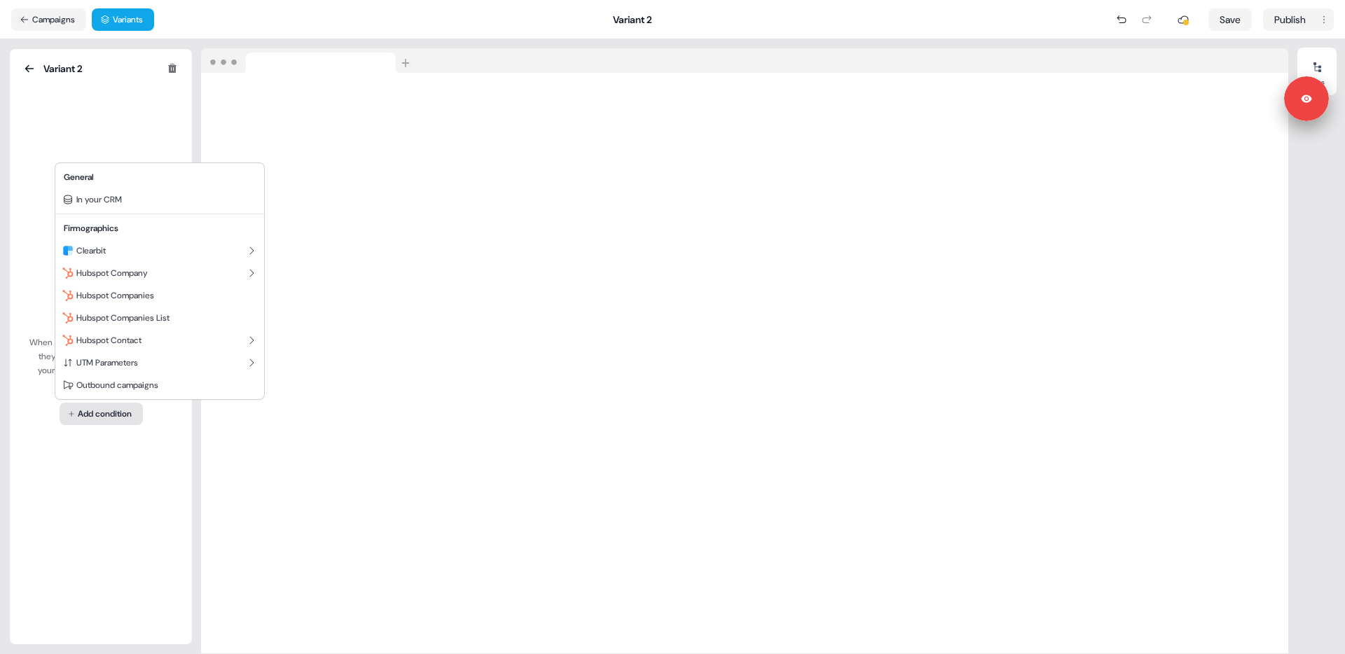
click at [89, 418] on html "Signed in as [PERSON_NAME] Sign out For the best experience switch devices to a…" at bounding box center [672, 327] width 1345 height 654
click at [160, 366] on div "UTM Parameters" at bounding box center [159, 363] width 203 height 22
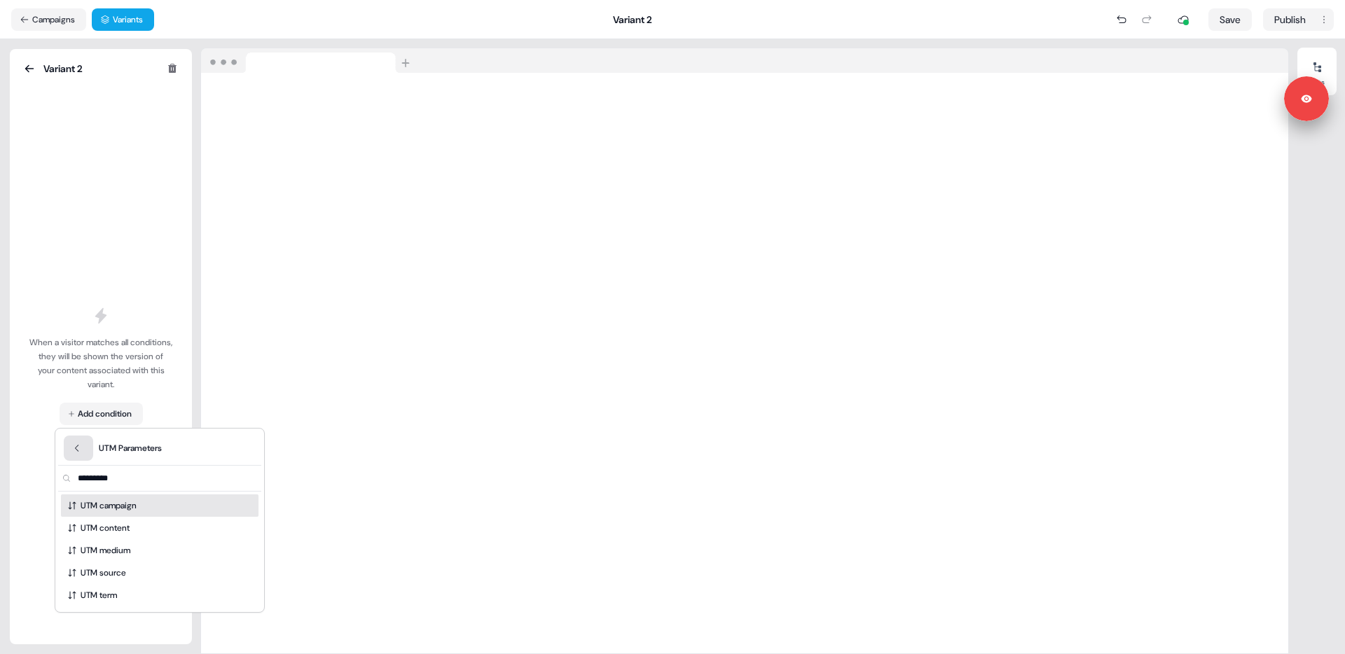
click at [78, 443] on icon "Back" at bounding box center [77, 448] width 10 height 10
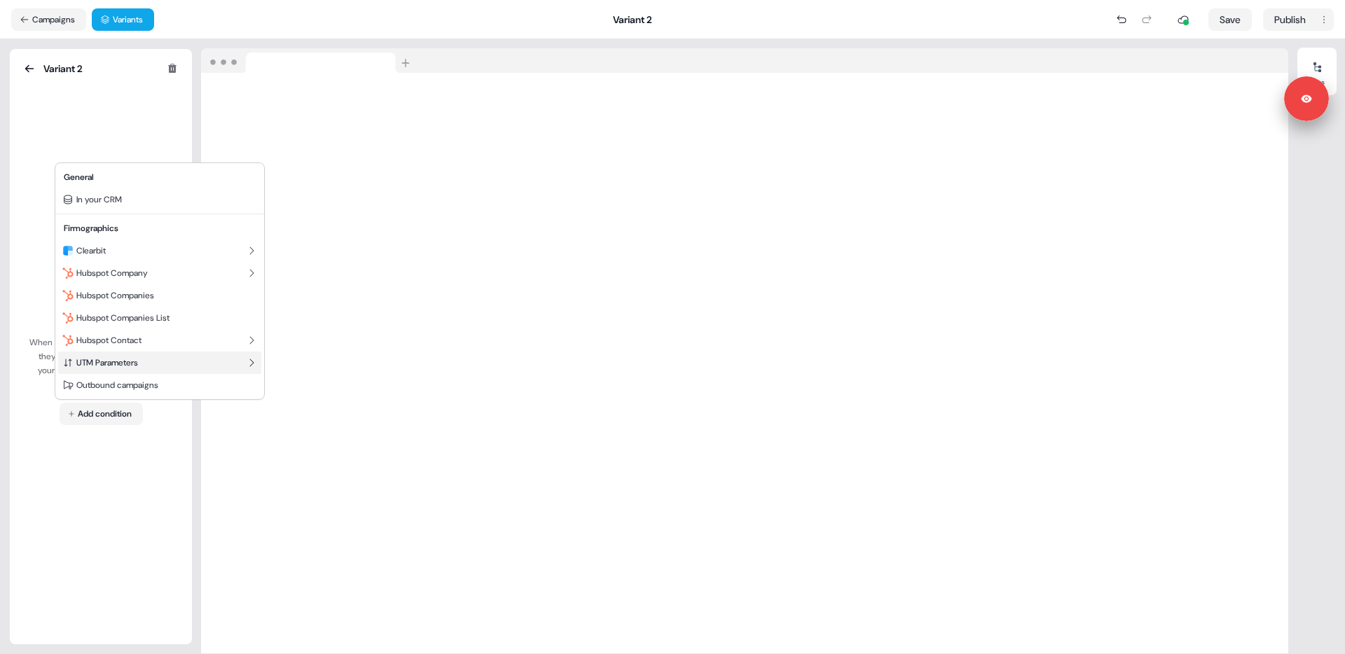
click at [109, 365] on span "UTM Parameters" at bounding box center [107, 362] width 62 height 11
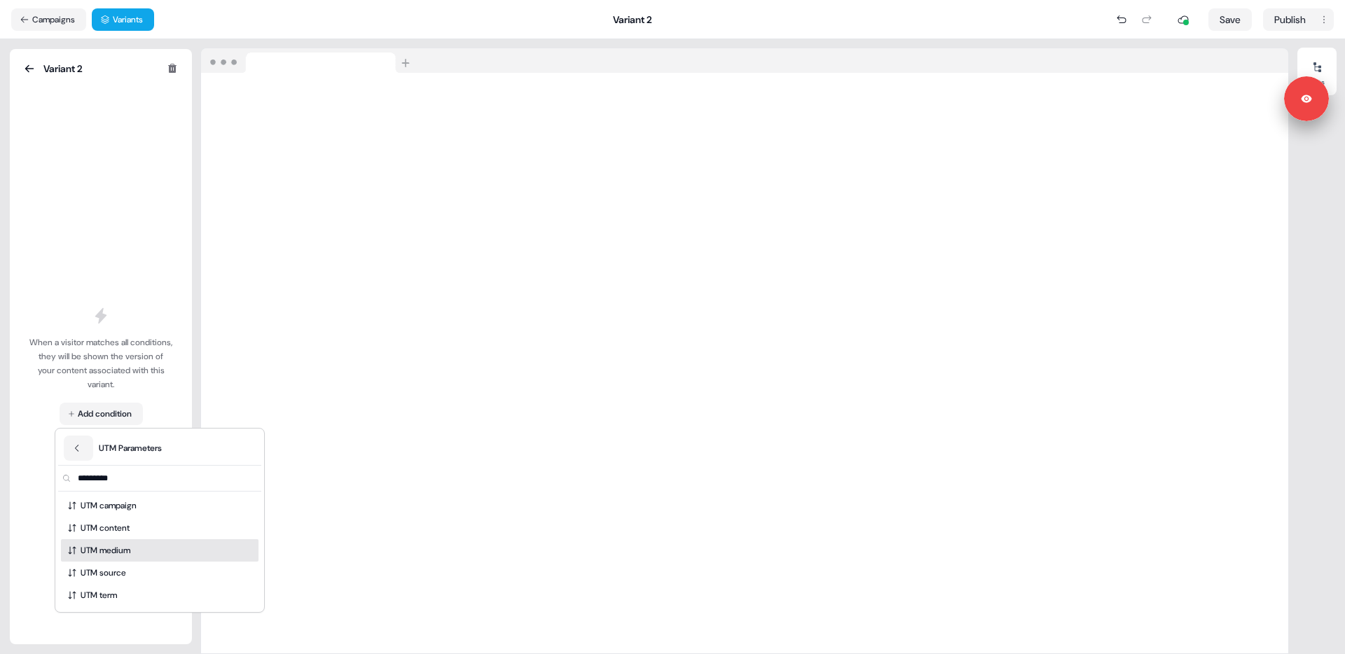
click at [95, 544] on span "UTM medium" at bounding box center [106, 550] width 50 height 14
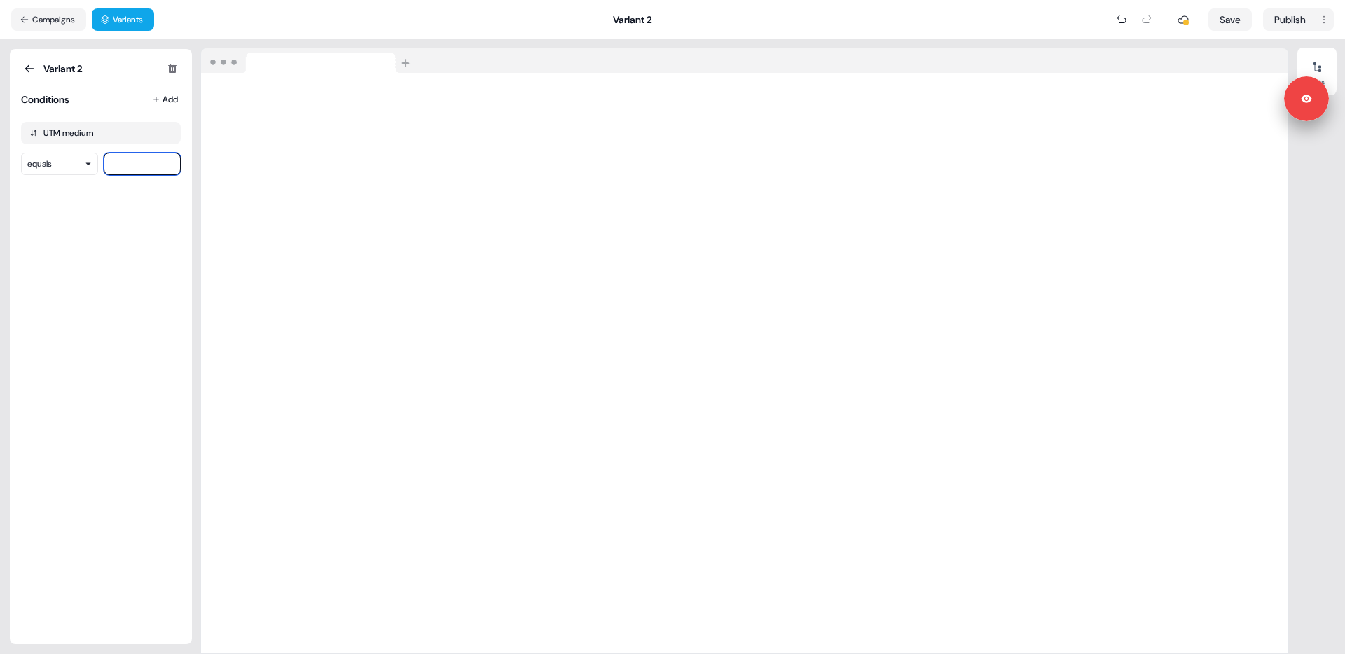
click at [109, 164] on input at bounding box center [142, 164] width 77 height 22
drag, startPoint x: 86, startPoint y: 209, endPoint x: 118, endPoint y: 171, distance: 50.2
click at [86, 209] on div "Variant 2 Conditions Add UTM medium equals" at bounding box center [101, 346] width 160 height 573
click at [25, 66] on icon at bounding box center [29, 68] width 11 height 11
click at [39, 12] on button "Campaigns" at bounding box center [48, 19] width 75 height 22
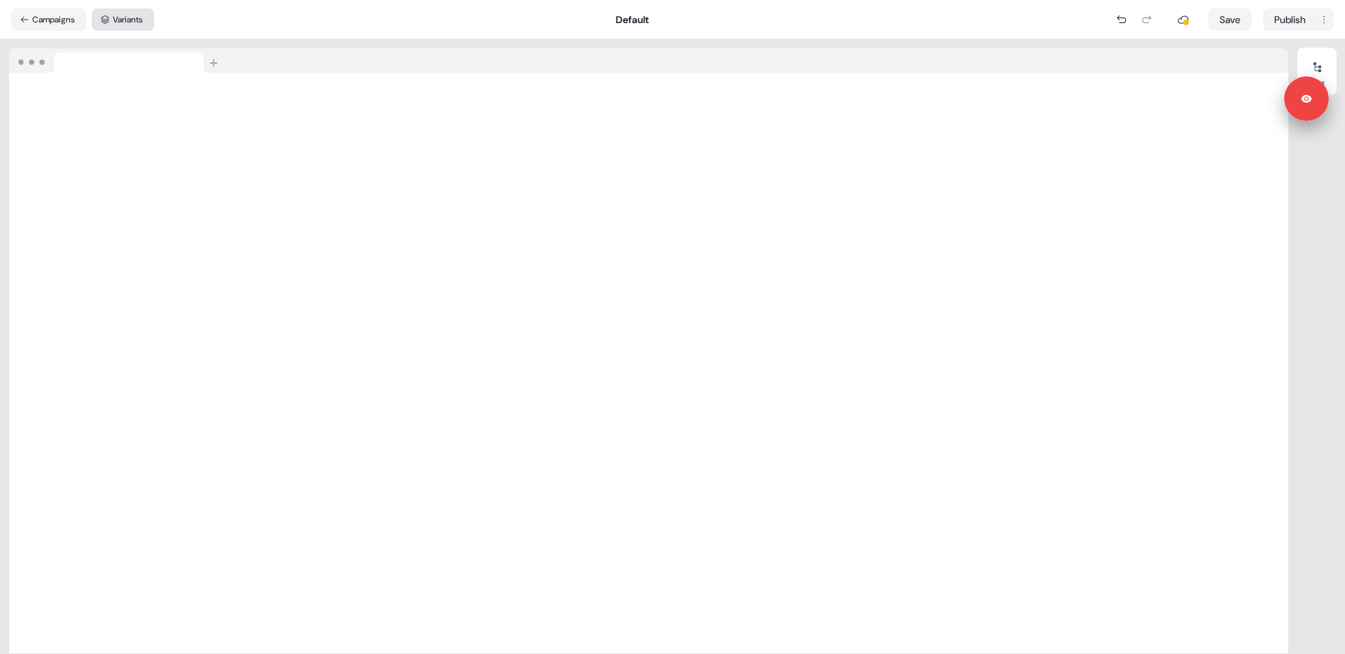
click at [122, 28] on button "Variants" at bounding box center [123, 19] width 62 height 22
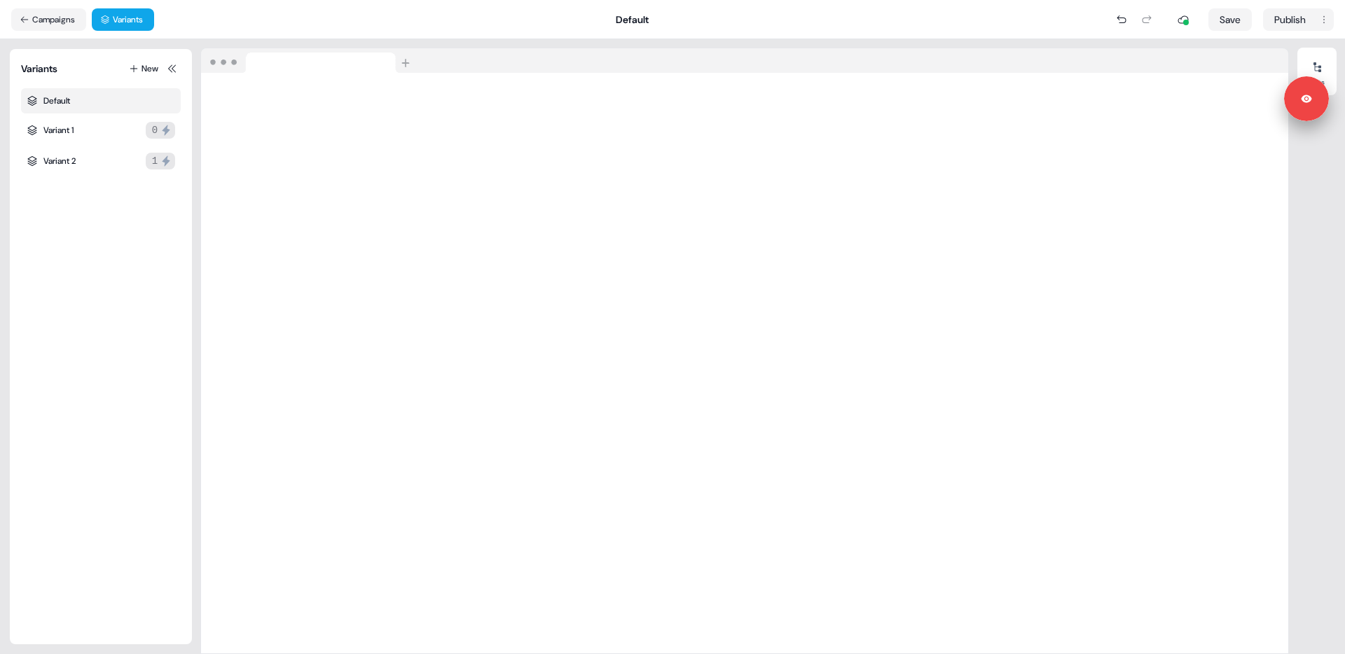
click at [97, 253] on div "Variants New Default Variant 1 0 Variant 2 1" at bounding box center [101, 346] width 160 height 573
click at [99, 256] on div "Variants New Default Variant 1 0 Variant 2 1" at bounding box center [101, 346] width 160 height 573
click at [49, 20] on button "Campaigns" at bounding box center [48, 19] width 75 height 22
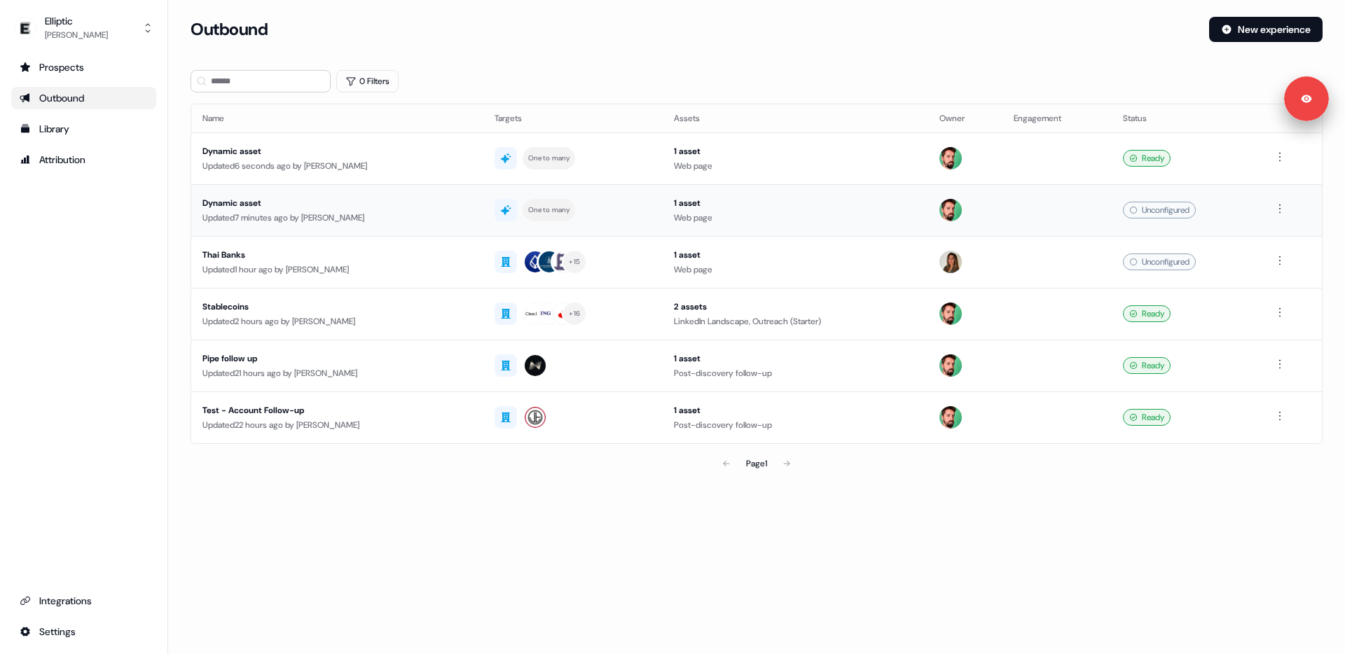
drag, startPoint x: 142, startPoint y: 240, endPoint x: 285, endPoint y: 226, distance: 143.5
click at [142, 240] on div "Prospects Outbound Library Attribution Integrations Settings" at bounding box center [83, 349] width 145 height 587
click at [448, 62] on section "Loading... Outbound New experience 0 Filters Name Targets Assets Owner Engageme…" at bounding box center [756, 267] width 1177 height 500
click at [448, 160] on div "Updated 6 seconds ago by [PERSON_NAME]" at bounding box center [337, 166] width 270 height 14
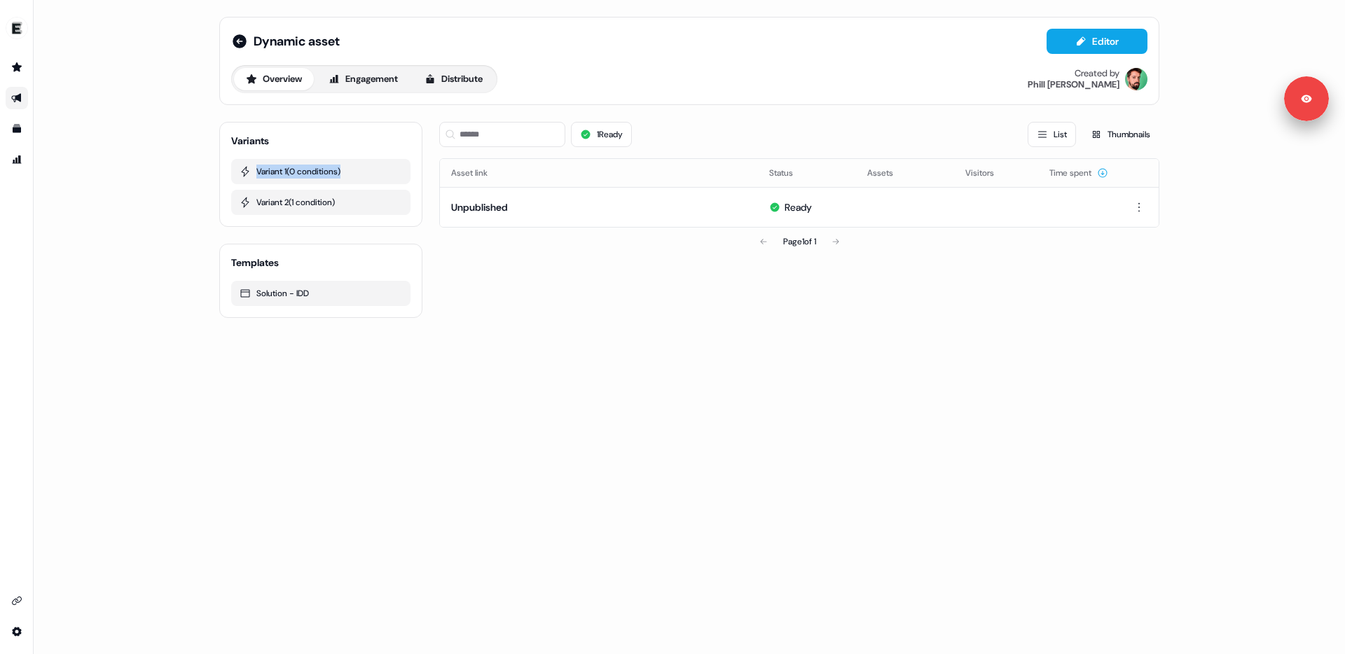
drag, startPoint x: 348, startPoint y: 205, endPoint x: 209, endPoint y: 162, distance: 145.8
click at [231, 165] on div "Variant 1 ( 0 conditions ) Variant 2 ( 1 condition )" at bounding box center [320, 187] width 179 height 56
click at [204, 161] on div "Dynamic asset Editor Overview Engagement Distribute Created by [PERSON_NAME] Va…" at bounding box center [688, 167] width 973 height 335
click at [172, 186] on div "Dynamic asset Editor Overview Engagement Distribute Created by [PERSON_NAME] Va…" at bounding box center [689, 327] width 1311 height 654
click at [12, 603] on icon "Go to integrations" at bounding box center [16, 600] width 11 height 11
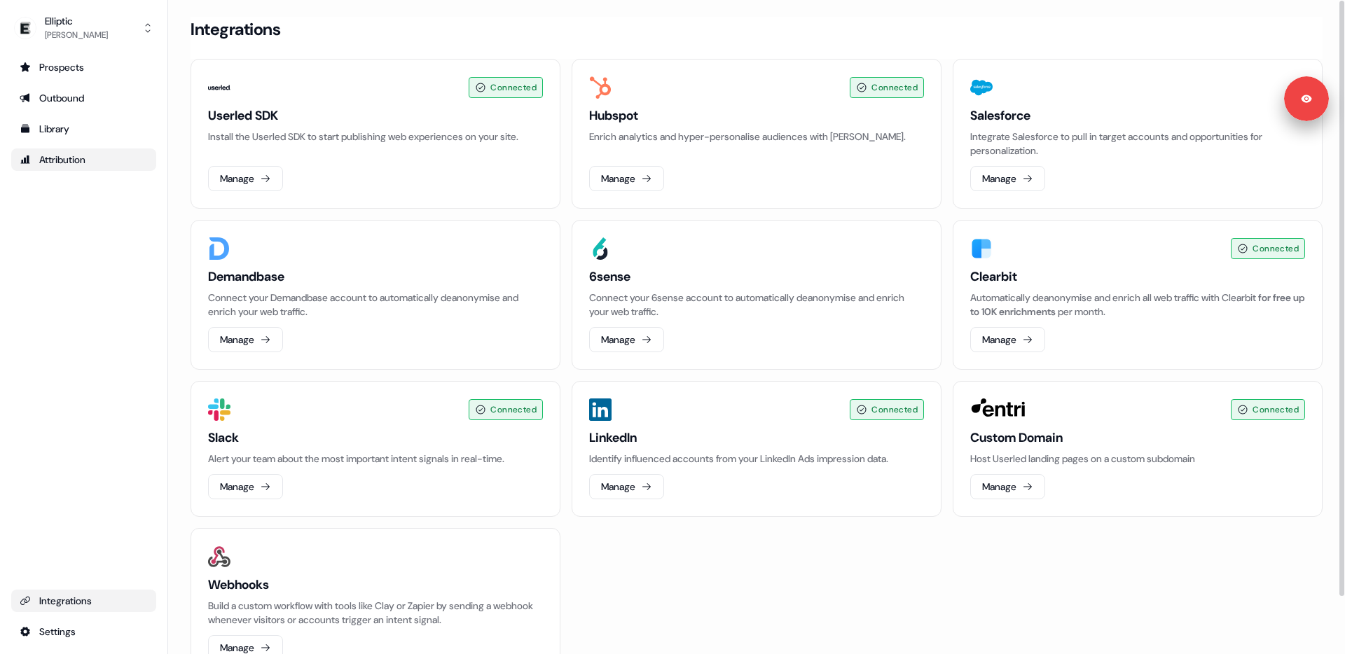
drag, startPoint x: 117, startPoint y: 259, endPoint x: 90, endPoint y: 166, distance: 97.1
click at [117, 259] on div "Prospects Outbound Library Attribution Integrations Settings" at bounding box center [83, 349] width 145 height 587
click at [74, 110] on ul "Prospects Outbound Library Attribution" at bounding box center [83, 113] width 145 height 115
click at [86, 91] on div "Outbound" at bounding box center [84, 98] width 128 height 14
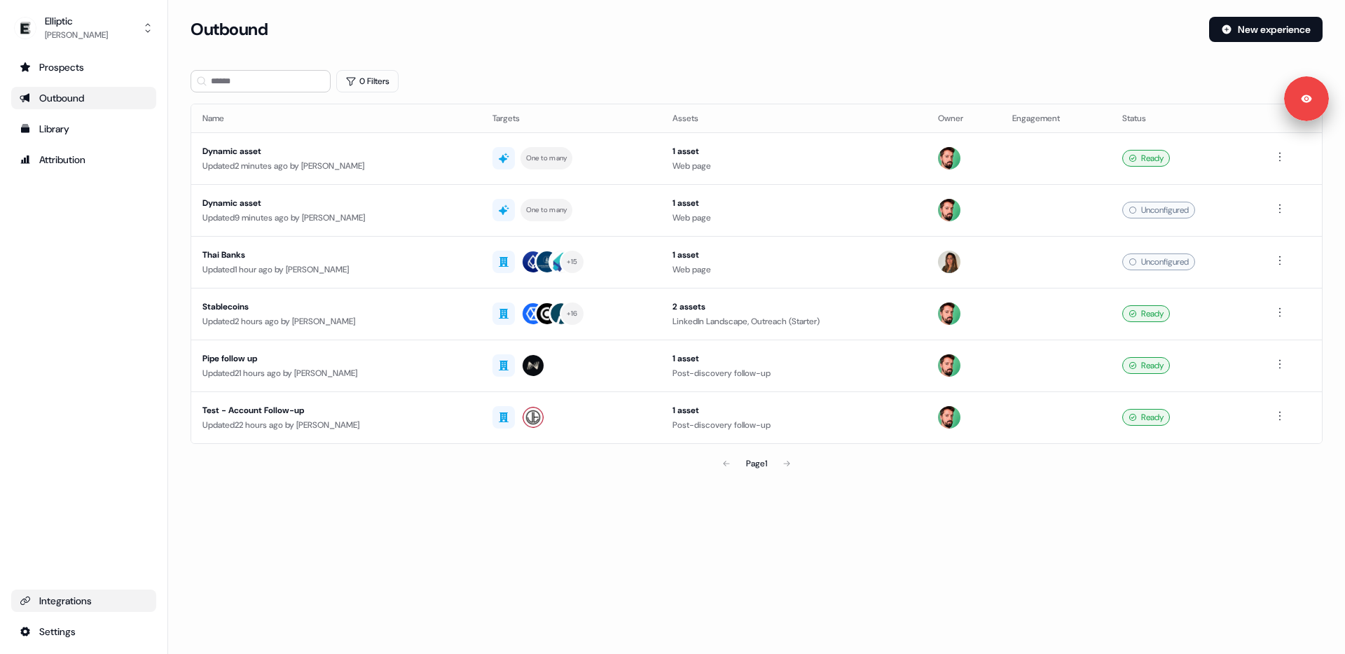
click at [183, 342] on section "Loading... Outbound New experience 0 Filters Name Targets Assets Owner Engageme…" at bounding box center [756, 267] width 1177 height 500
click at [754, 510] on section "Loading... Outbound New experience 0 Filters Name Targets Assets Owner Engageme…" at bounding box center [756, 267] width 1177 height 500
click at [419, 307] on div "Stablecoins" at bounding box center [336, 307] width 268 height 14
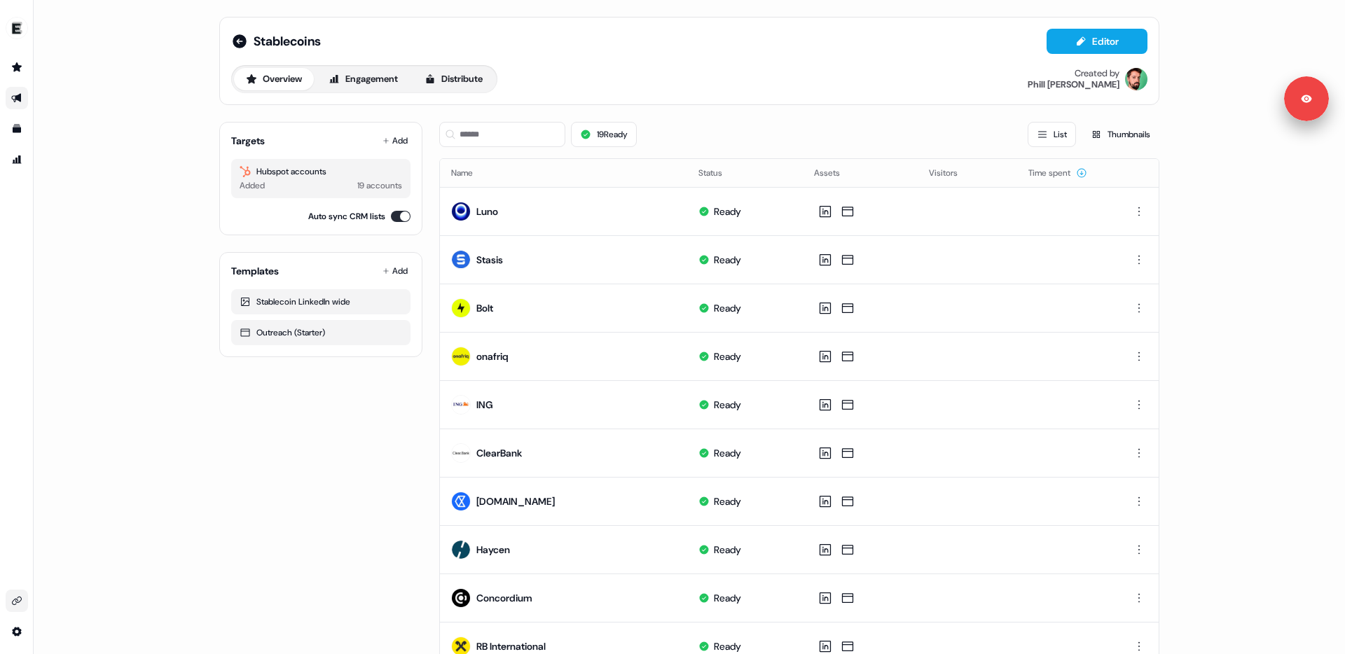
drag, startPoint x: 430, startPoint y: 202, endPoint x: 433, endPoint y: 190, distance: 11.6
click at [429, 202] on div "Targets Add Hubspot accounts Added 19 accounts Auto sync CRM lists Templates Ad…" at bounding box center [689, 622] width 940 height 1023
drag, startPoint x: 235, startPoint y: 39, endPoint x: 261, endPoint y: 70, distance: 40.3
click at [235, 39] on icon at bounding box center [240, 41] width 14 height 14
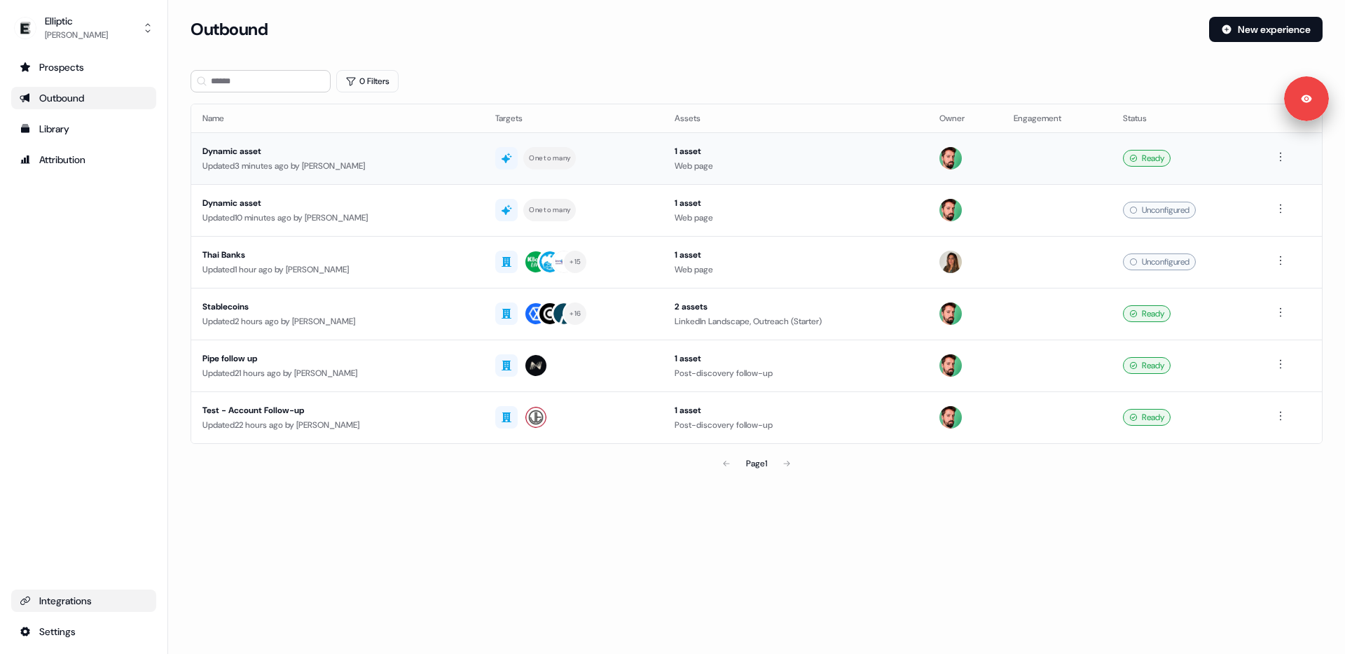
click at [409, 150] on div "Dynamic asset" at bounding box center [337, 151] width 270 height 14
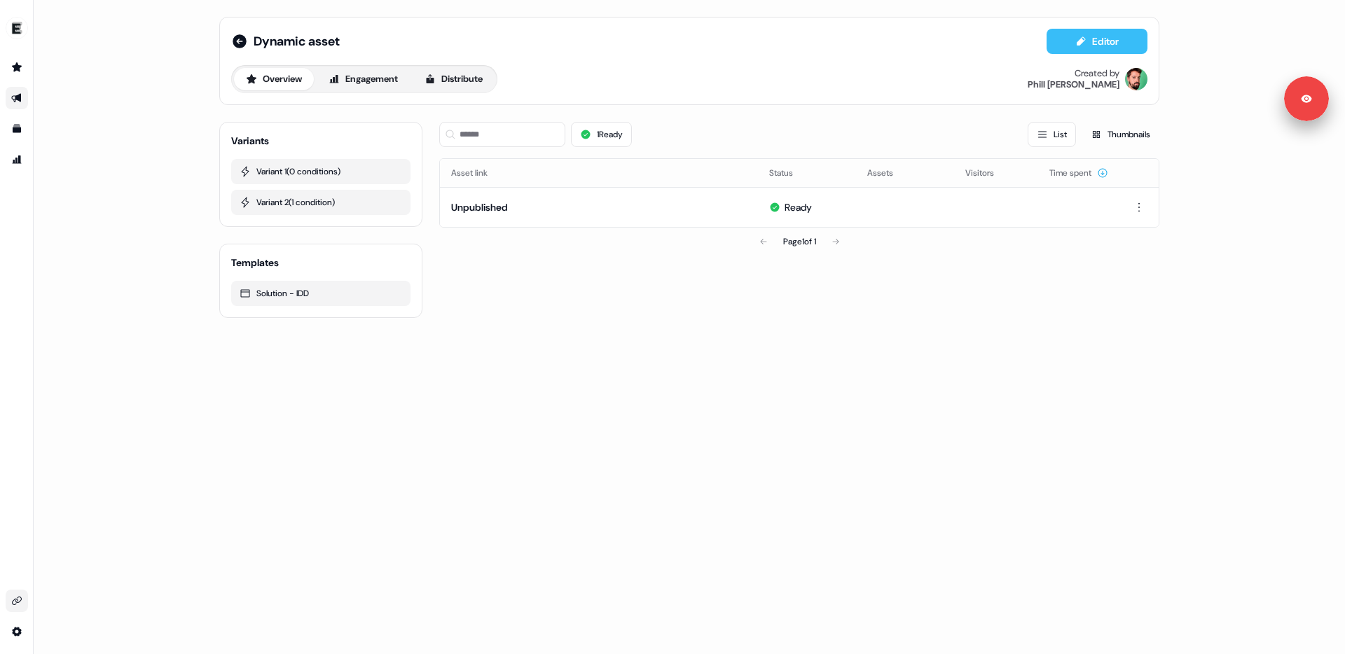
click at [1093, 46] on button "Editor" at bounding box center [1096, 41] width 101 height 25
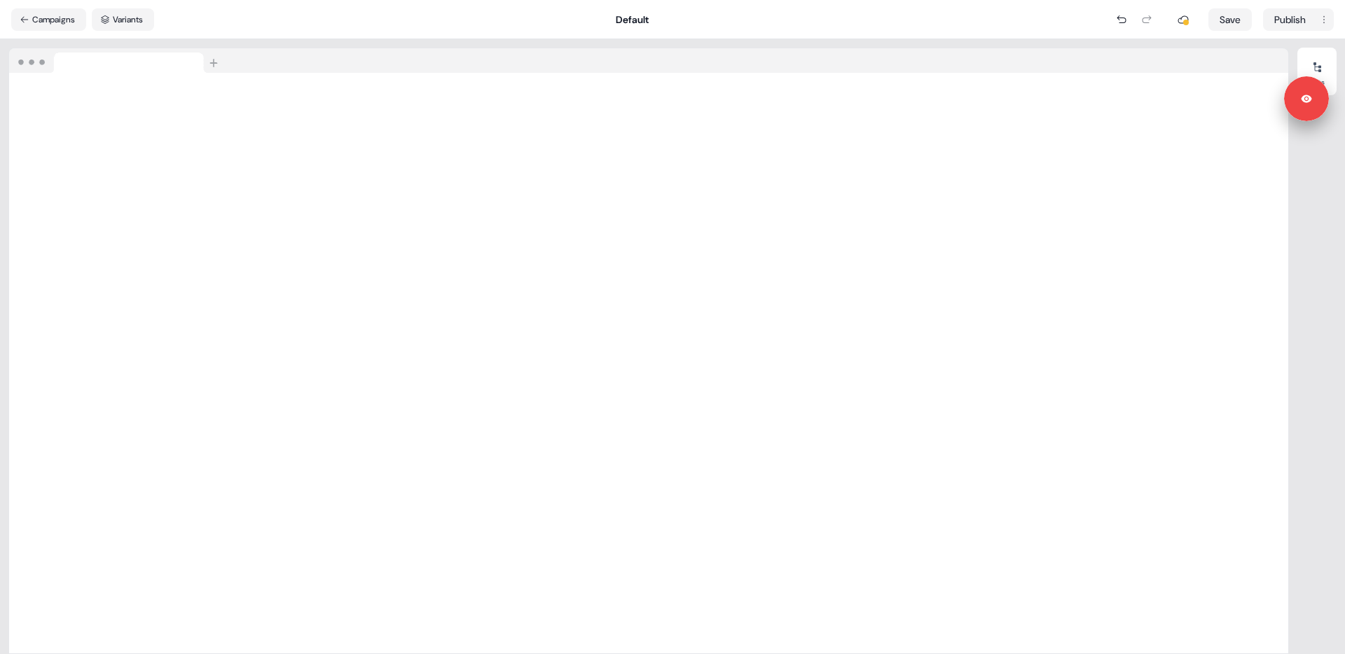
click at [634, 53] on div at bounding box center [648, 60] width 1279 height 25
click at [44, 15] on button "Campaigns" at bounding box center [48, 19] width 75 height 22
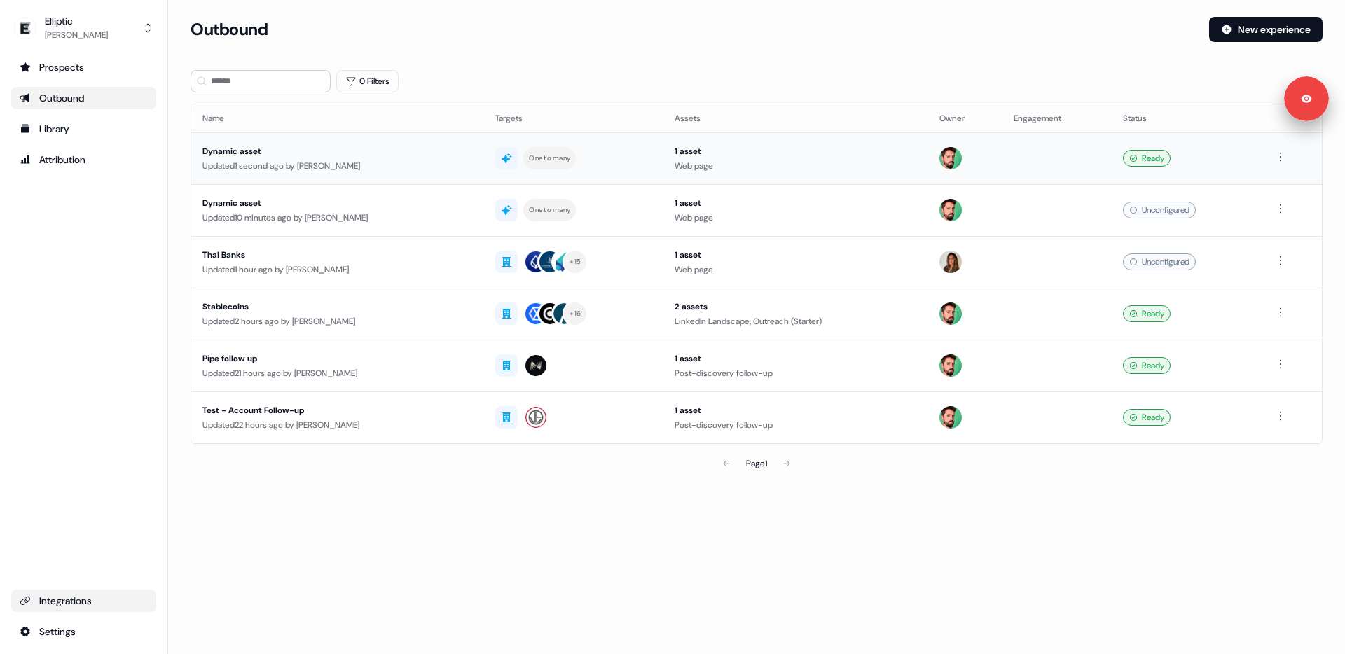
drag, startPoint x: 427, startPoint y: 163, endPoint x: 437, endPoint y: 163, distance: 9.8
click at [427, 163] on div "Updated 1 second ago by [PERSON_NAME]" at bounding box center [337, 166] width 270 height 14
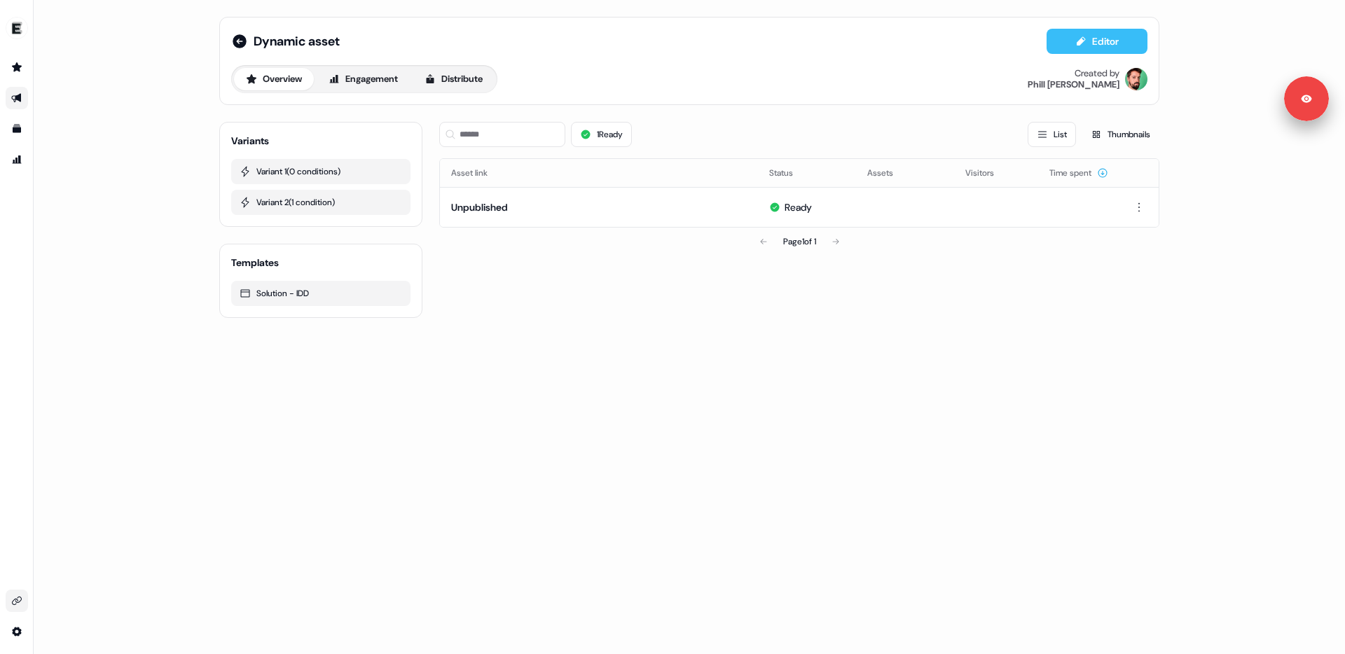
click at [1101, 41] on button "Editor" at bounding box center [1096, 41] width 101 height 25
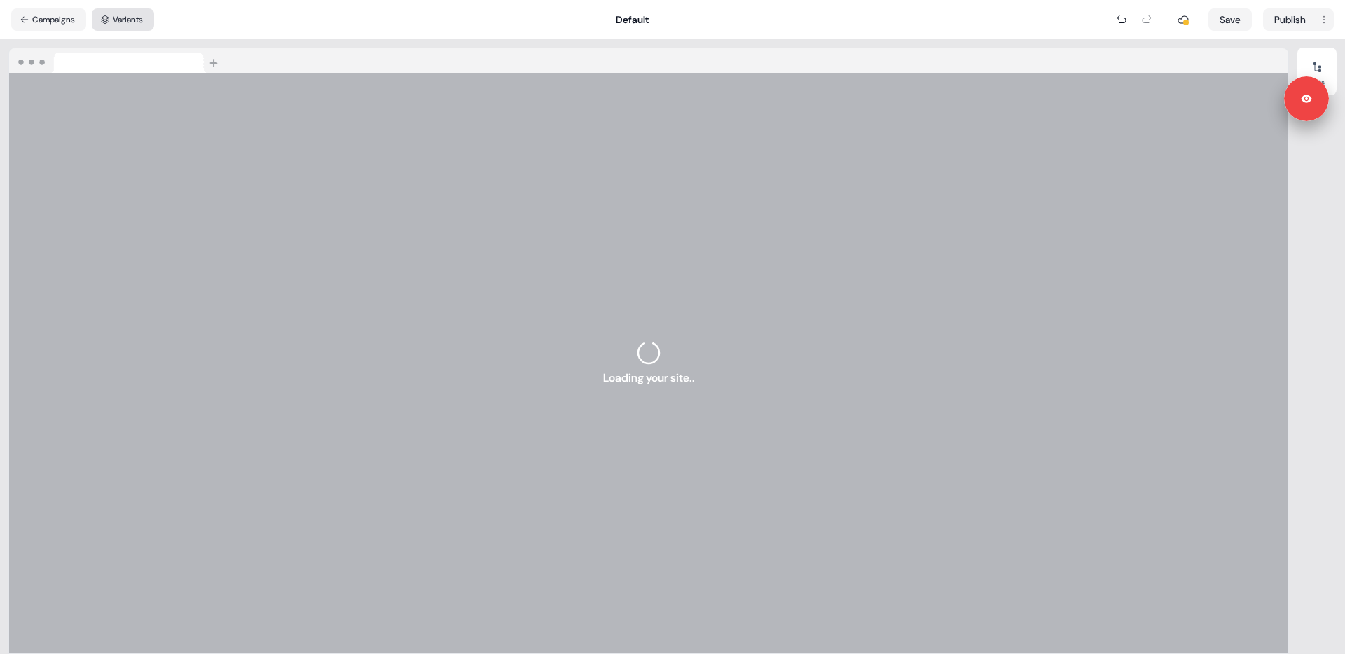
click at [135, 20] on button "Variants" at bounding box center [123, 19] width 62 height 22
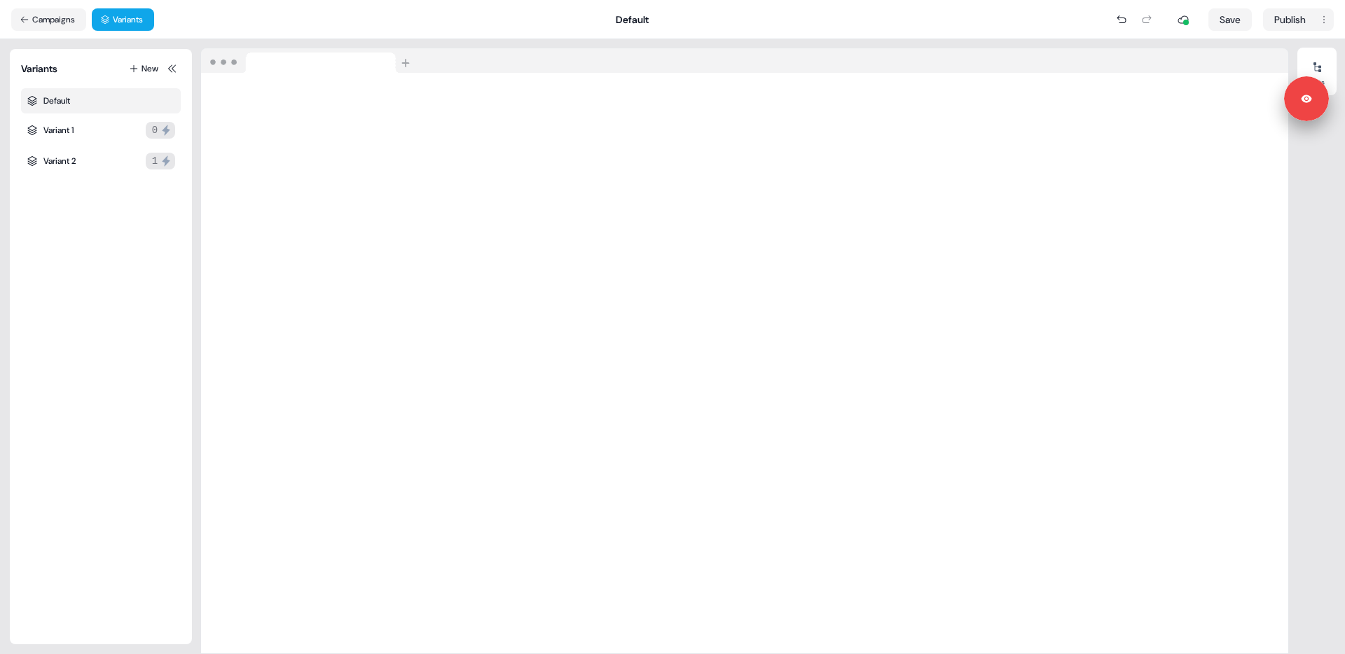
click at [86, 323] on div "Variants New Default Variant 1 0 Variant 2 1" at bounding box center [101, 346] width 160 height 573
click at [42, 18] on button "Campaigns" at bounding box center [48, 19] width 75 height 22
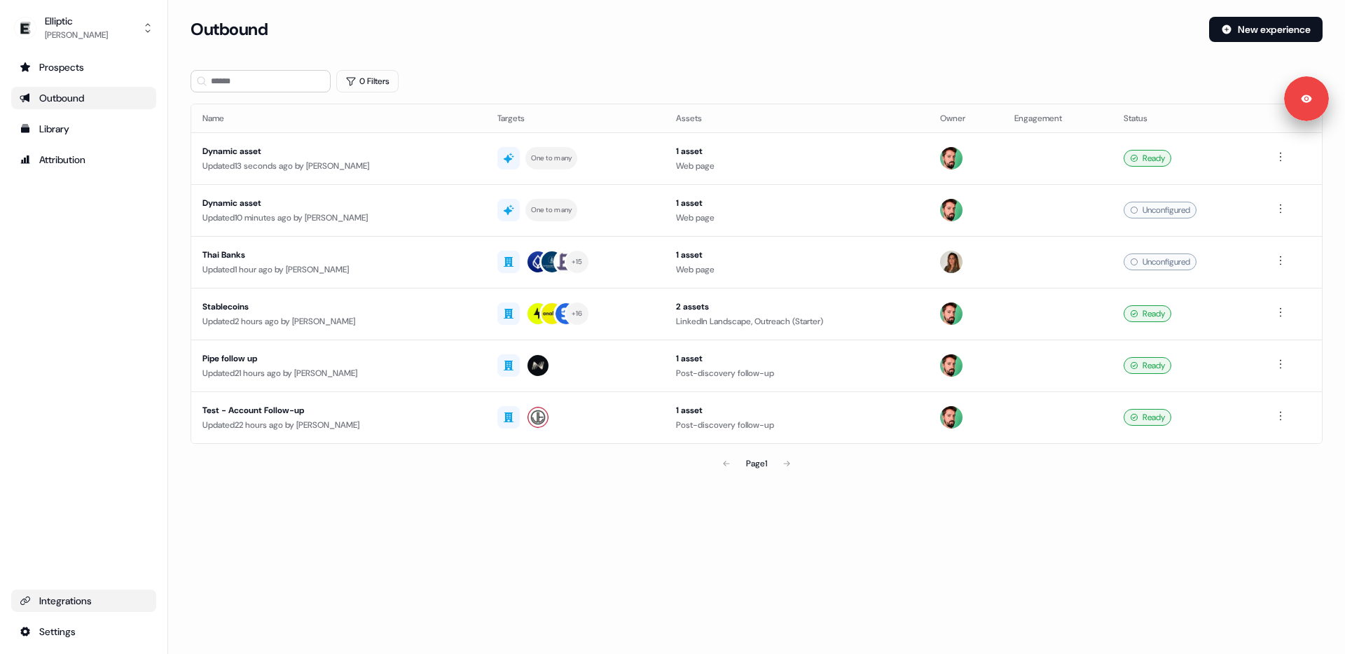
drag, startPoint x: 87, startPoint y: 223, endPoint x: 80, endPoint y: 224, distance: 7.1
click at [86, 223] on div "Prospects Outbound Library Attribution Integrations Settings" at bounding box center [83, 349] width 145 height 587
click at [69, 133] on div "Library" at bounding box center [84, 129] width 128 height 14
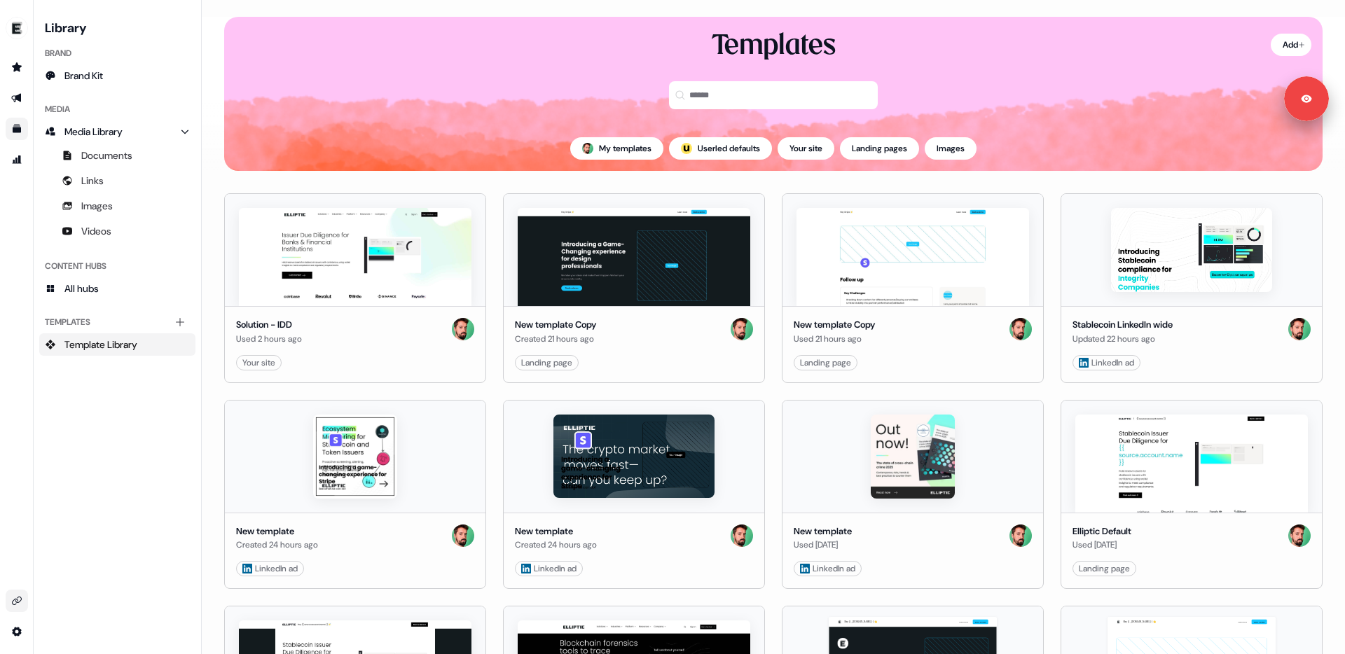
click at [1128, 95] on div "Templates" at bounding box center [773, 77] width 1098 height 98
click at [1289, 40] on html "Signed in as [PERSON_NAME] Sign out For the best experience switch devices to a…" at bounding box center [672, 327] width 1345 height 654
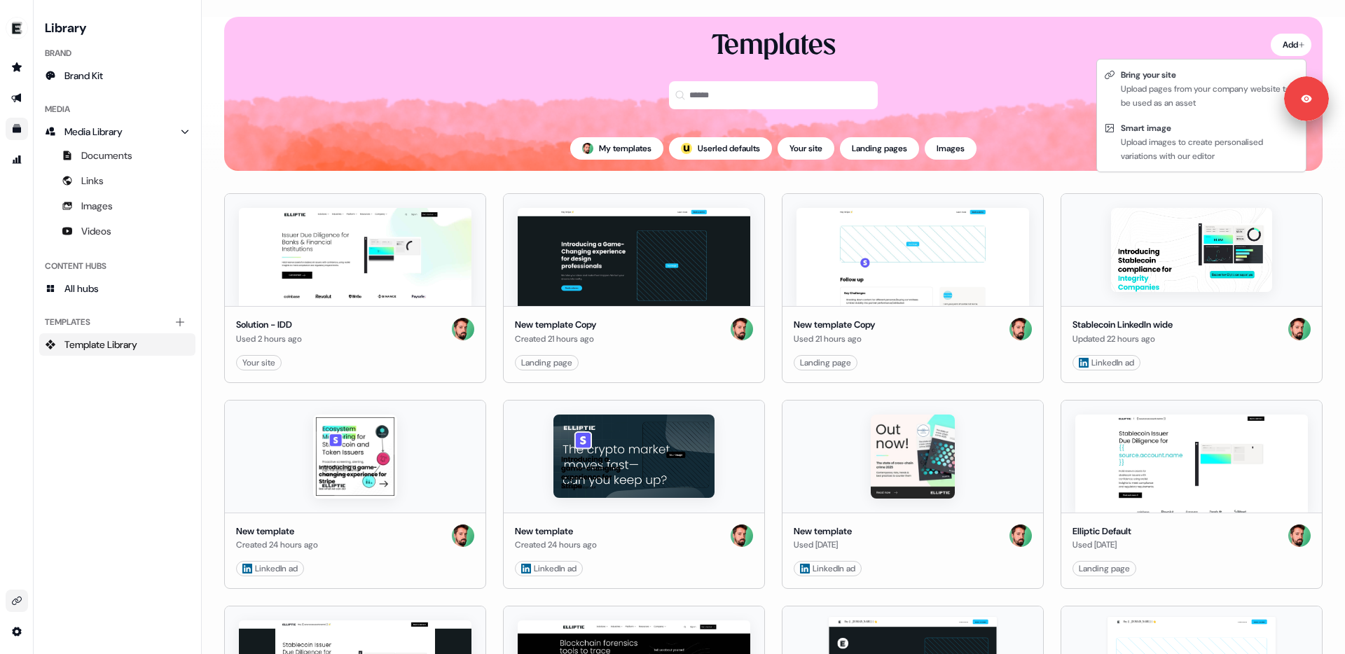
drag, startPoint x: 1161, startPoint y: 137, endPoint x: 1189, endPoint y: 97, distance: 49.3
click at [1189, 97] on div "Bring your site Upload pages from your company website to be used as an asset S…" at bounding box center [1201, 115] width 210 height 113
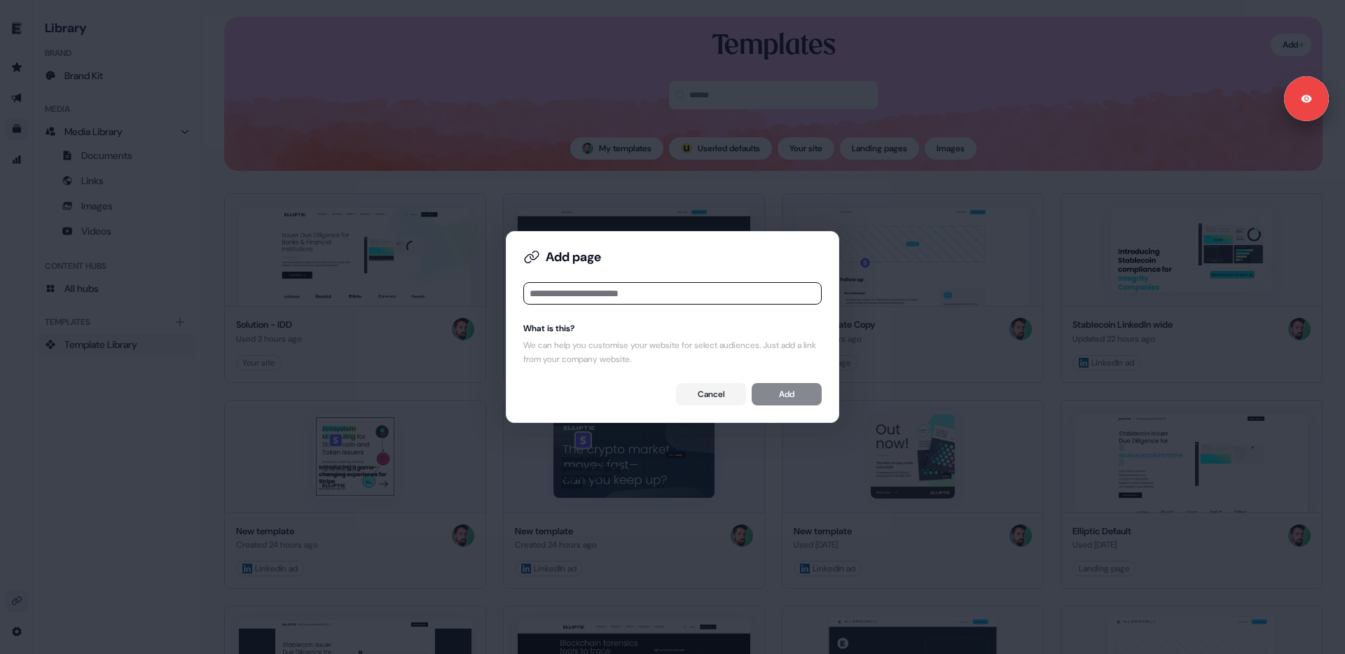
click at [712, 388] on button "Cancel" at bounding box center [711, 394] width 70 height 22
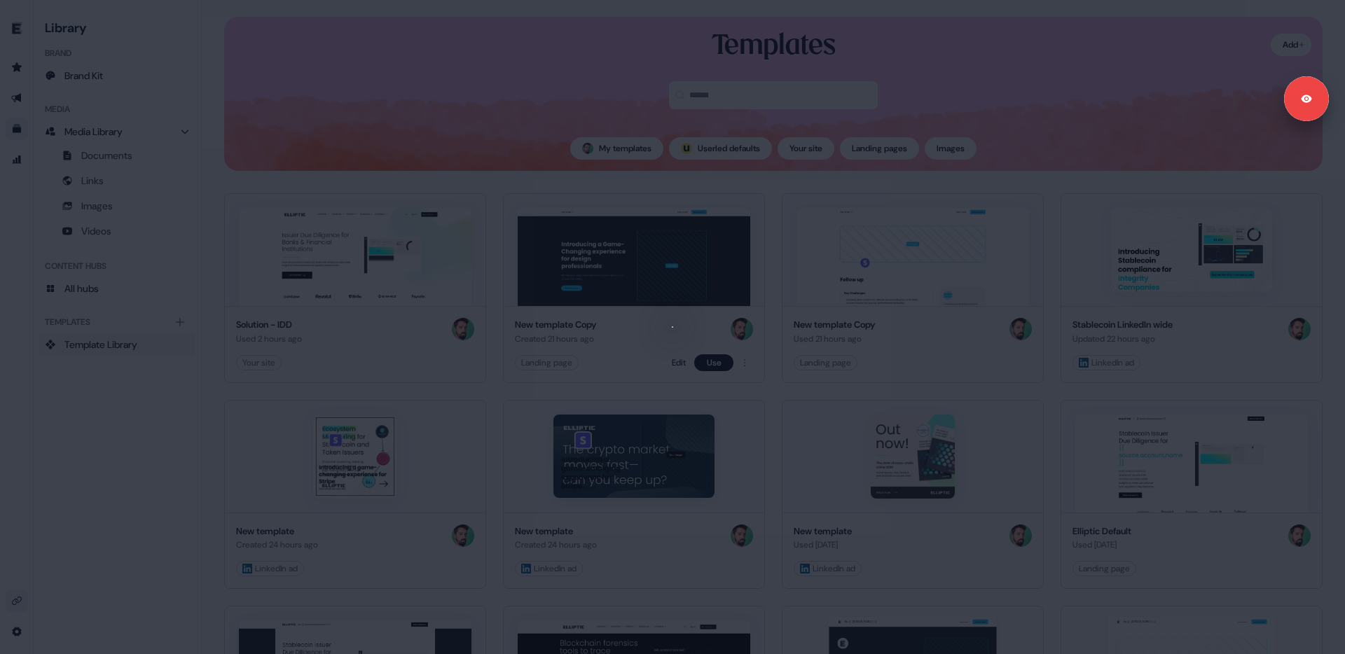
drag, startPoint x: 710, startPoint y: 394, endPoint x: 761, endPoint y: 360, distance: 61.6
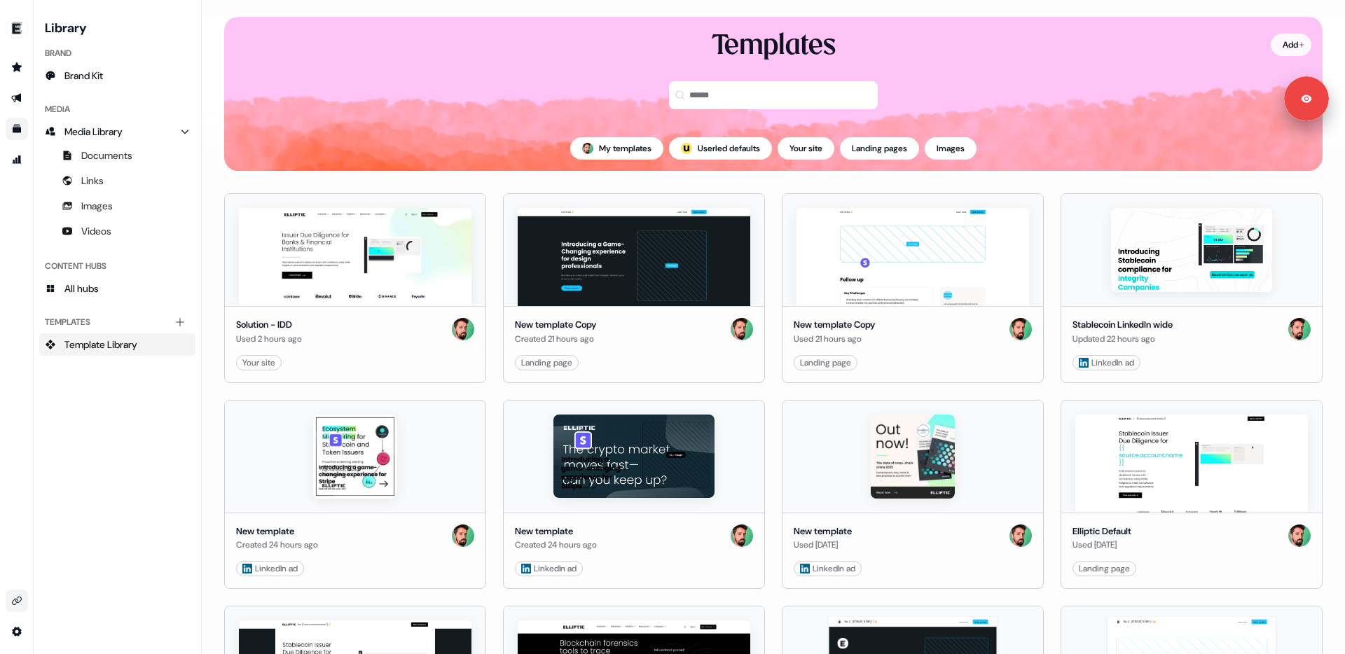
click at [1287, 43] on html "Signed in as [PERSON_NAME] Sign out For the best experience switch devices to a…" at bounding box center [672, 327] width 1345 height 654
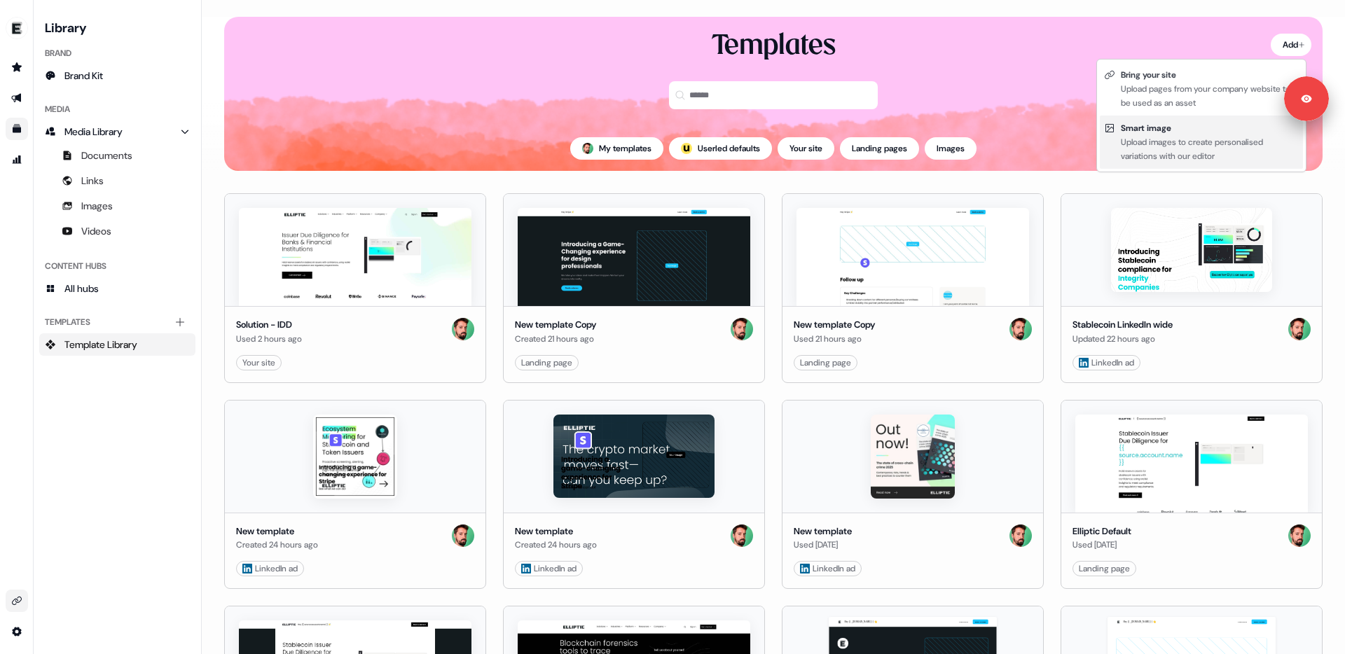
click at [1165, 146] on div "Upload images to create personalised variations with our editor" at bounding box center [1210, 149] width 178 height 28
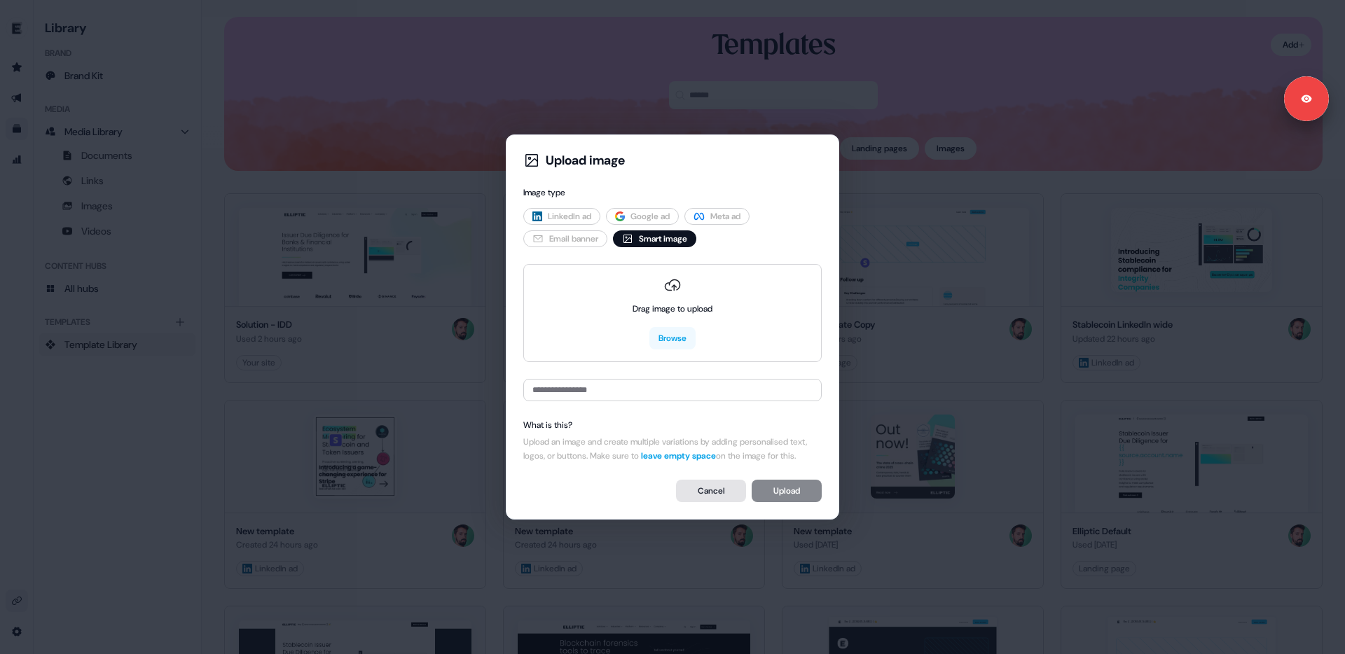
drag, startPoint x: 681, startPoint y: 473, endPoint x: 695, endPoint y: 492, distance: 24.0
click at [681, 473] on div "Upload image Image type LinkedIn ad Google ad Meta ad Email banner Smart image …" at bounding box center [673, 326] width 310 height 361
click at [696, 494] on button "Cancel" at bounding box center [711, 491] width 70 height 22
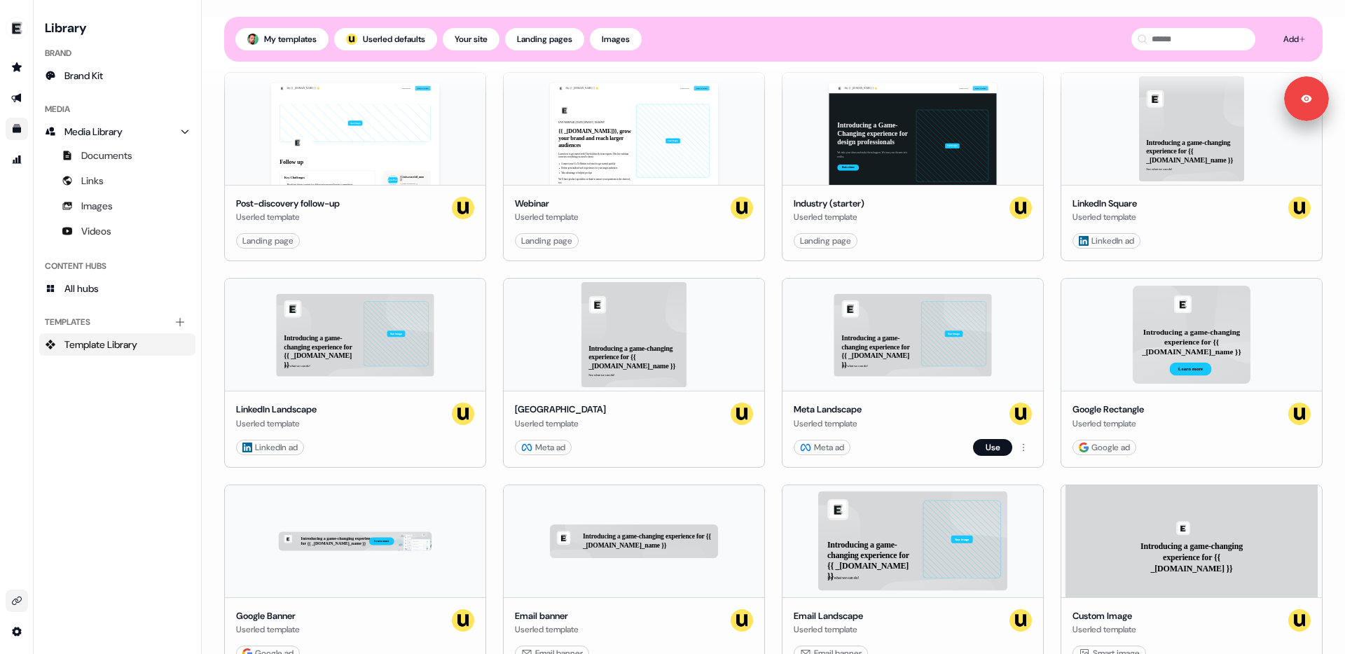
scroll to position [824, 0]
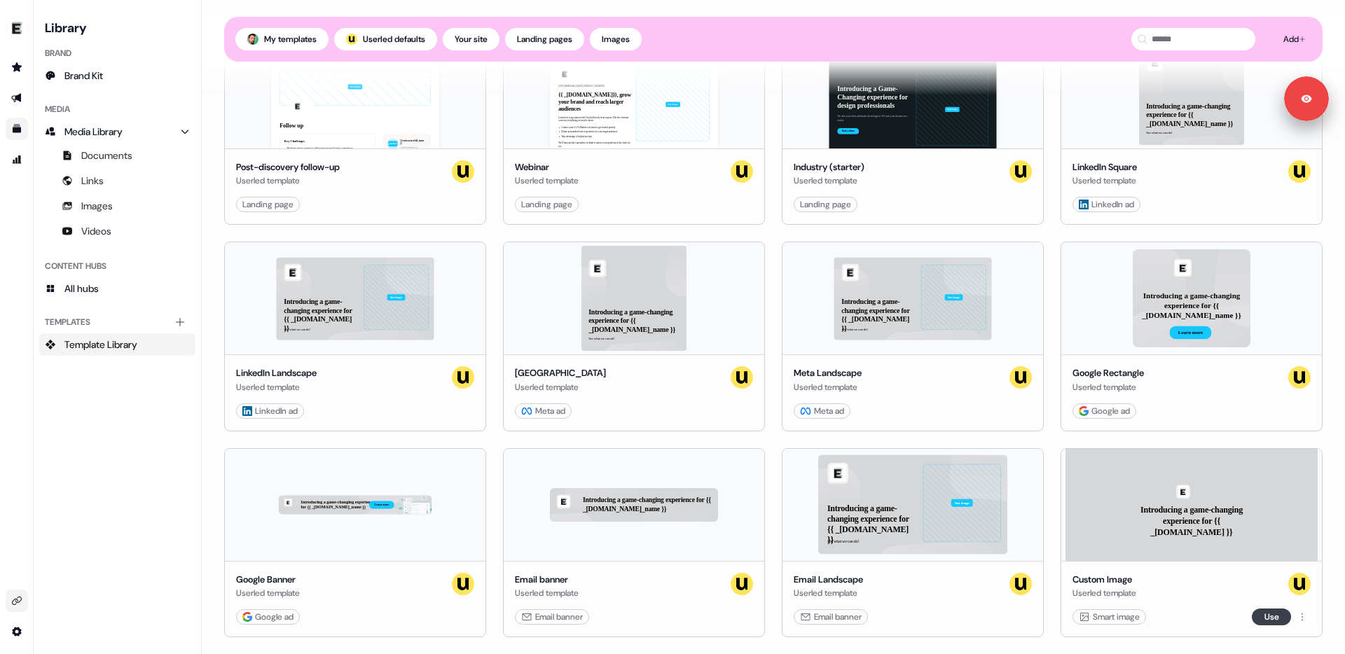
click at [1260, 614] on button "Use" at bounding box center [1271, 617] width 39 height 17
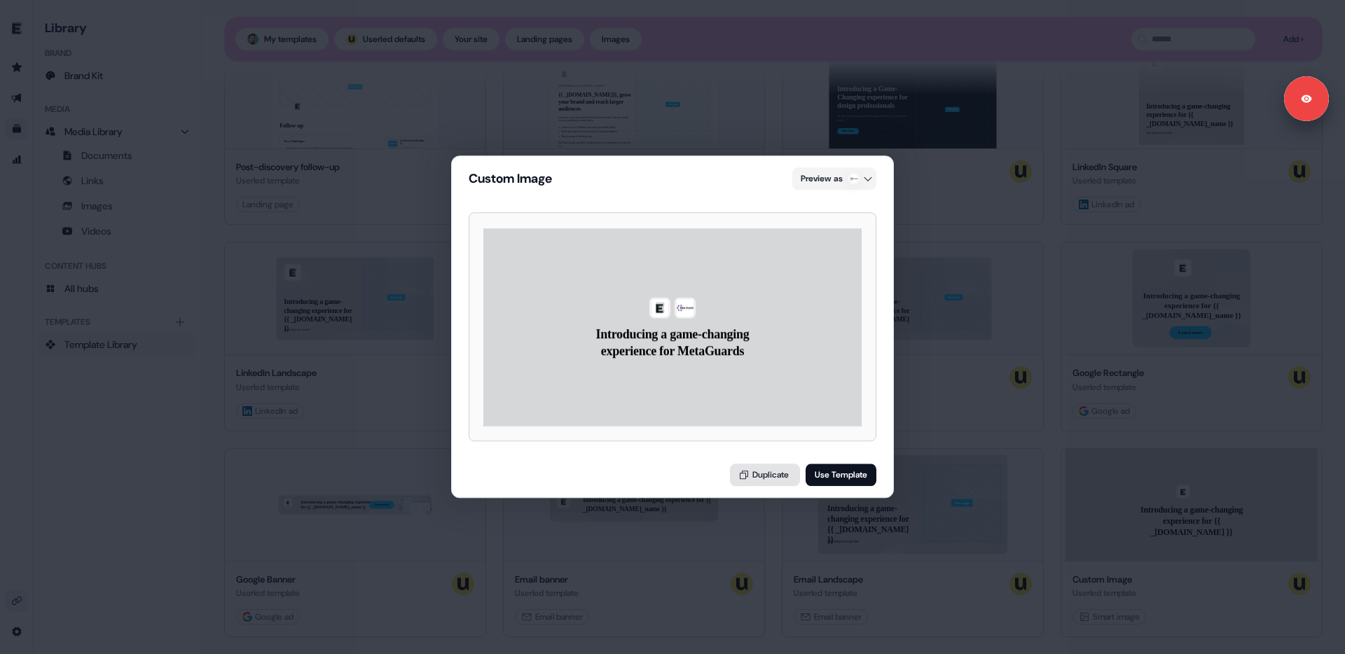
click at [763, 471] on button "Duplicate" at bounding box center [765, 475] width 70 height 22
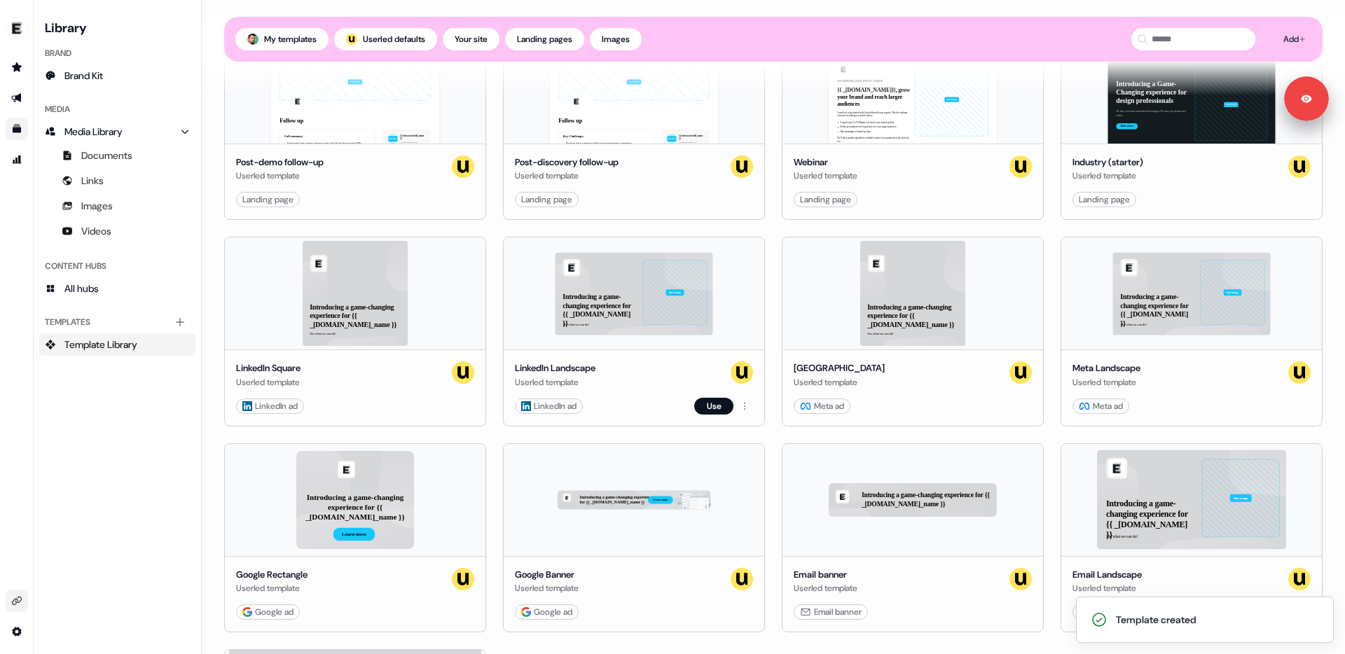
scroll to position [0, 0]
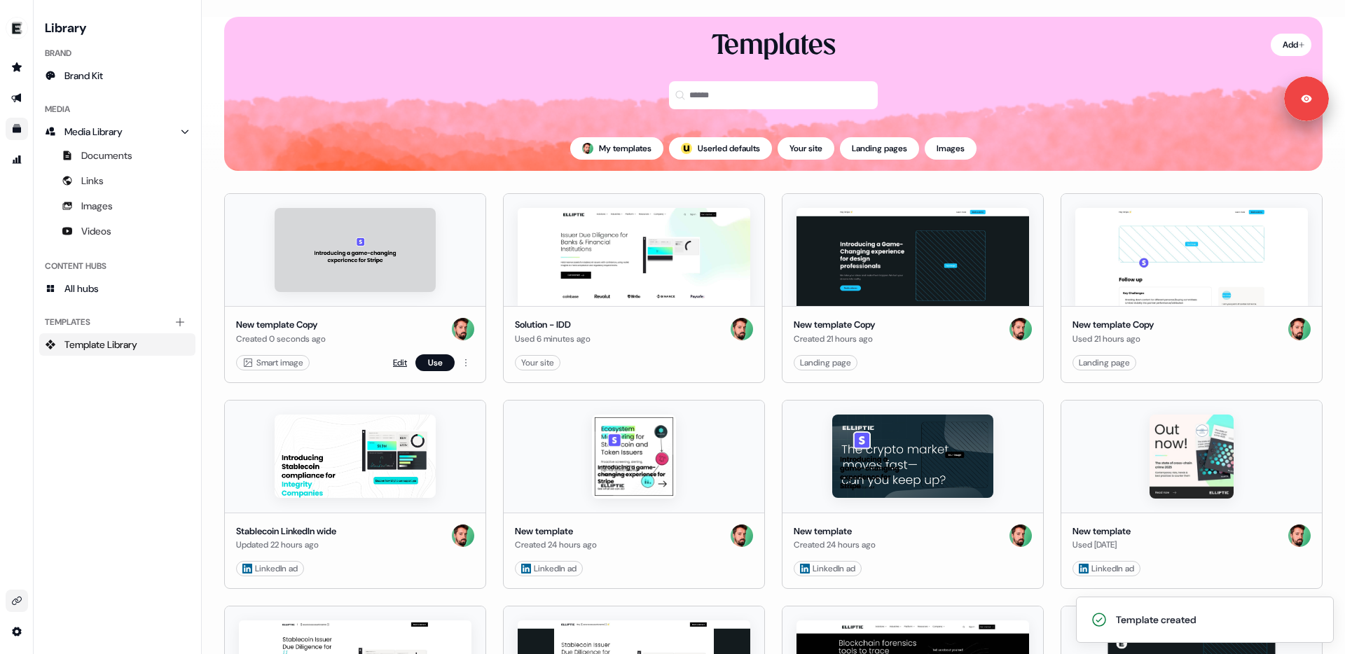
click at [394, 360] on link "Edit" at bounding box center [400, 363] width 14 height 14
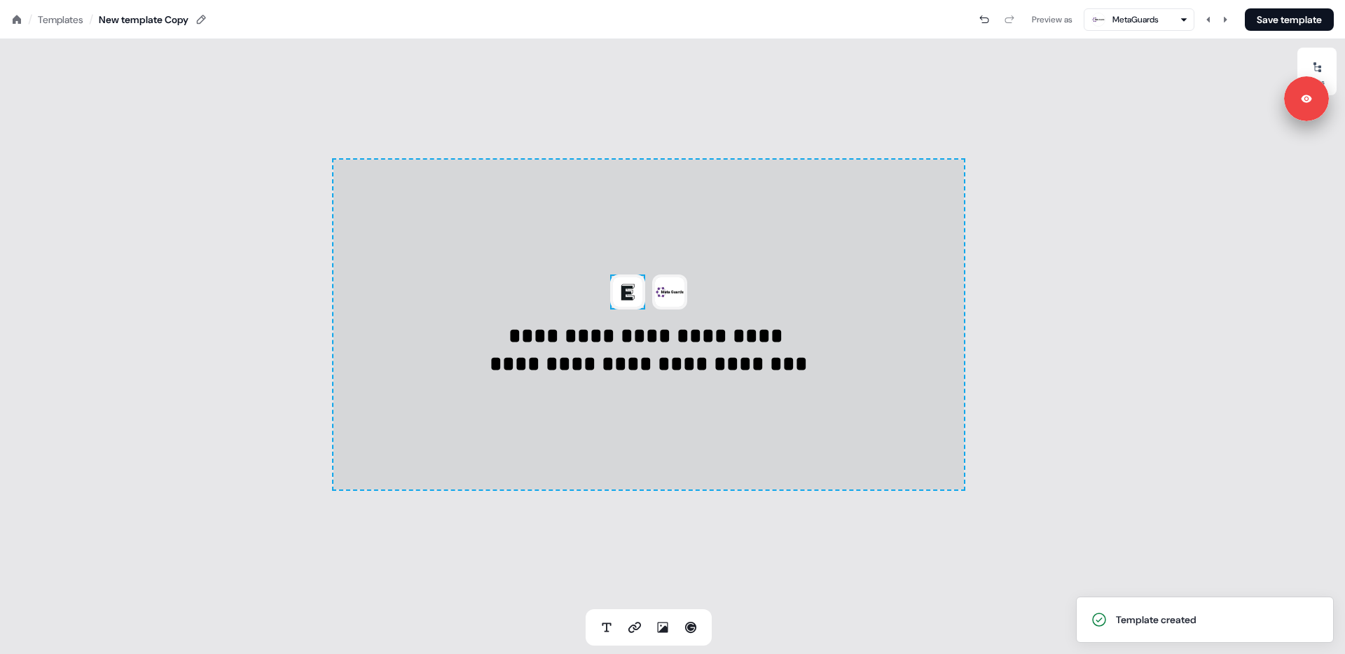
click at [618, 289] on img at bounding box center [627, 292] width 35 height 35
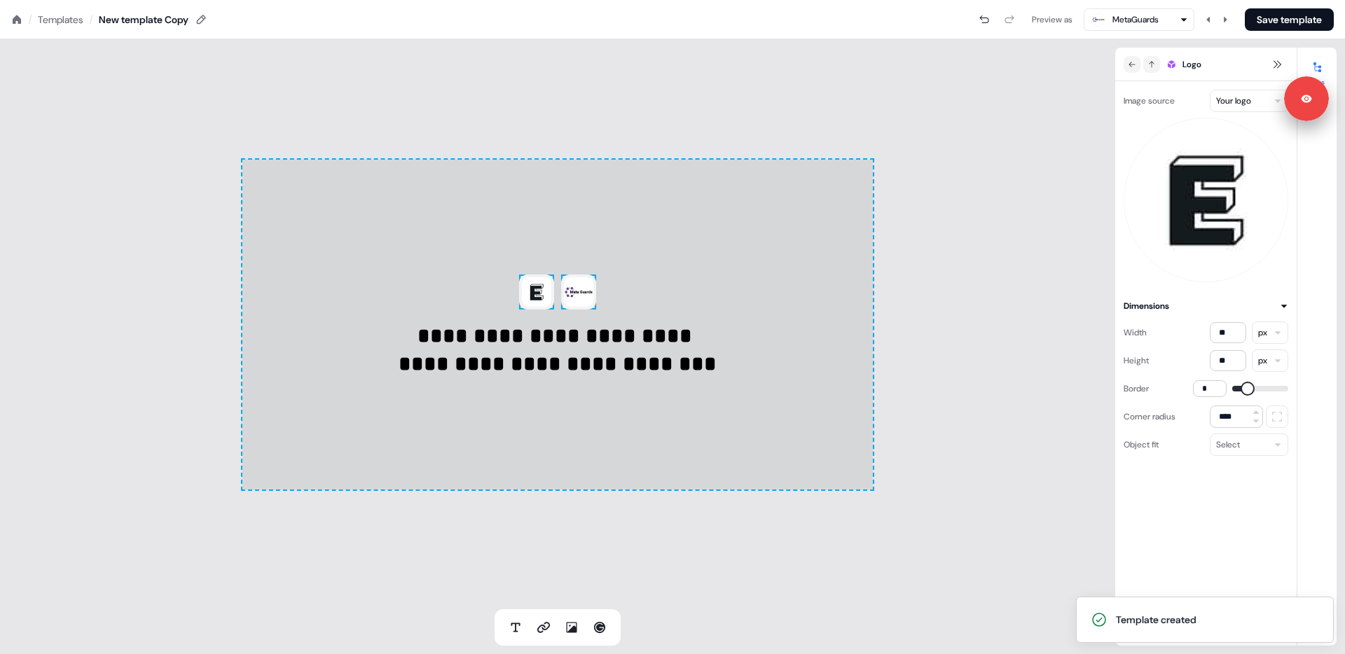
click at [582, 298] on img at bounding box center [578, 292] width 35 height 35
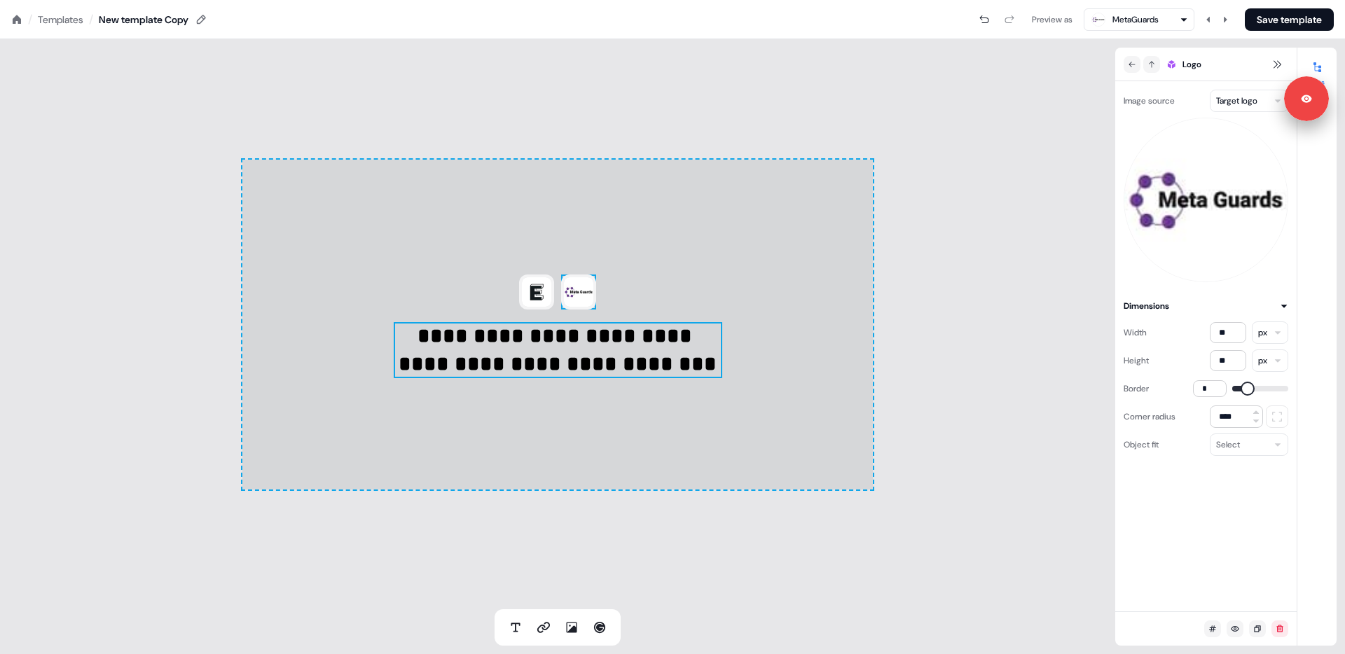
click at [569, 346] on p "**********" at bounding box center [558, 350] width 328 height 56
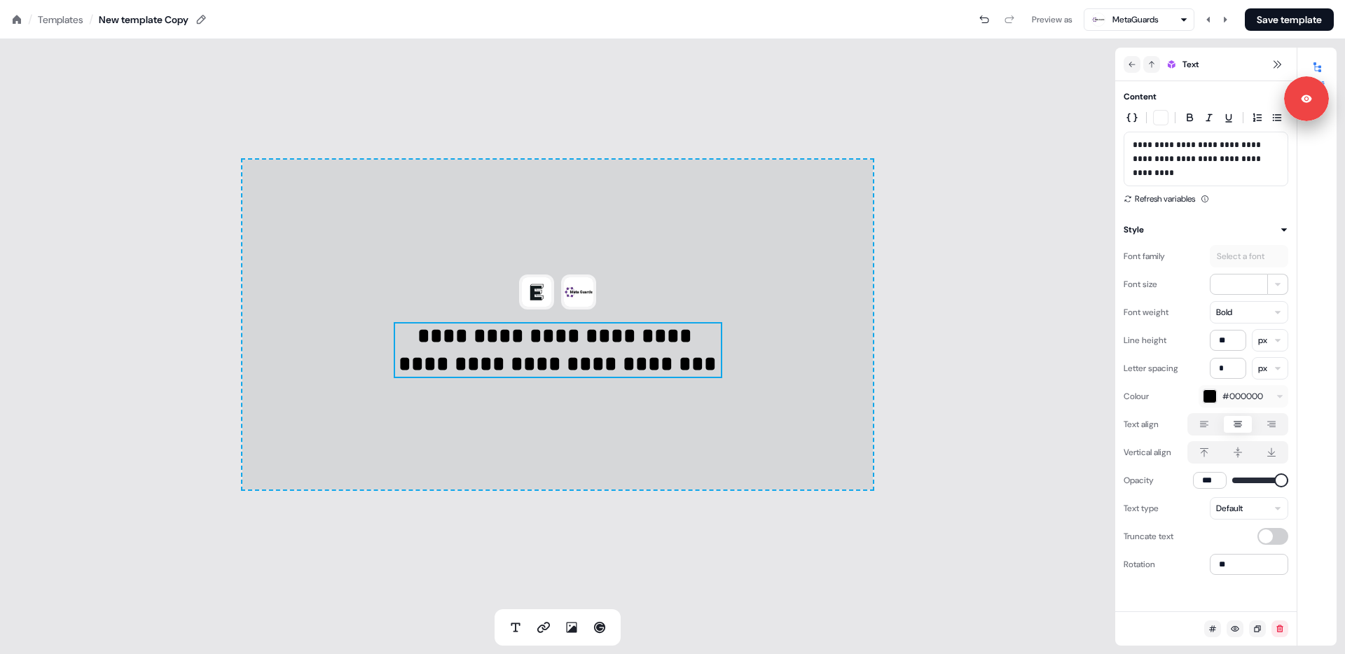
click at [585, 113] on div "**********" at bounding box center [557, 324] width 1115 height 570
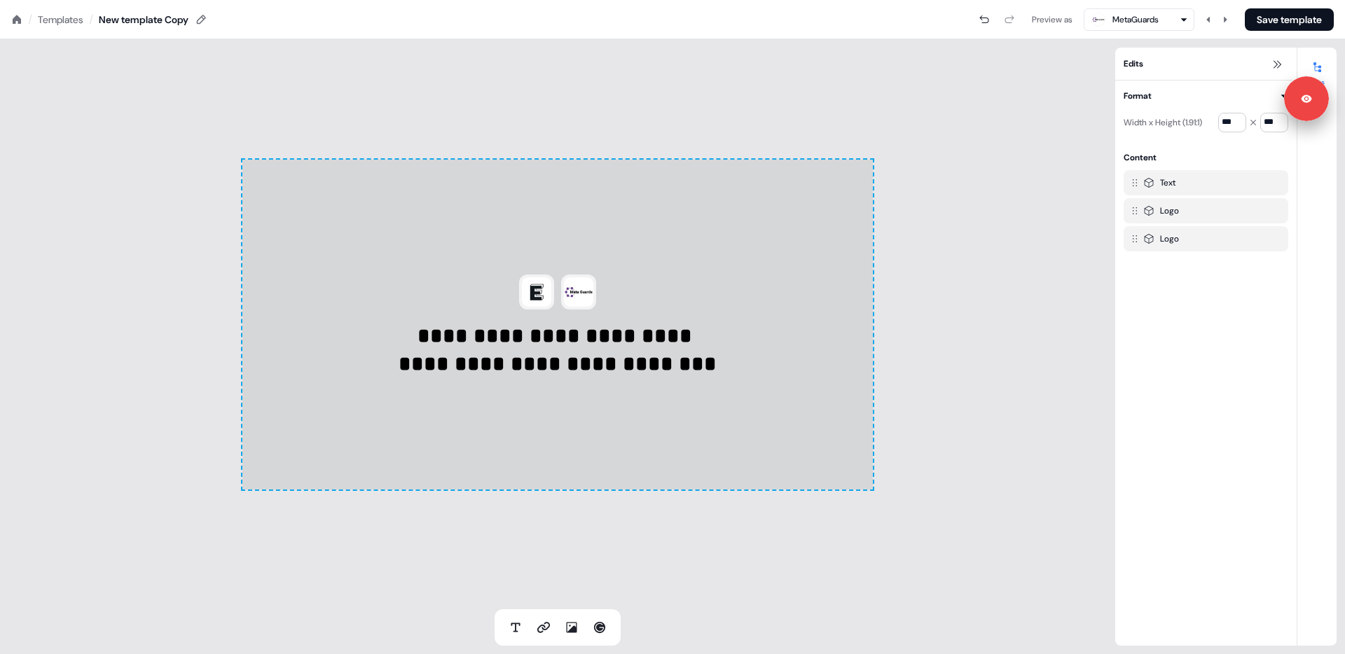
drag, startPoint x: 543, startPoint y: 120, endPoint x: 528, endPoint y: 117, distance: 15.1
click at [543, 120] on div "**********" at bounding box center [557, 324] width 1115 height 570
click at [16, 17] on icon at bounding box center [17, 19] width 8 height 8
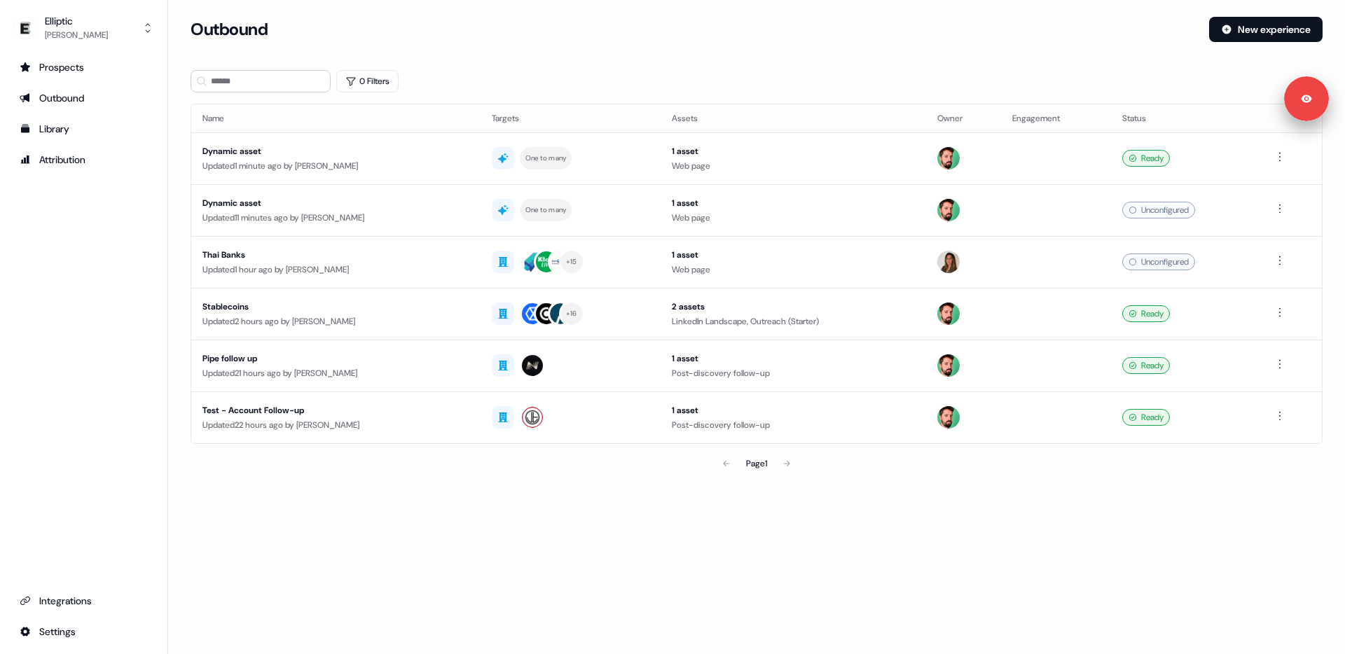
click at [532, 74] on div "0 Filters" at bounding box center [756, 81] width 1132 height 22
click at [520, 84] on div "0 Filters" at bounding box center [756, 81] width 1132 height 22
click at [41, 27] on div "Elliptic [PERSON_NAME]" at bounding box center [61, 28] width 94 height 28
click at [45, 114] on div "Logout" at bounding box center [83, 116] width 133 height 25
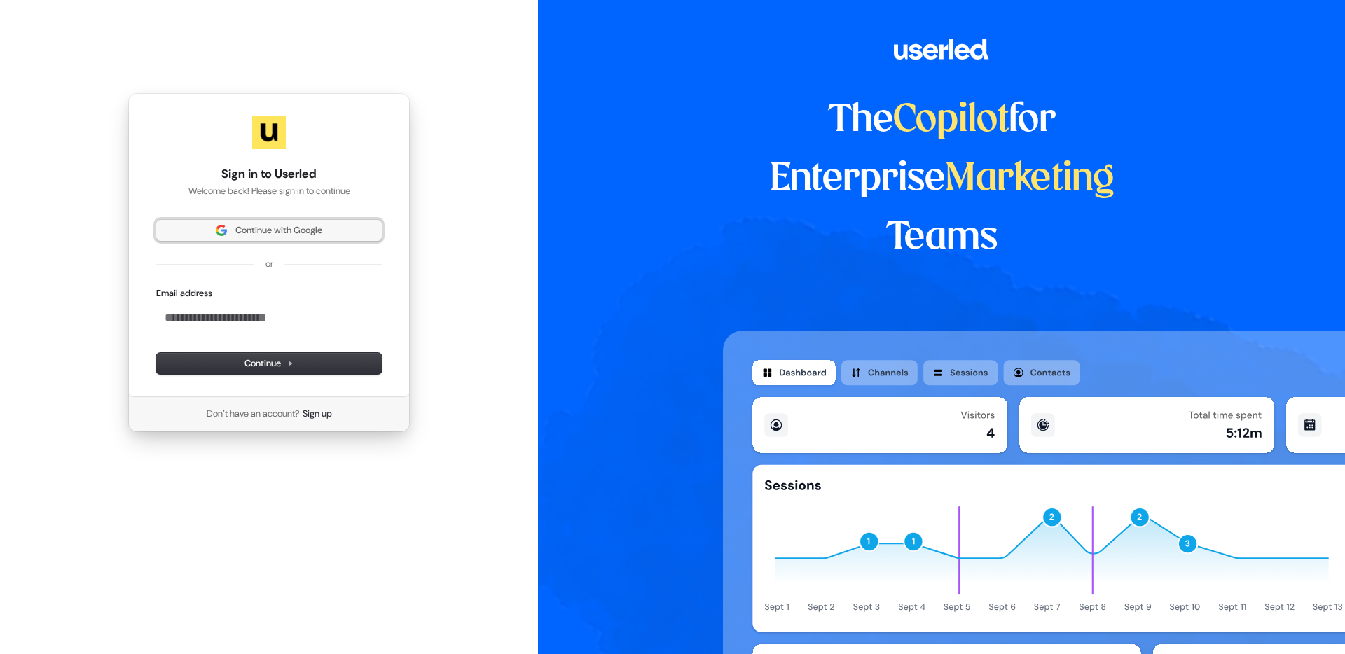
click at [263, 230] on span "Continue with Google" at bounding box center [278, 230] width 87 height 13
